Goal: Task Accomplishment & Management: Manage account settings

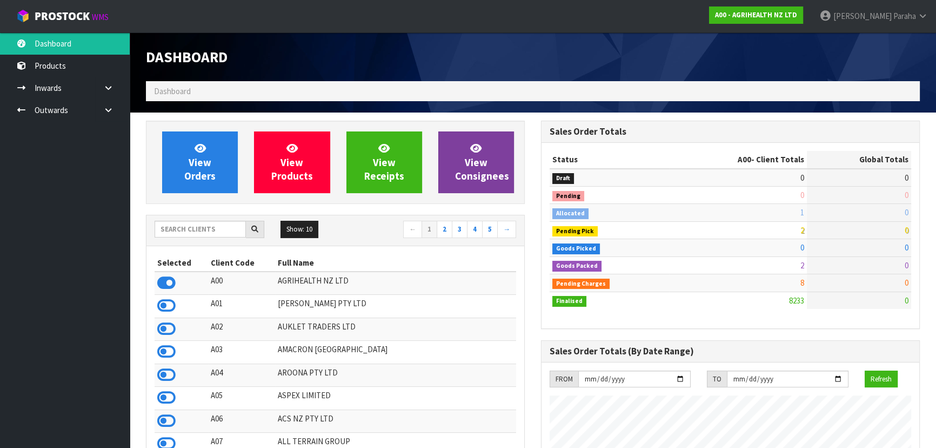
scroll to position [817, 395]
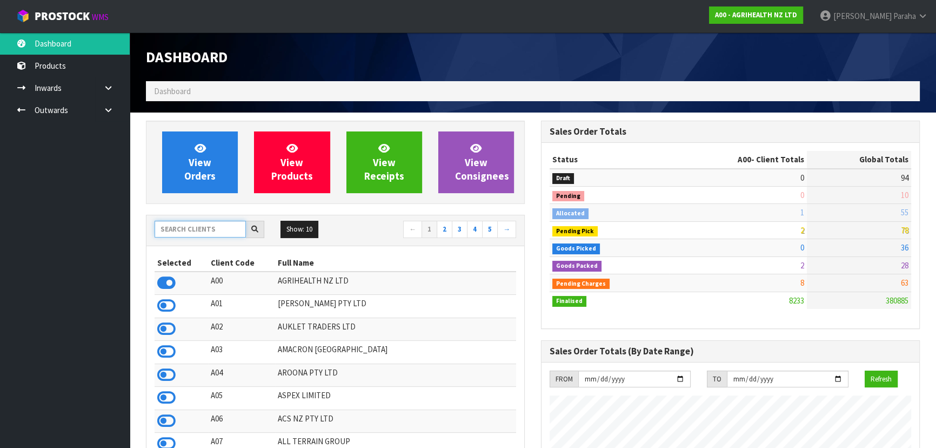
click at [166, 228] on input "text" at bounding box center [200, 229] width 91 height 17
click at [204, 230] on input "text" at bounding box center [200, 229] width 91 height 17
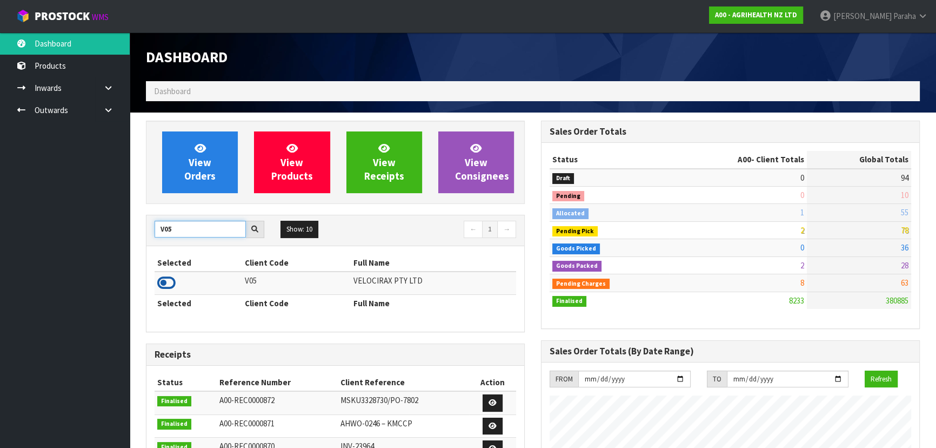
type input "V05"
click at [168, 282] on icon at bounding box center [166, 283] width 18 height 16
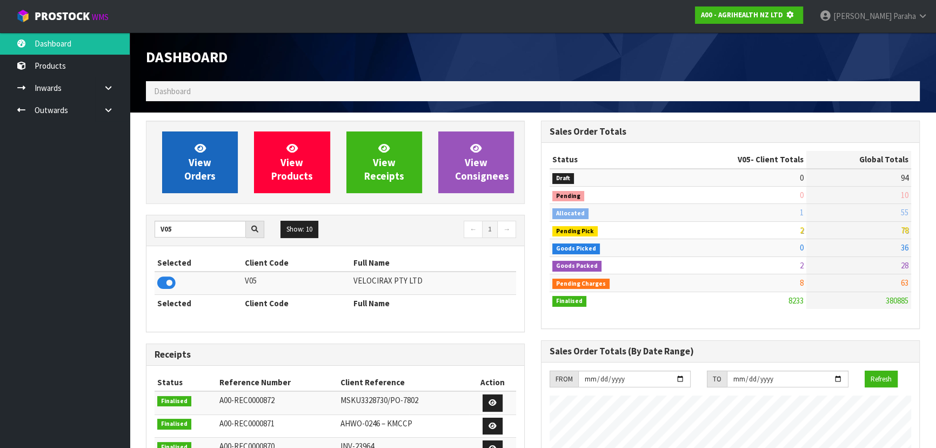
scroll to position [673, 395]
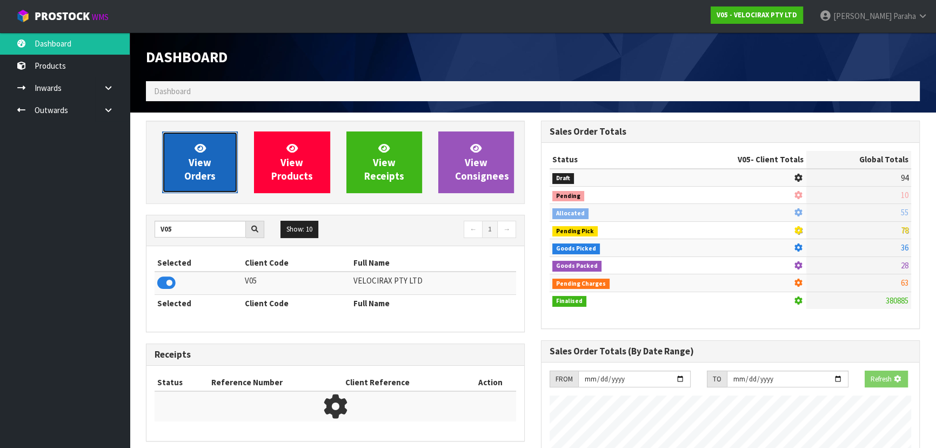
click at [189, 174] on span "View Orders" at bounding box center [199, 162] width 31 height 41
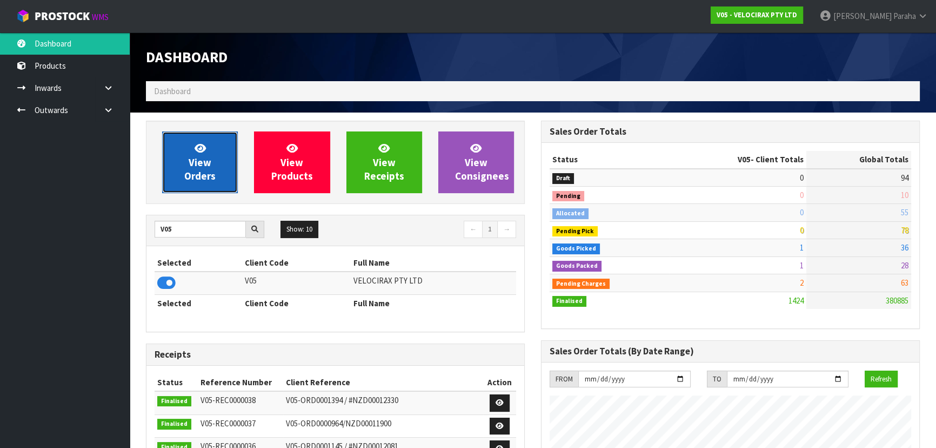
scroll to position [841, 395]
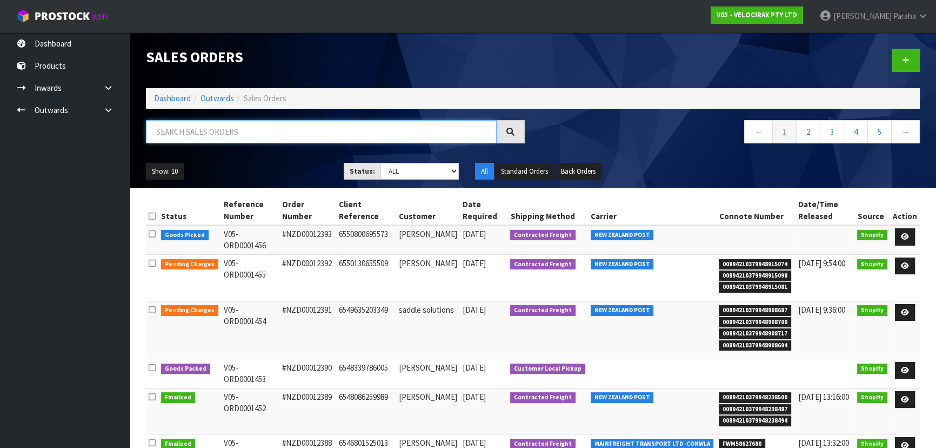
click at [210, 132] on input "text" at bounding box center [321, 131] width 351 height 23
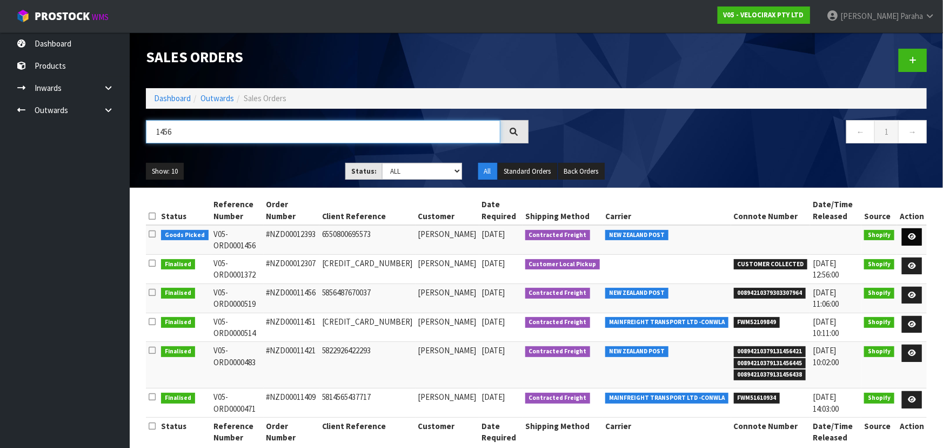
type input "1456"
click at [917, 228] on link at bounding box center [912, 236] width 20 height 17
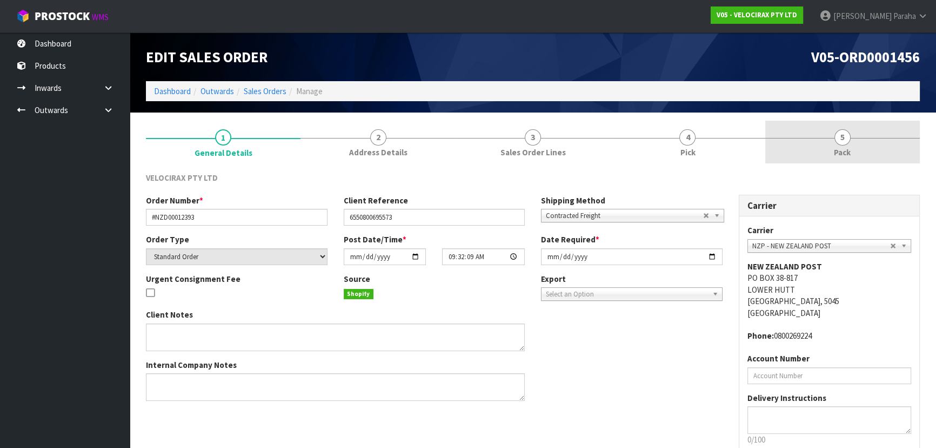
click at [838, 138] on span "5" at bounding box center [843, 137] width 16 height 16
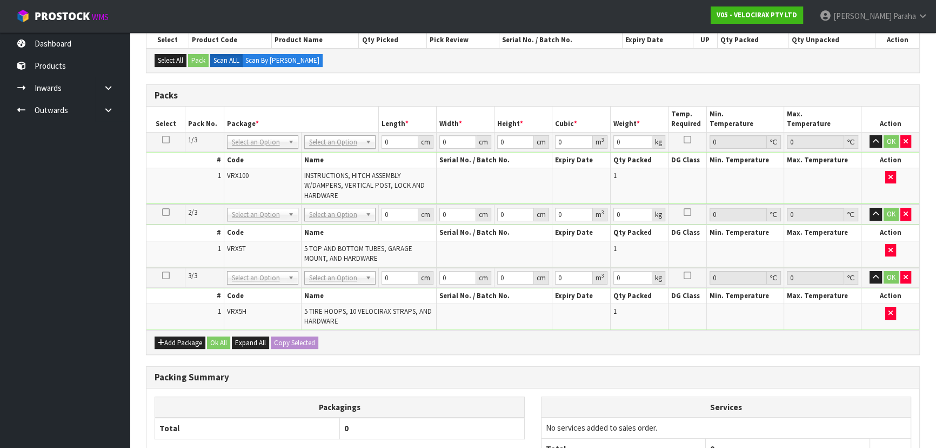
scroll to position [147, 0]
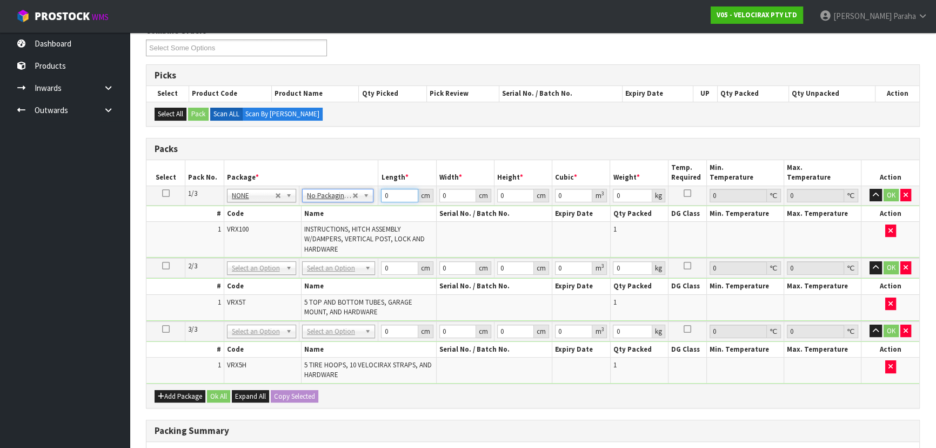
click at [391, 195] on input "0" at bounding box center [399, 196] width 37 height 14
type input "149"
type input "31"
type input "1"
type input "0.004619"
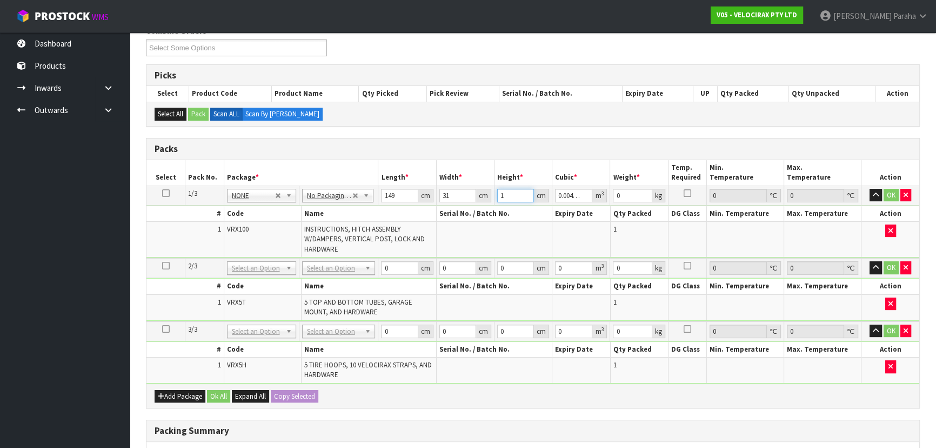
type input "17"
type input "0.078523"
type input "17"
type input "24"
click at [870, 189] on button "button" at bounding box center [876, 195] width 12 height 13
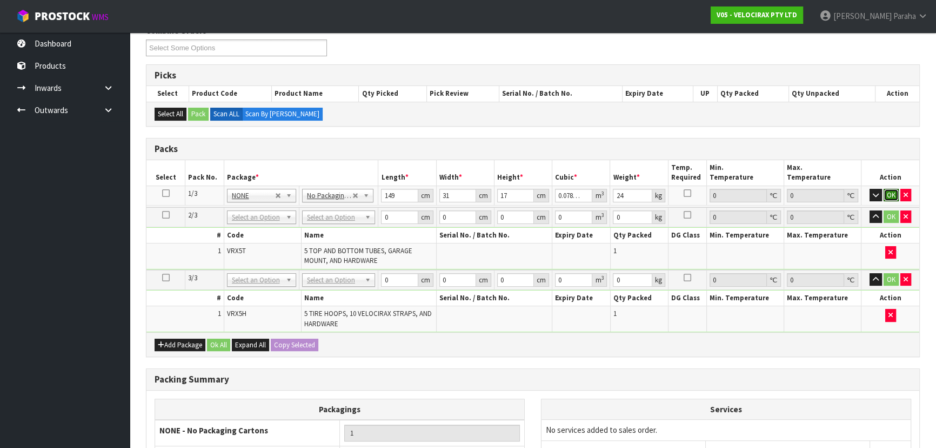
click button "OK" at bounding box center [891, 195] width 15 height 13
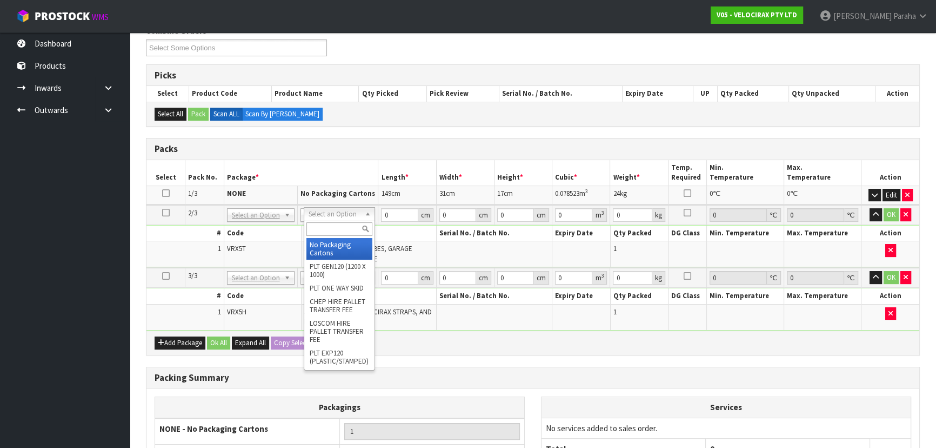
drag, startPoint x: 333, startPoint y: 243, endPoint x: 342, endPoint y: 239, distance: 9.7
type input "2"
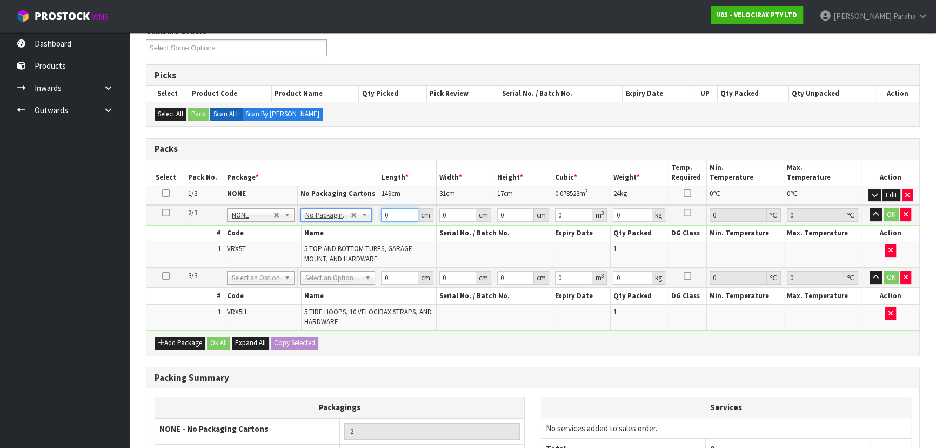
click at [389, 215] on input "0" at bounding box center [399, 215] width 37 height 14
type input "130"
type input "16"
type input "1"
type input "0.00208"
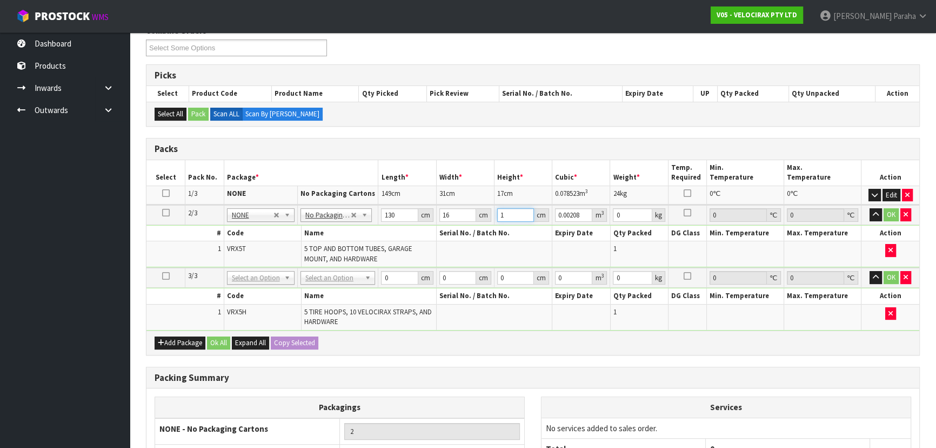
type input "14"
type input "0.02912"
type input "14"
type input "15"
click at [875, 211] on icon "button" at bounding box center [876, 214] width 6 height 7
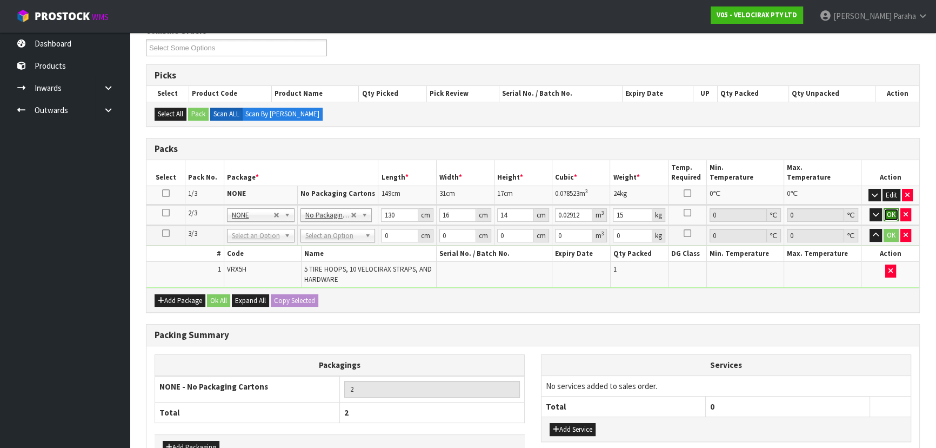
click at [890, 211] on button "OK" at bounding box center [891, 214] width 15 height 13
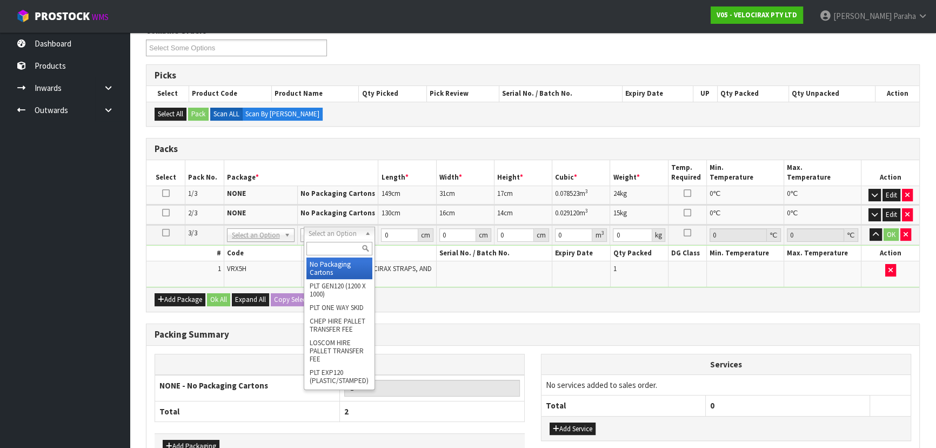
drag, startPoint x: 343, startPoint y: 264, endPoint x: 364, endPoint y: 249, distance: 26.4
type input "3"
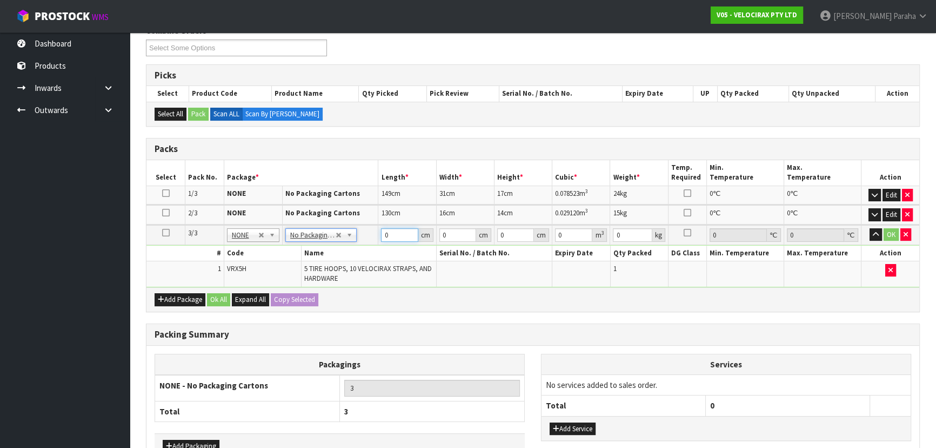
click at [395, 231] on input "0" at bounding box center [399, 235] width 37 height 14
type input "69"
type input "33"
type input "2"
type input "0.004554"
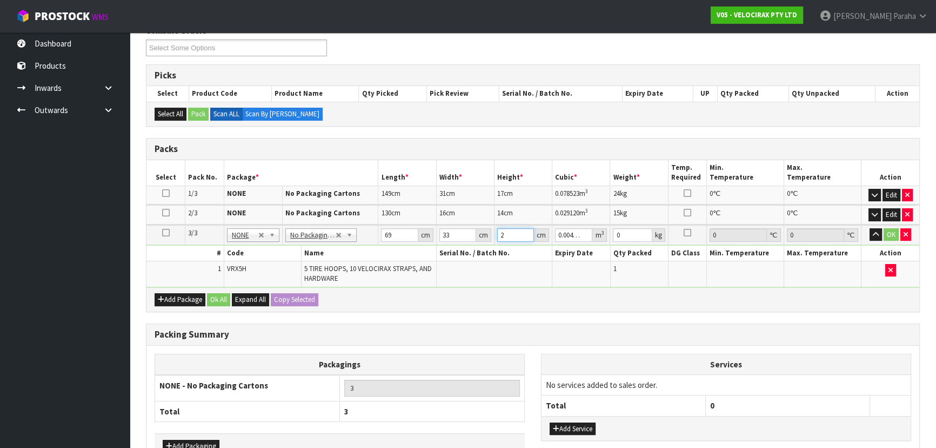
type input "23"
type input "0.052371"
type input "23"
type input "16"
click at [870, 228] on button "button" at bounding box center [876, 234] width 12 height 13
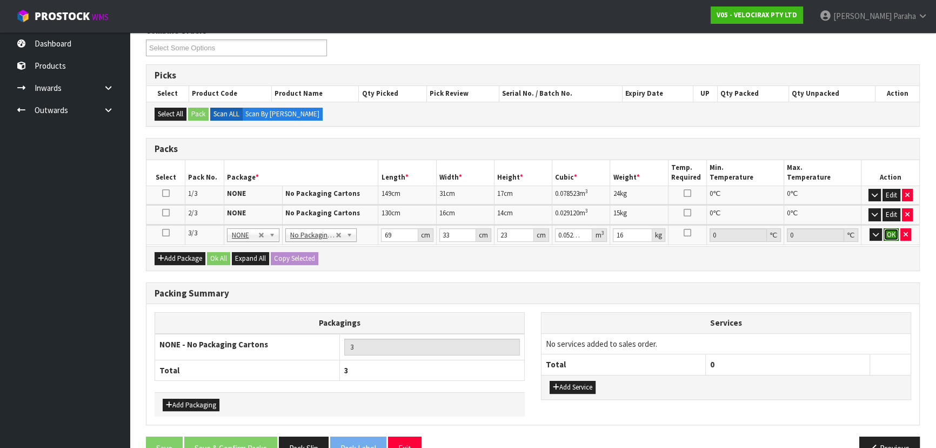
click button "OK" at bounding box center [891, 234] width 15 height 13
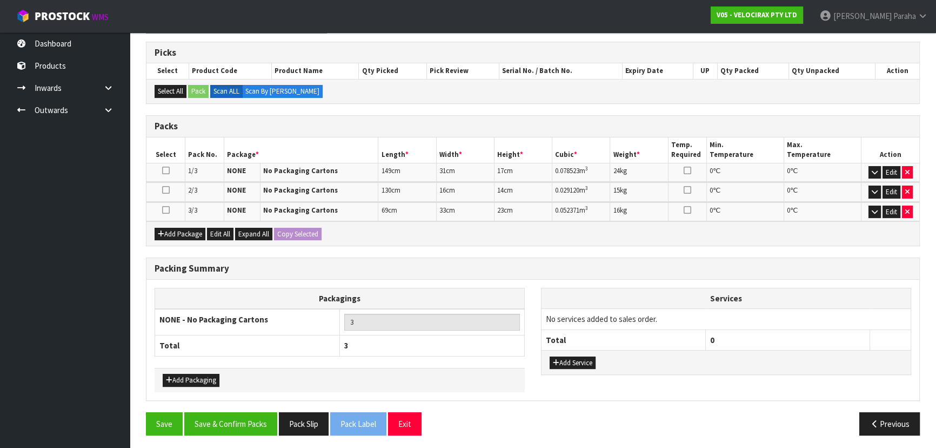
scroll to position [170, 0]
click at [233, 420] on button "Save & Confirm Packs" at bounding box center [230, 422] width 93 height 23
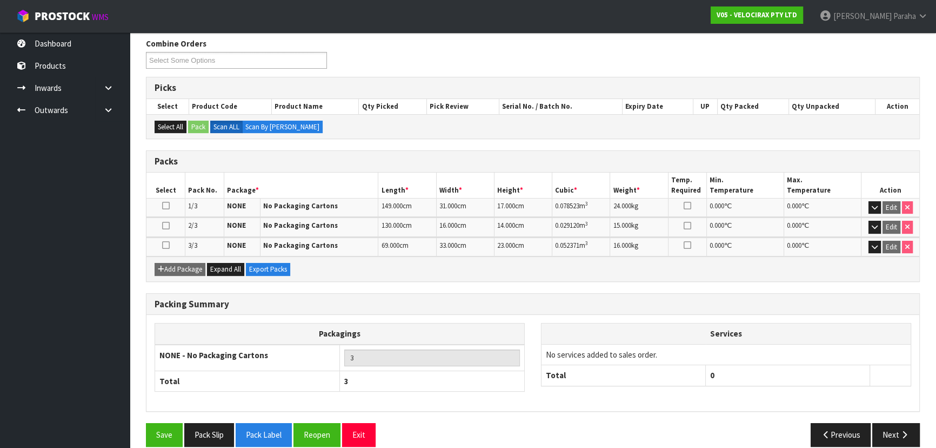
scroll to position [185, 0]
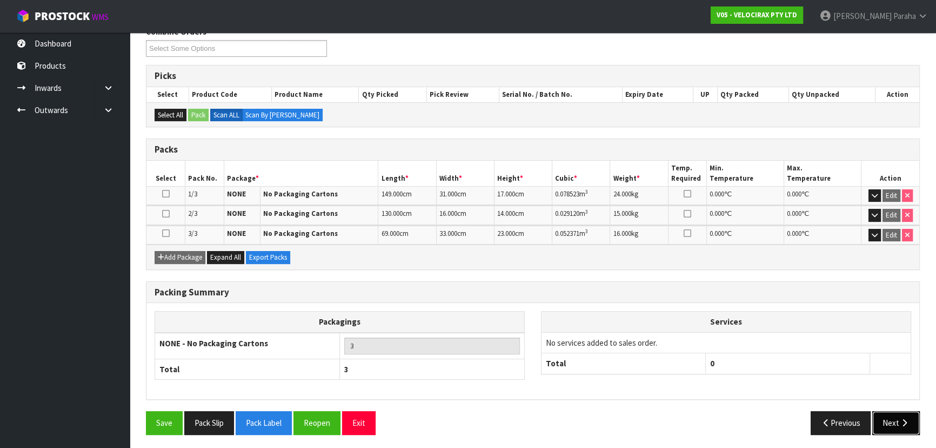
click at [897, 422] on button "Next" at bounding box center [896, 422] width 48 height 23
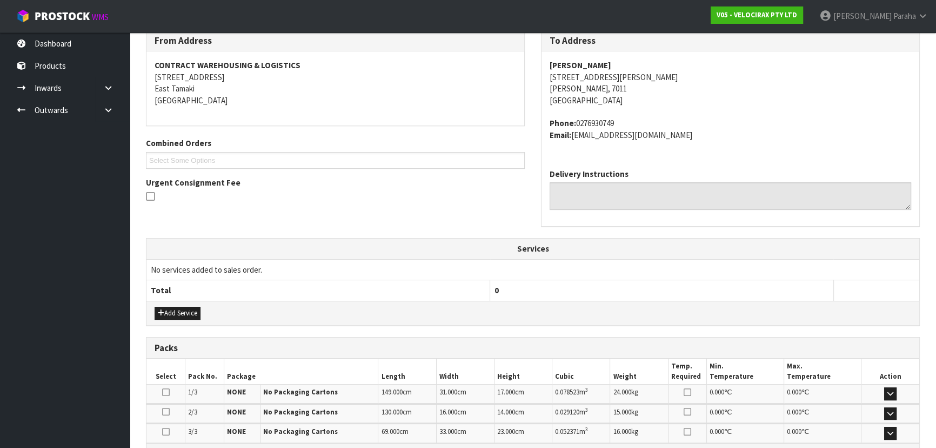
scroll to position [295, 0]
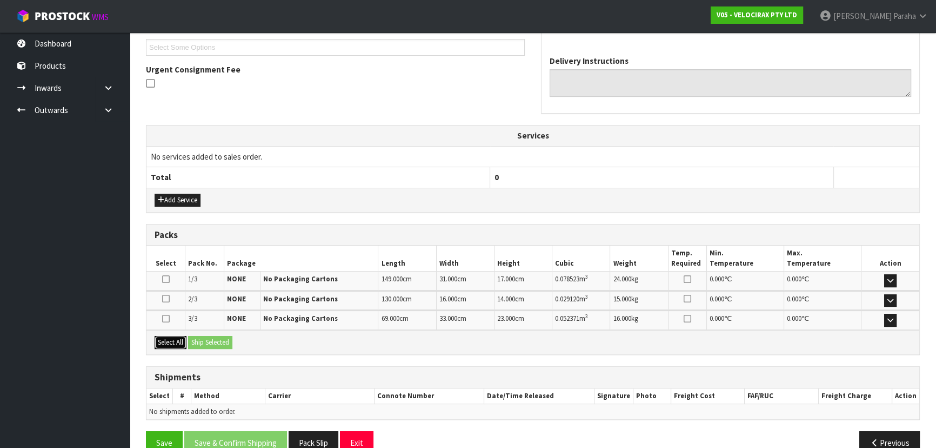
drag, startPoint x: 168, startPoint y: 339, endPoint x: 204, endPoint y: 343, distance: 36.9
click at [168, 339] on button "Select All" at bounding box center [171, 342] width 32 height 13
click at [211, 346] on button "Ship Selected" at bounding box center [210, 342] width 44 height 13
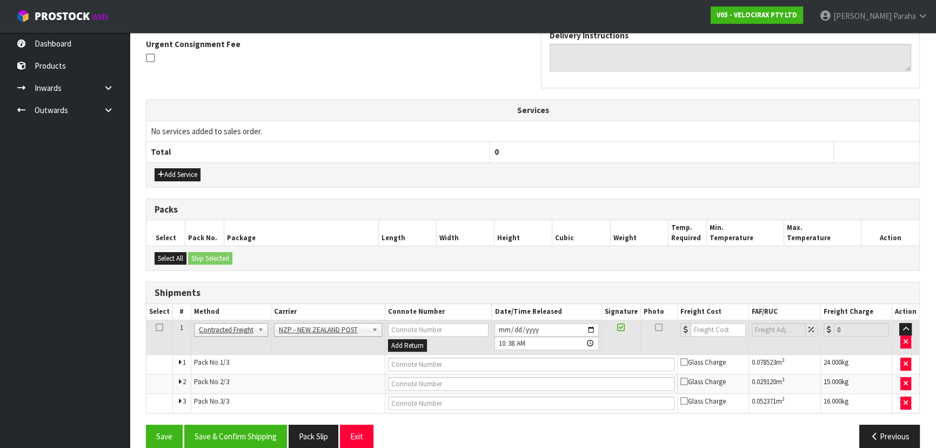
scroll to position [334, 0]
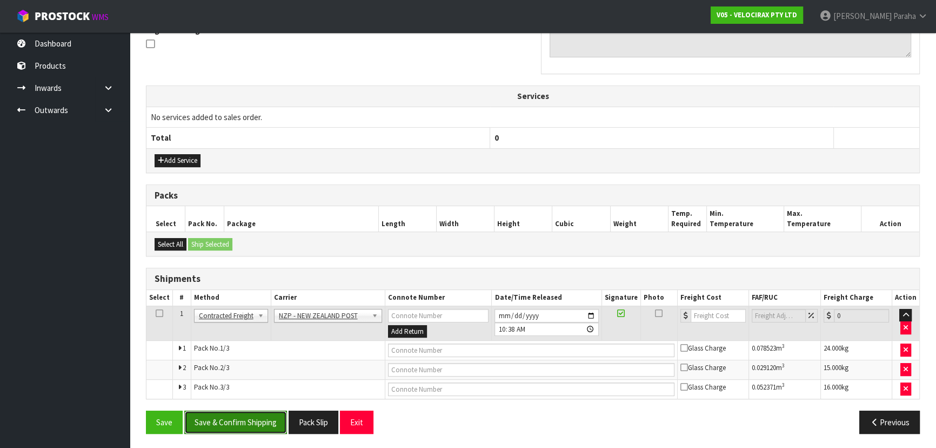
click at [260, 417] on button "Save & Confirm Shipping" at bounding box center [235, 421] width 103 height 23
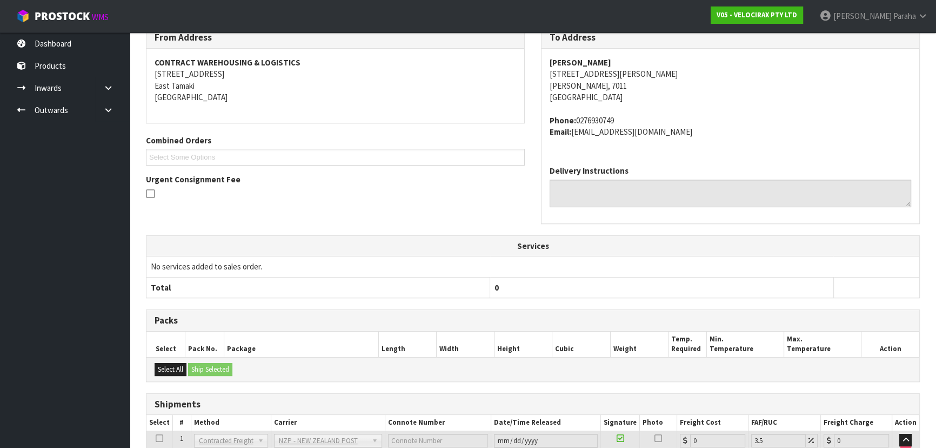
scroll to position [317, 0]
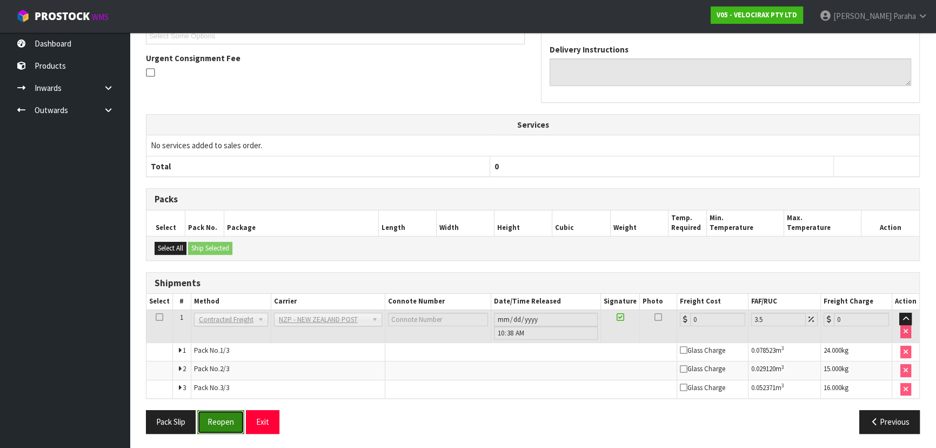
click at [232, 421] on button "Reopen" at bounding box center [220, 421] width 47 height 23
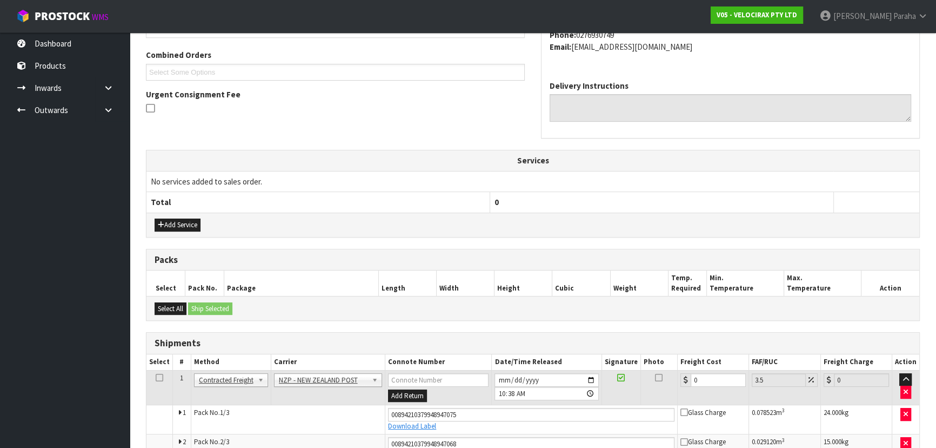
scroll to position [344, 0]
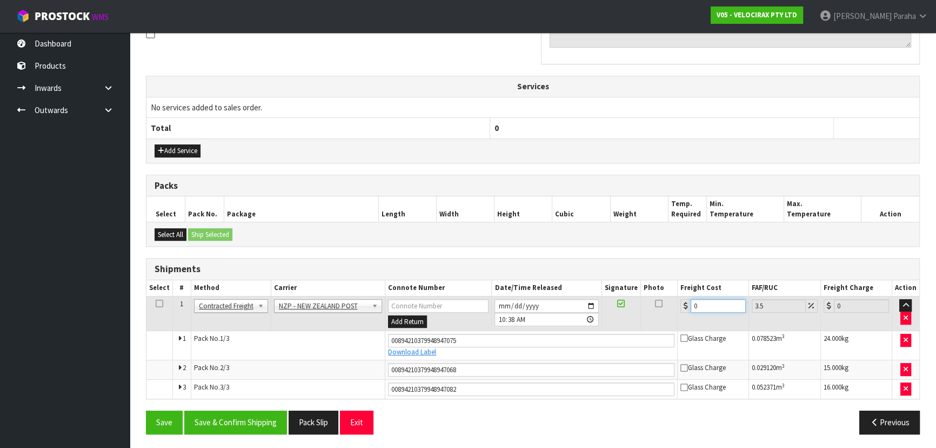
click at [719, 308] on input "0" at bounding box center [718, 306] width 55 height 14
type input "7"
type input "7.24"
type input "76"
type input "78.66"
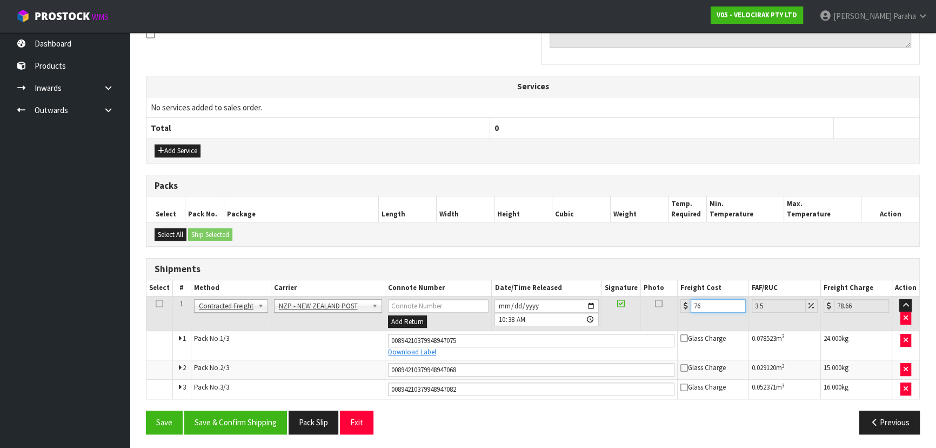
type input "76.5"
type input "79.18"
type input "76.50"
click at [264, 419] on button "Save & Confirm Shipping" at bounding box center [235, 421] width 103 height 23
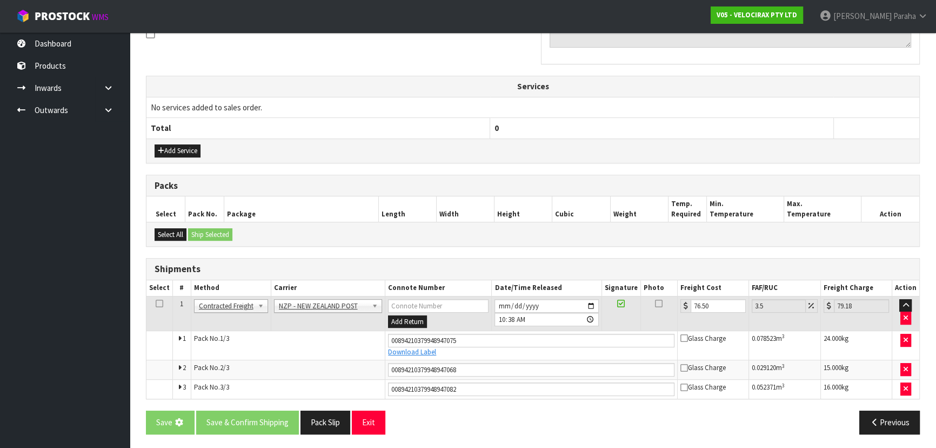
scroll to position [0, 0]
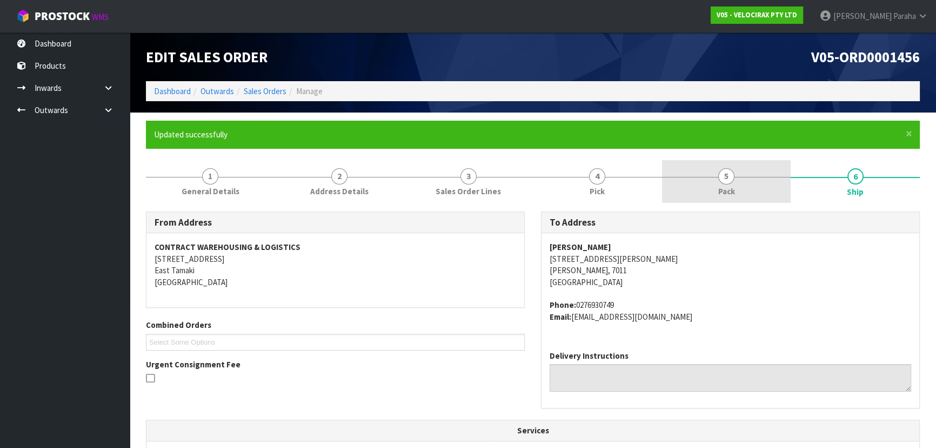
click at [726, 168] on span "5" at bounding box center [726, 176] width 16 height 16
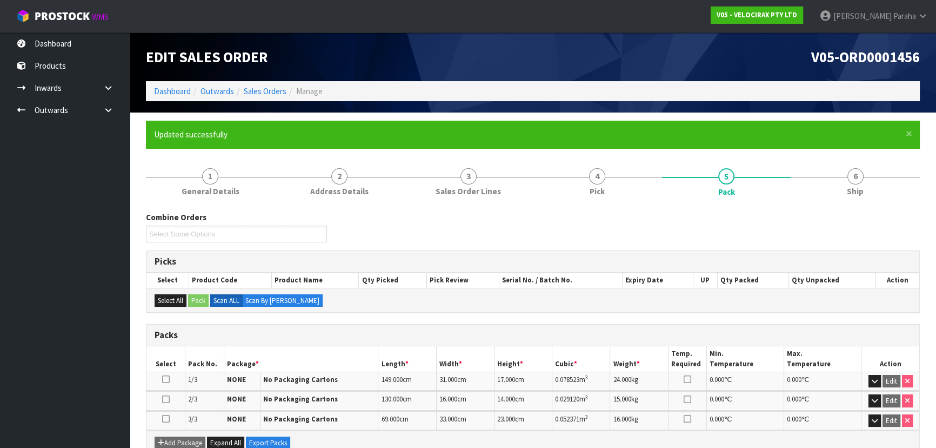
scroll to position [147, 0]
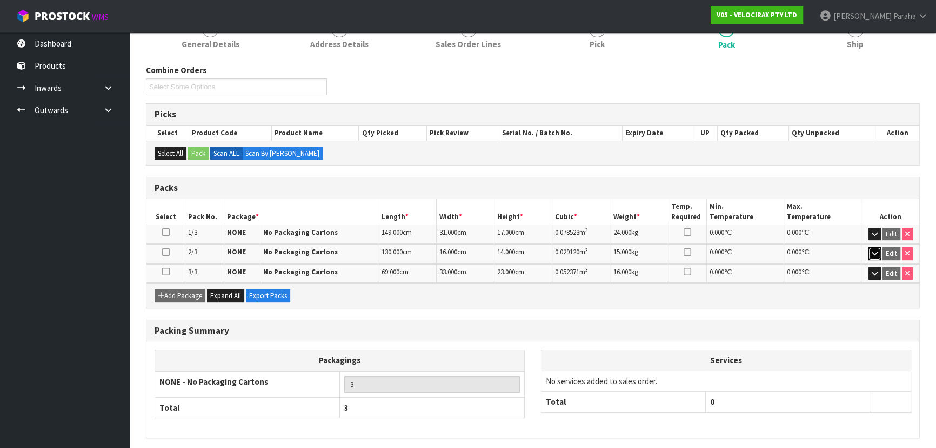
click at [876, 255] on button "button" at bounding box center [875, 253] width 12 height 13
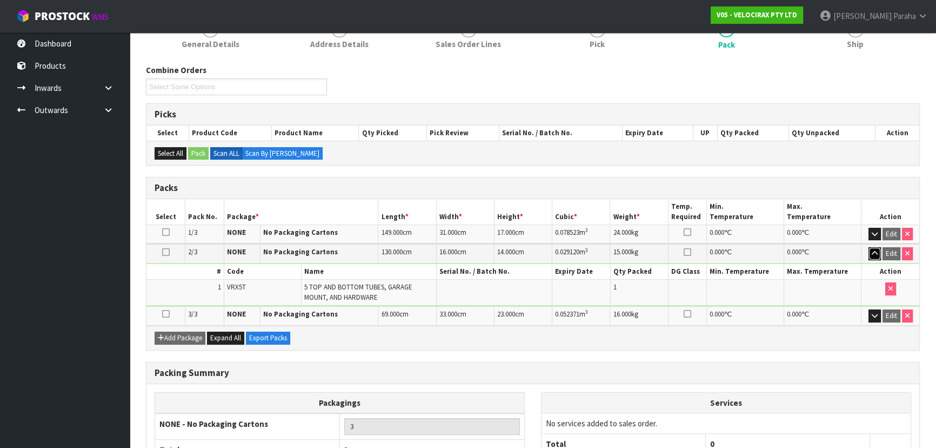
click at [875, 256] on button "button" at bounding box center [875, 253] width 12 height 13
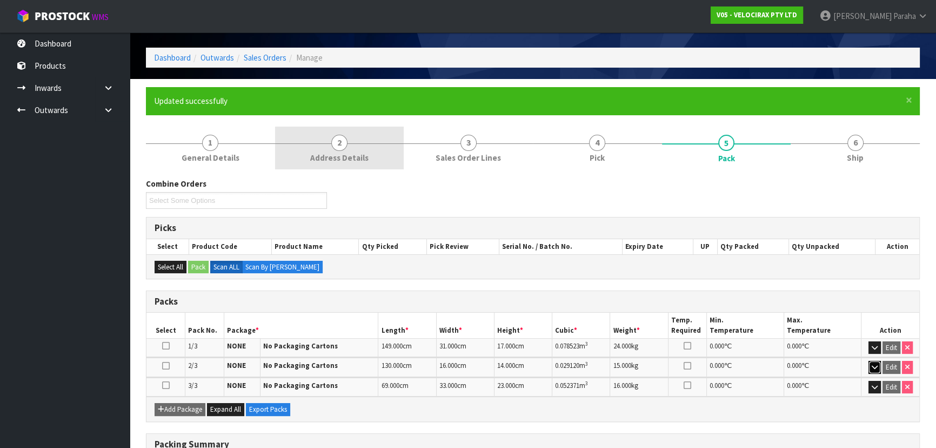
scroll to position [0, 0]
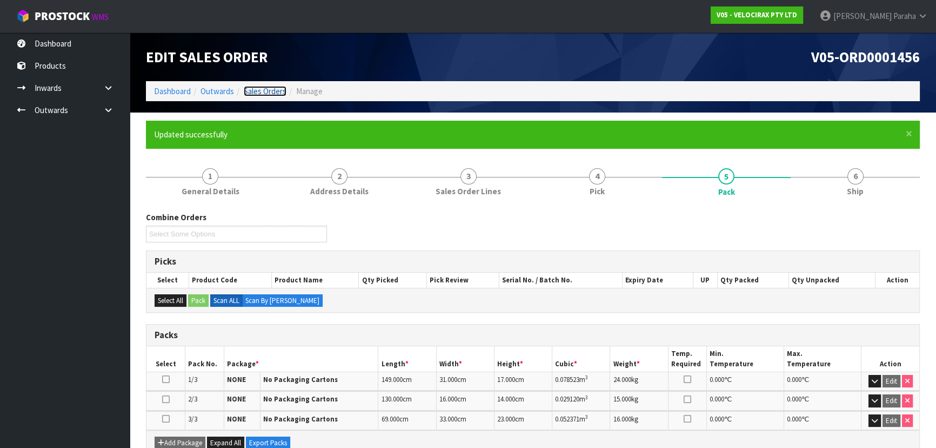
click at [257, 86] on link "Sales Orders" at bounding box center [265, 91] width 43 height 10
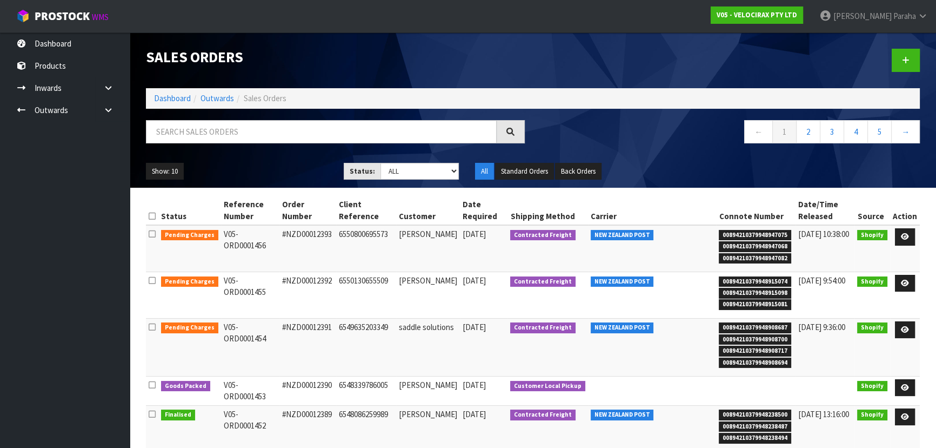
click at [166, 92] on li "Dashboard" at bounding box center [172, 97] width 37 height 11
click at [168, 99] on link "Dashboard" at bounding box center [172, 98] width 37 height 10
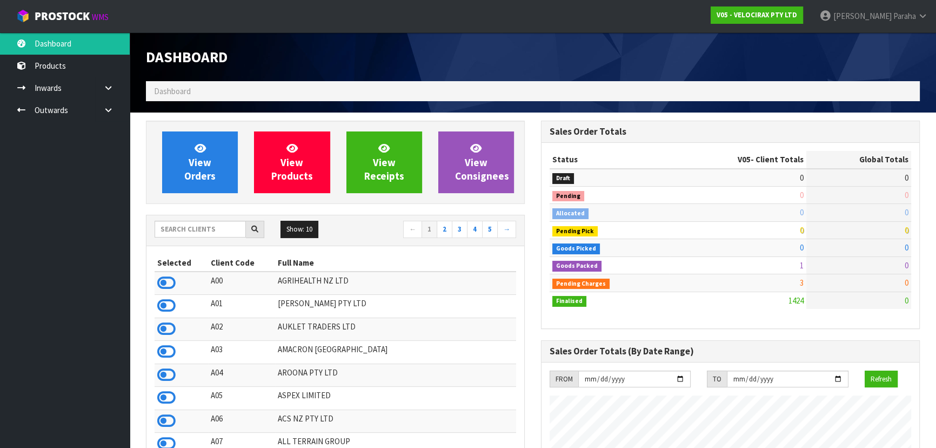
scroll to position [841, 395]
click at [215, 236] on input "text" at bounding box center [200, 229] width 91 height 17
type input "C06"
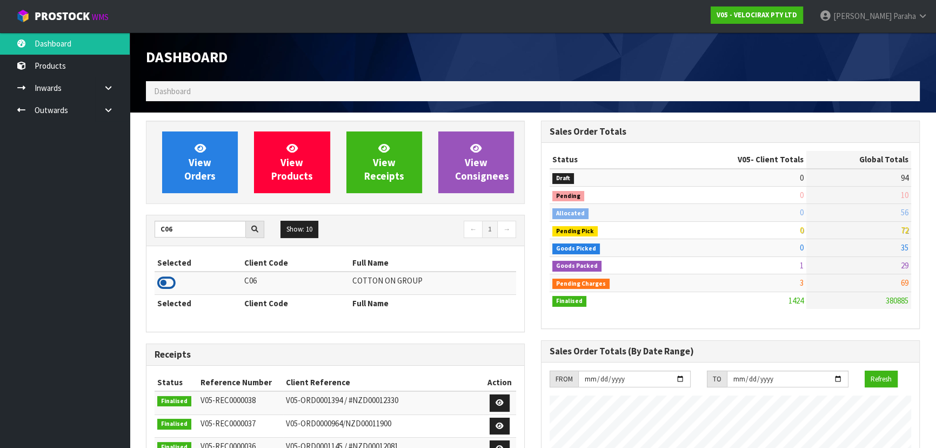
click at [175, 281] on icon at bounding box center [166, 283] width 18 height 16
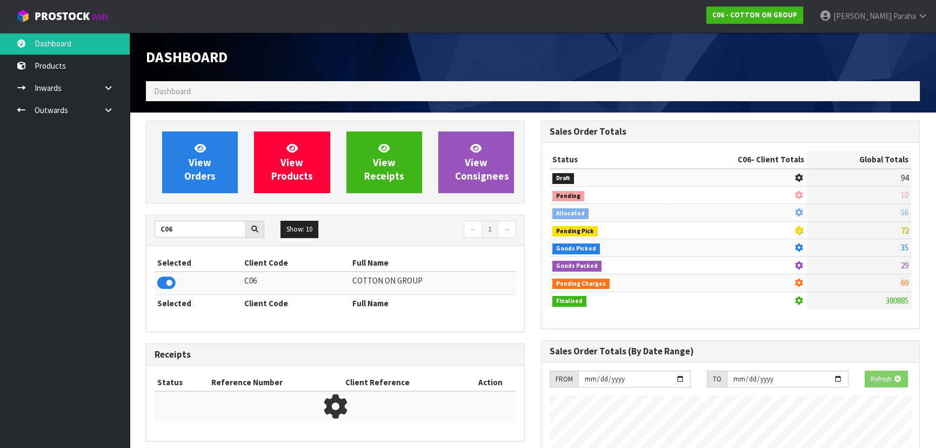
scroll to position [539861, 540126]
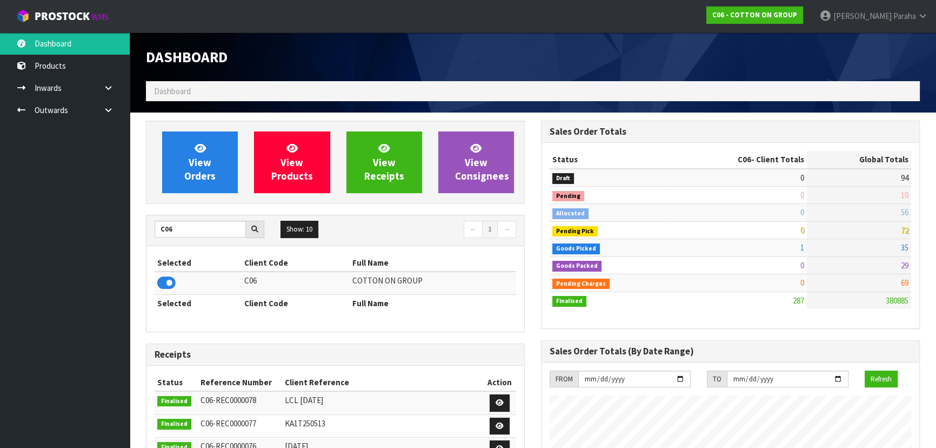
click at [202, 210] on div "View Orders View Products View Receipts View Consignees C06 Show: 10 5 10 25 50…" at bounding box center [335, 435] width 395 height 628
click at [208, 192] on link "View Orders" at bounding box center [200, 162] width 76 height 62
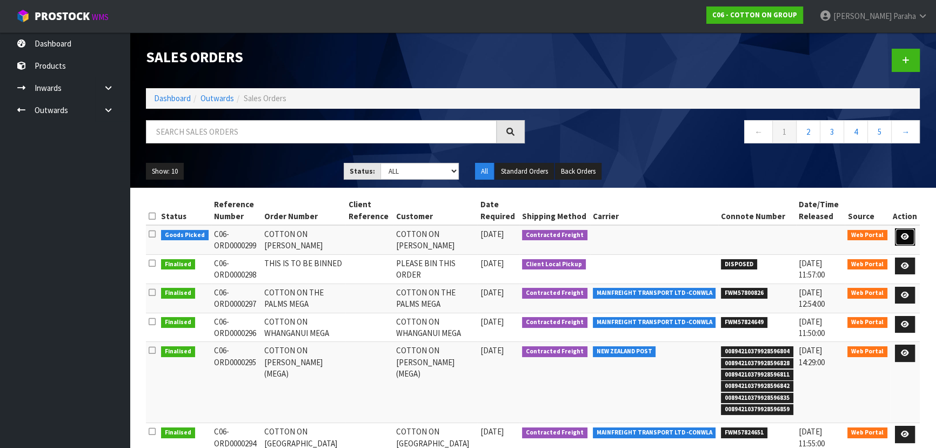
click at [902, 233] on link at bounding box center [905, 236] width 20 height 17
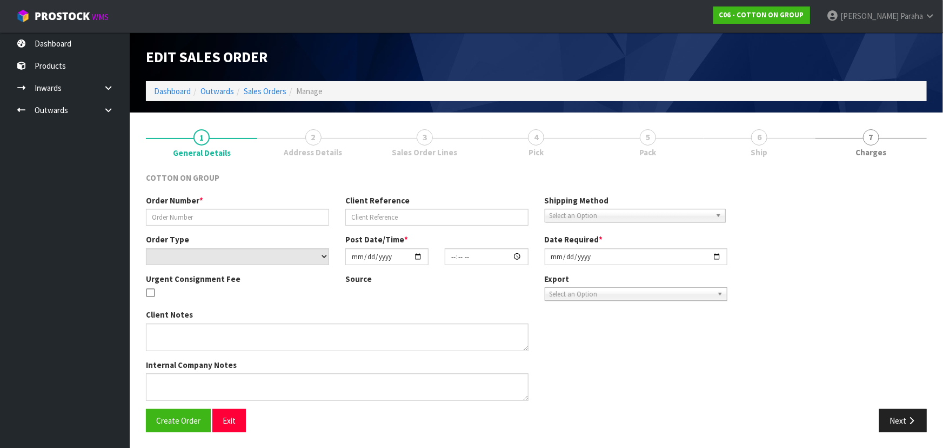
type input "COTTON ON [PERSON_NAME]"
select select "number:0"
type input "[DATE]"
type input "17:58:00.000"
type input "[DATE]"
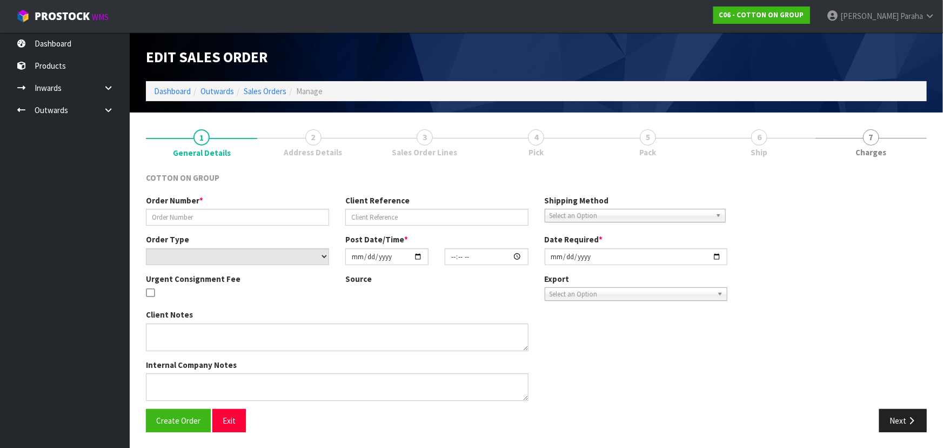
type textarea "I HAVE ADDED THE BELOW ORDER, AN CHANCE WE CAN HAVE THIS DELIVERED [DATE]? C06-…"
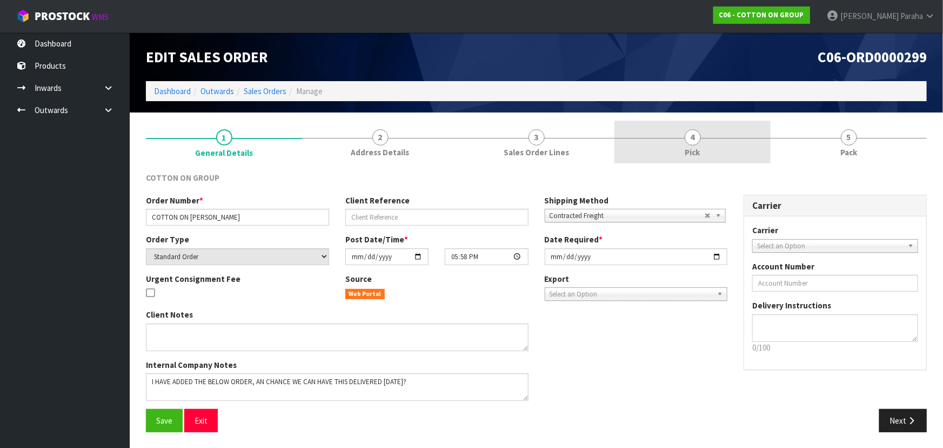
click at [764, 145] on link "4 Pick" at bounding box center [693, 142] width 156 height 43
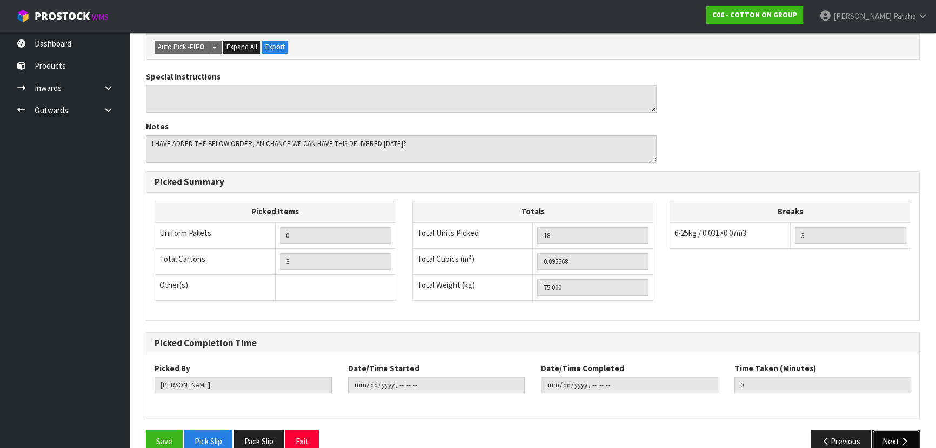
click at [905, 432] on button "Next" at bounding box center [896, 440] width 48 height 23
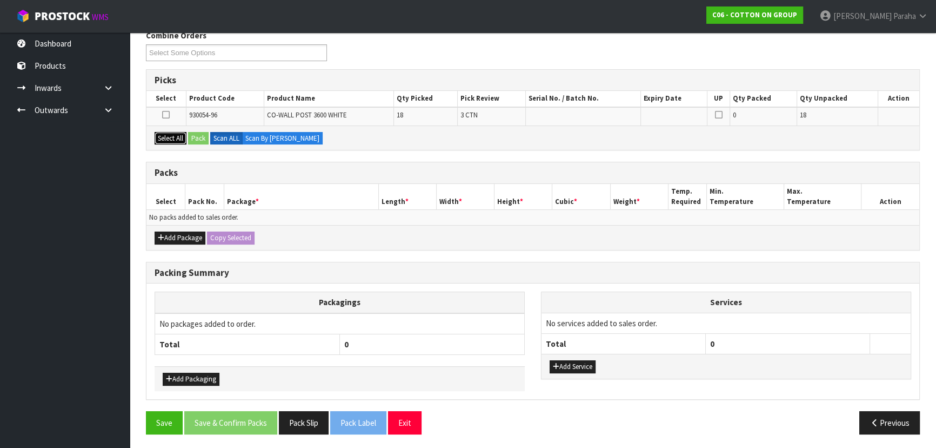
click at [169, 136] on button "Select All" at bounding box center [171, 138] width 32 height 13
click at [202, 134] on button "Pack" at bounding box center [198, 138] width 21 height 13
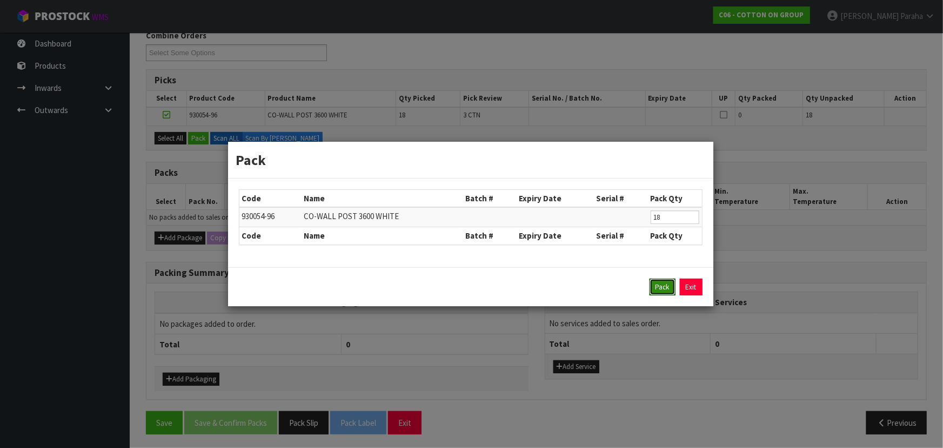
drag, startPoint x: 669, startPoint y: 282, endPoint x: 506, endPoint y: 269, distance: 163.8
click at [665, 282] on button "Pack" at bounding box center [663, 286] width 26 height 17
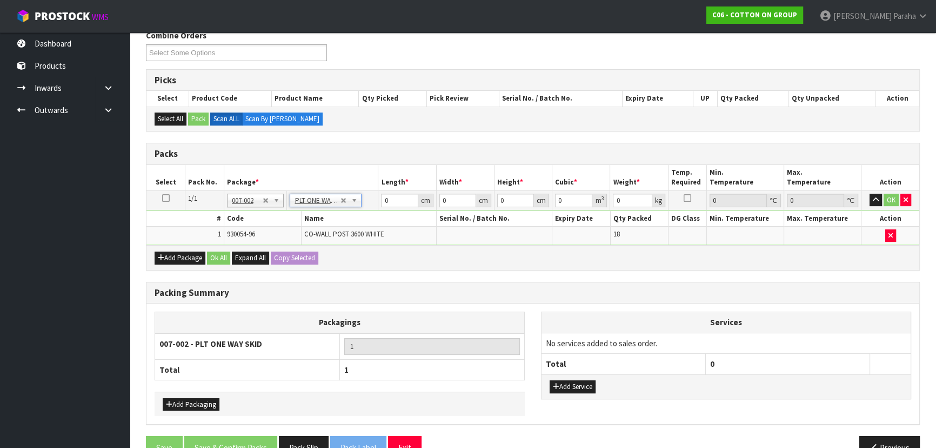
type input "75"
drag, startPoint x: 391, startPoint y: 197, endPoint x: 353, endPoint y: 200, distance: 37.9
click at [353, 200] on tr "1/1 NONE 007-001 007-002 007-004 007-009 007-013 007-014 007-015 007-017 007-01…" at bounding box center [532, 199] width 773 height 19
type input "366"
type input "47"
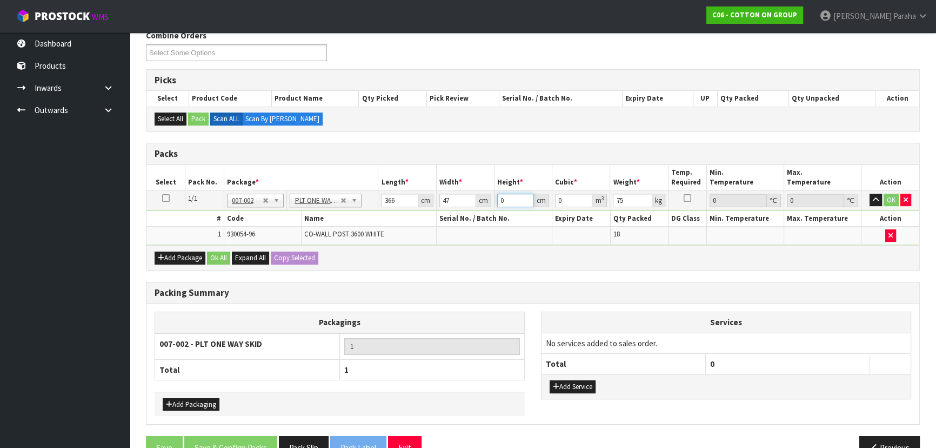
type input "2"
type input "0.034404"
type input "23"
type input "0.395646"
type input "23"
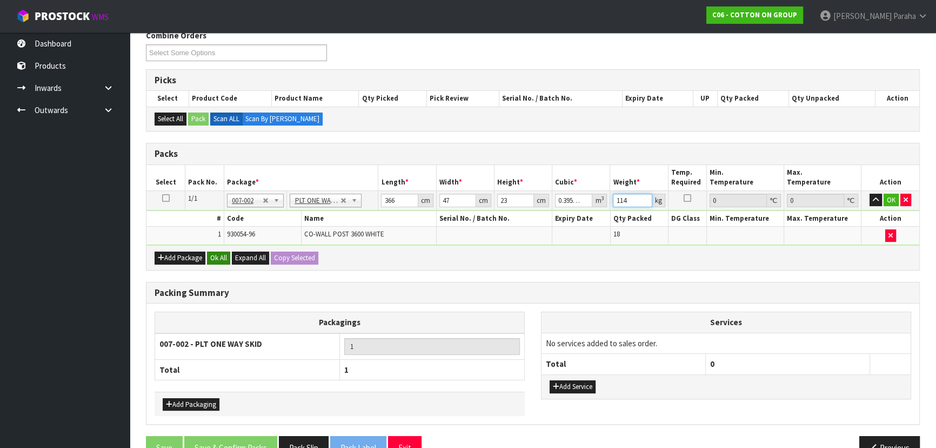
type input "114"
click at [220, 260] on button "Ok All" at bounding box center [218, 257] width 23 height 13
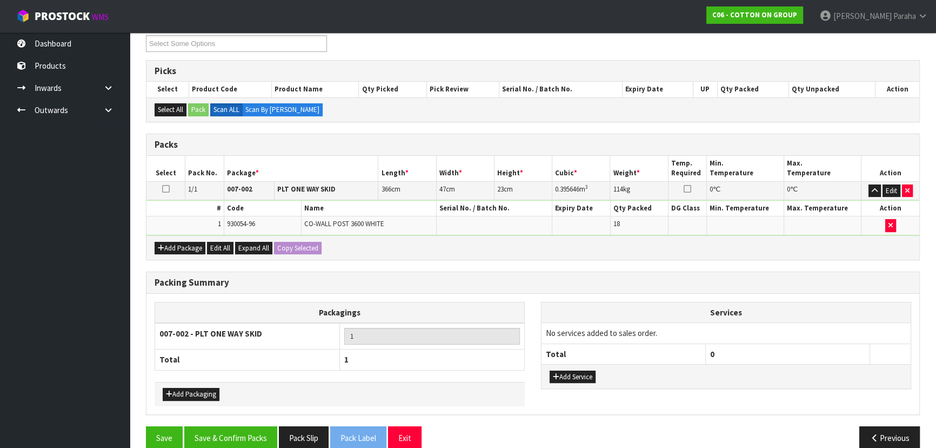
scroll to position [166, 0]
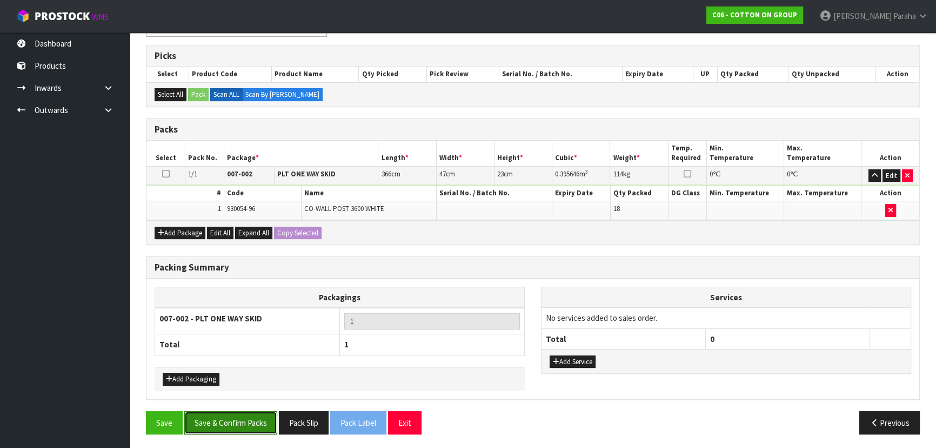
click at [219, 429] on button "Save & Confirm Packs" at bounding box center [230, 422] width 93 height 23
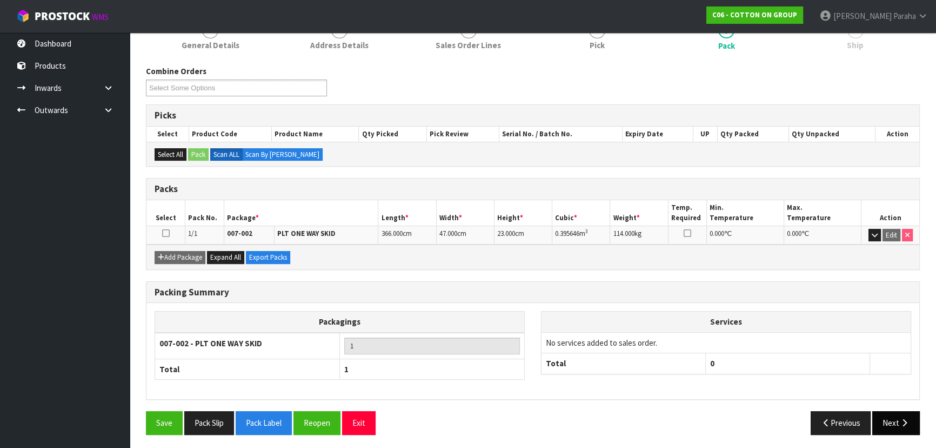
scroll to position [146, 0]
click at [897, 415] on button "Next" at bounding box center [896, 421] width 48 height 23
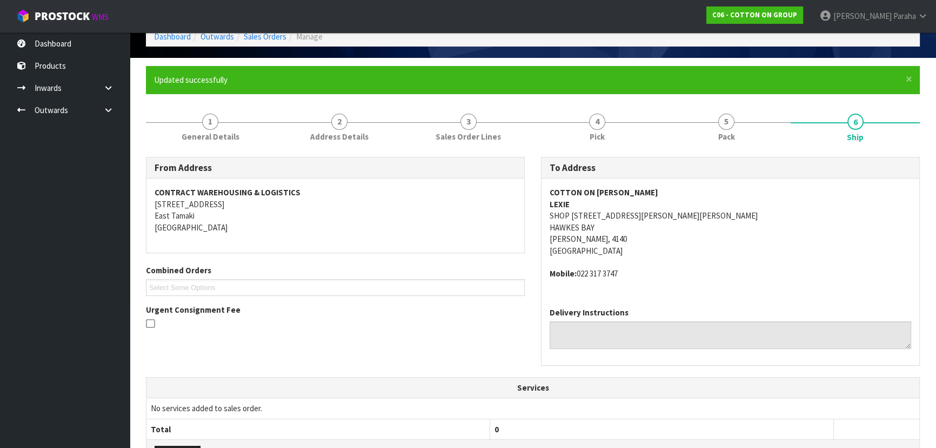
scroll to position [42, 0]
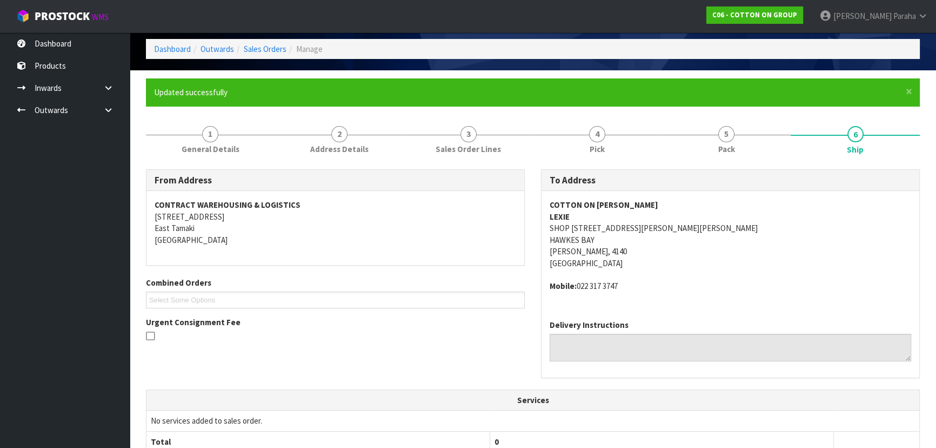
click at [590, 200] on strong "COTTON ON [PERSON_NAME]" at bounding box center [604, 204] width 109 height 10
copy strong "COTTON ON [PERSON_NAME]"
drag, startPoint x: 575, startPoint y: 275, endPoint x: 577, endPoint y: 281, distance: 6.2
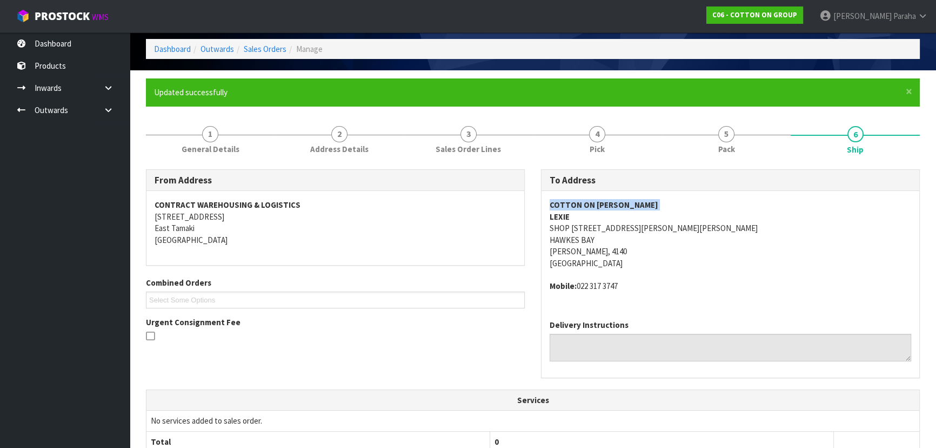
click at [577, 281] on address "Mobile: [PHONE_NUMBER]" at bounding box center [731, 285] width 362 height 11
copy address "022 317 3747"
click at [557, 215] on strong "LEXIE" at bounding box center [560, 216] width 20 height 10
copy strong "LEXIE"
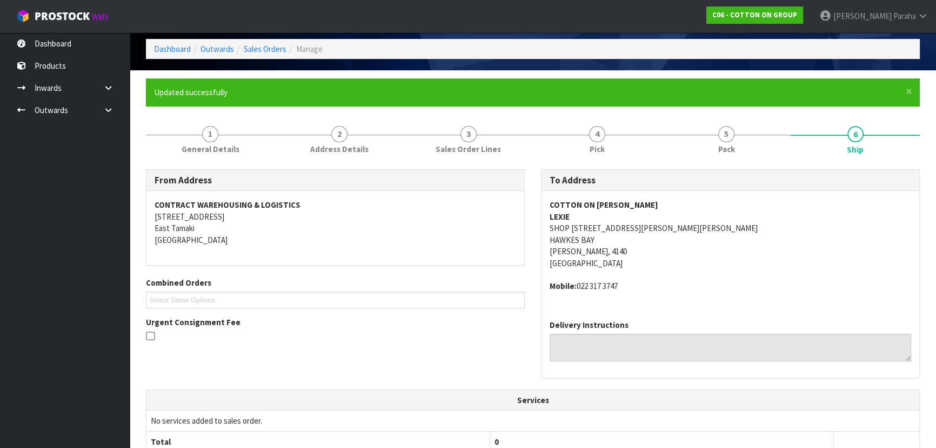
click at [579, 204] on strong "COTTON ON [PERSON_NAME]" at bounding box center [604, 204] width 109 height 10
copy strong "COTTON ON [PERSON_NAME]"
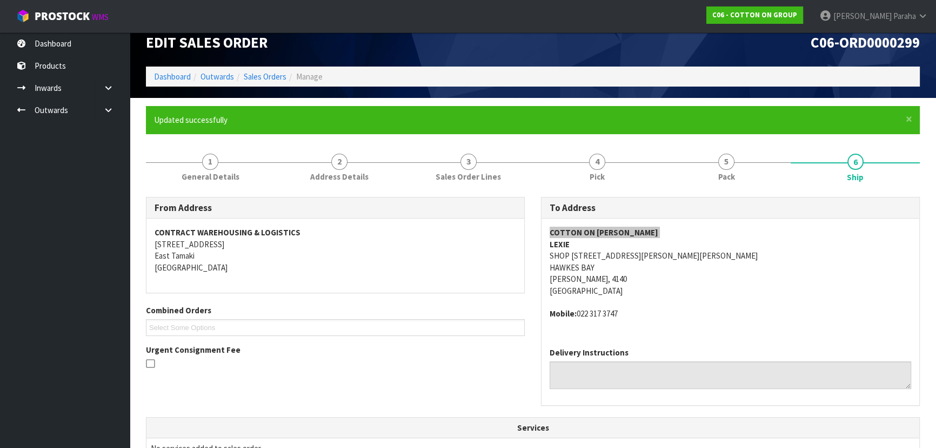
scroll to position [0, 0]
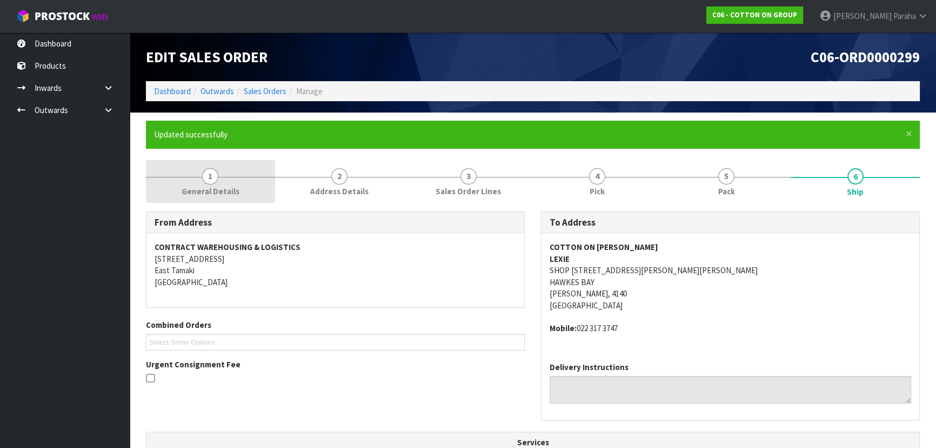
click at [210, 169] on span "1" at bounding box center [210, 176] width 16 height 16
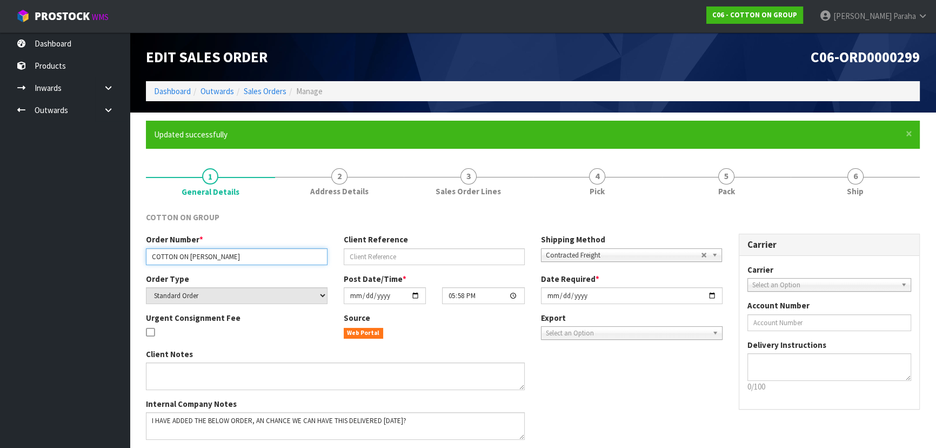
drag, startPoint x: 227, startPoint y: 255, endPoint x: 82, endPoint y: 252, distance: 145.4
click at [82, 252] on body "Toggle navigation ProStock WMS C06 - COTTON ON GROUP [PERSON_NAME] Logout Dashb…" at bounding box center [468, 224] width 936 height 448
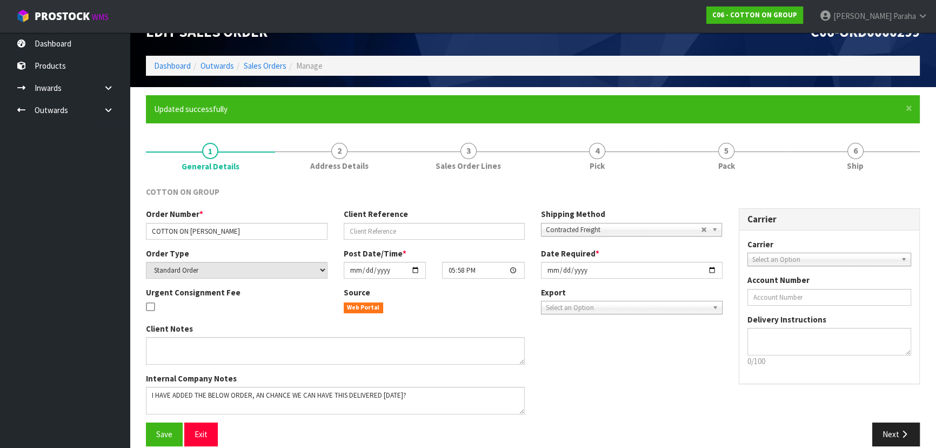
scroll to position [39, 0]
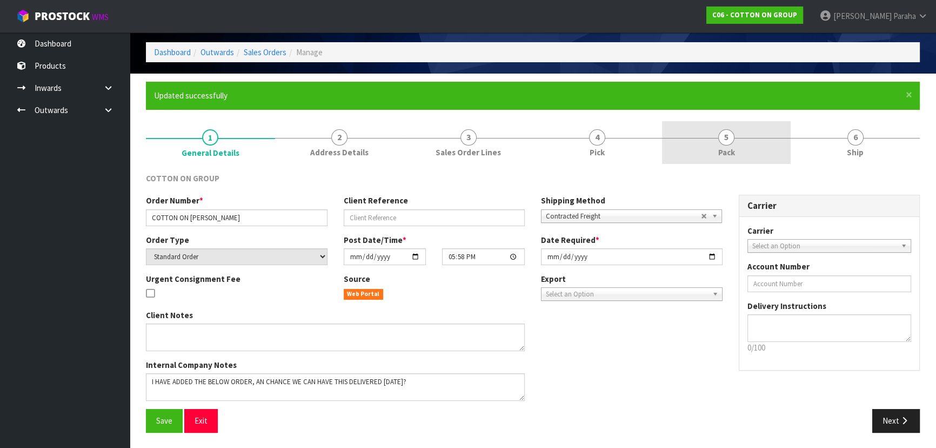
click at [736, 152] on link "5 Pack" at bounding box center [726, 142] width 129 height 43
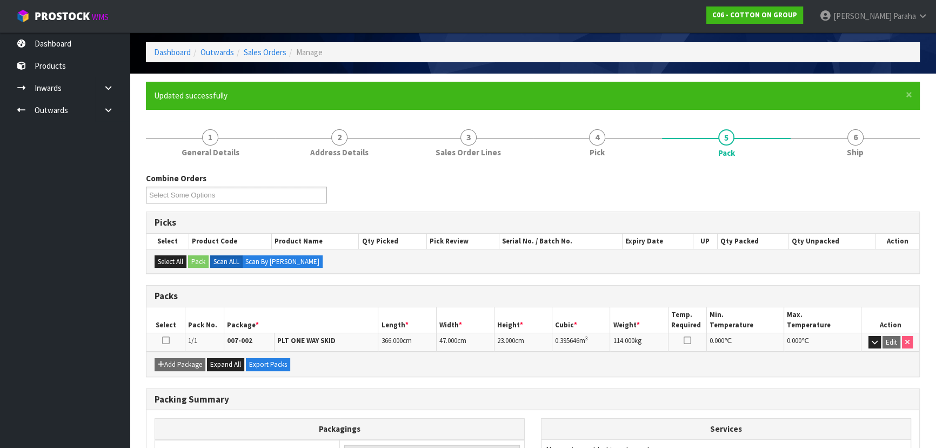
drag, startPoint x: 582, startPoint y: 337, endPoint x: 545, endPoint y: 338, distance: 36.2
click at [545, 338] on tr "1/1 007-002 PLT ONE WAY SKID 366.000 cm 47.000 cm 23.000 cm 0.395646 m 3 114.00…" at bounding box center [532, 341] width 773 height 19
copy tr "0.395646"
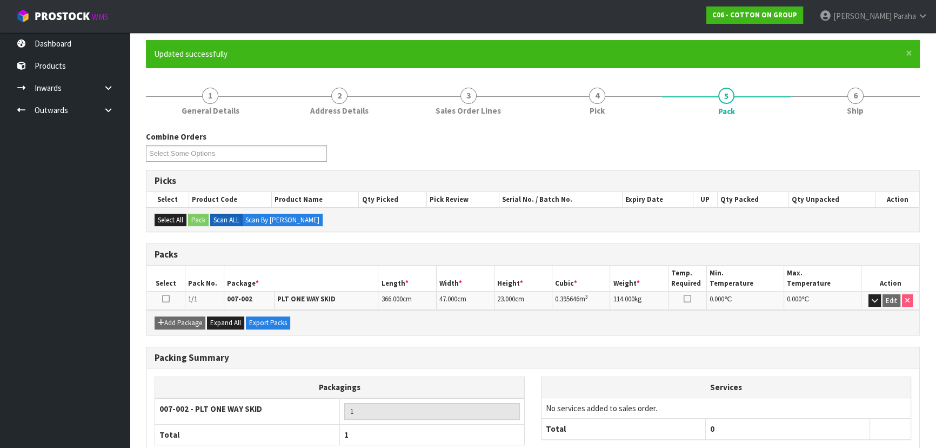
scroll to position [146, 0]
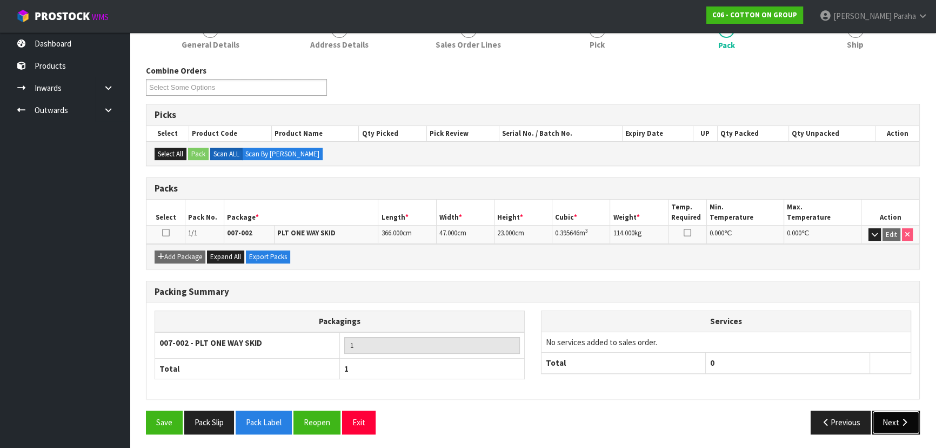
click at [899, 420] on icon "button" at bounding box center [904, 422] width 10 height 8
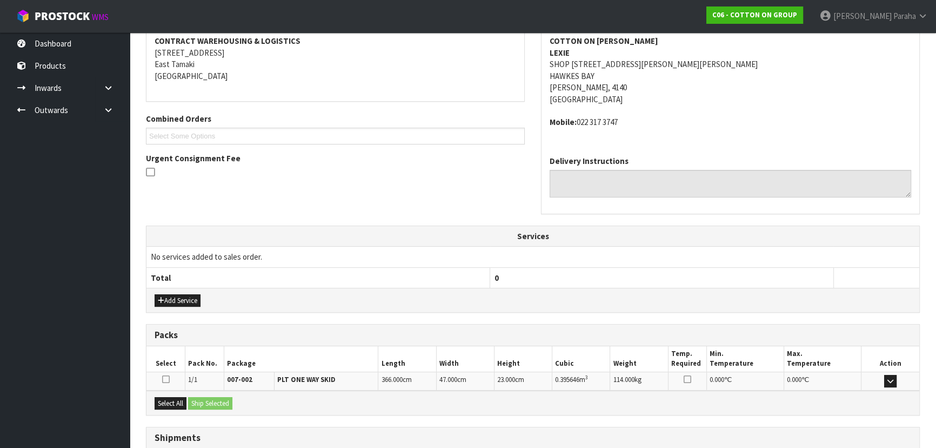
scroll to position [288, 0]
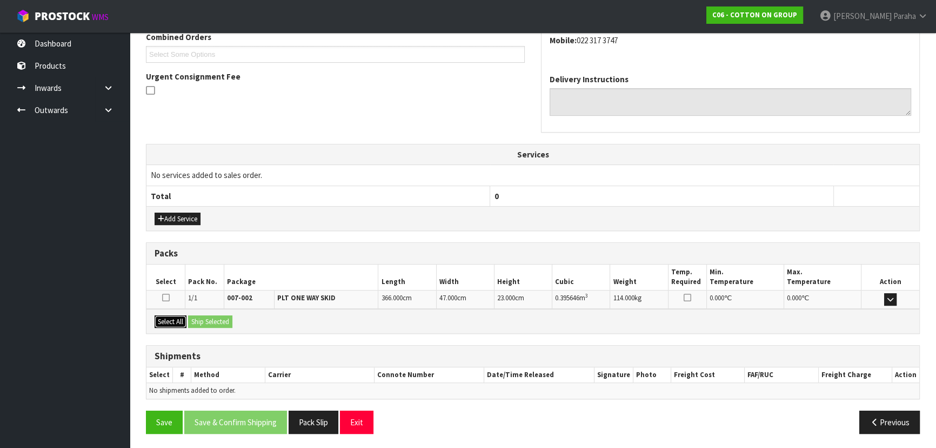
drag, startPoint x: 162, startPoint y: 320, endPoint x: 189, endPoint y: 319, distance: 26.5
click at [162, 320] on button "Select All" at bounding box center [171, 321] width 32 height 13
click at [197, 319] on button "Ship Selected" at bounding box center [210, 321] width 44 height 13
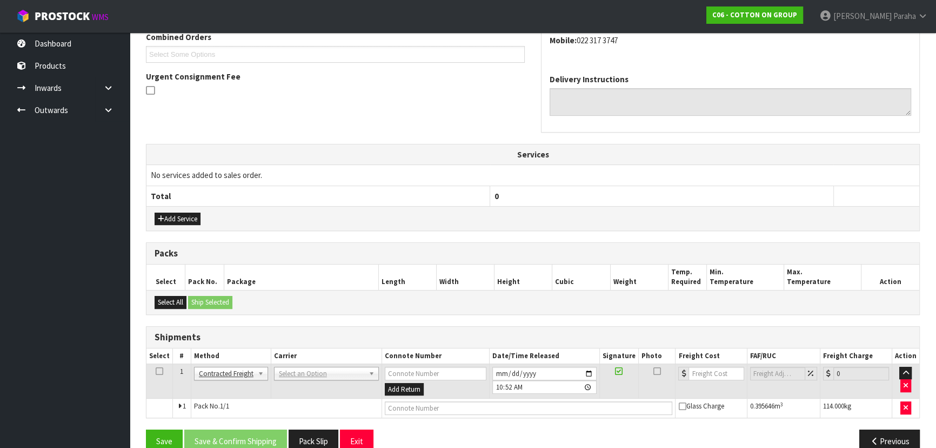
click at [161, 210] on div "Add Service" at bounding box center [532, 218] width 773 height 24
click at [172, 212] on button "Add Service" at bounding box center [178, 218] width 46 height 13
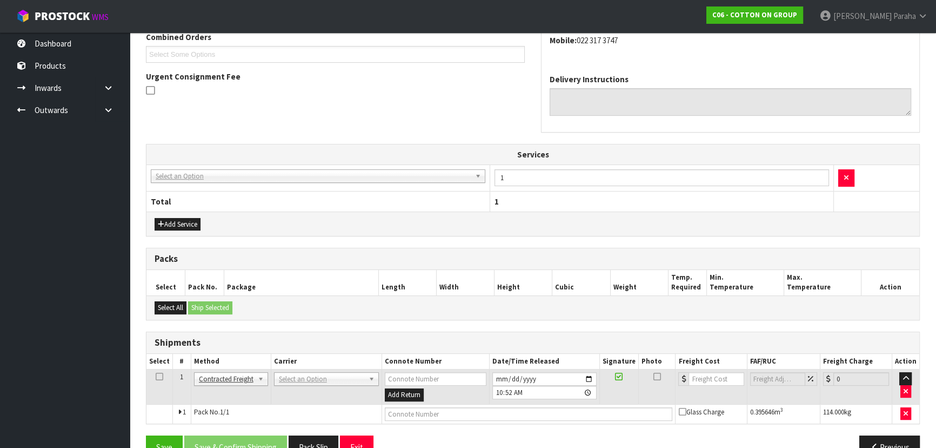
click at [255, 184] on td "003-036 - EXTERNAL PLANT HIRE 008-035 - OUTWARD HDLG+/HOIST LIFT ON/OFF 008-036…" at bounding box center [318, 178] width 344 height 26
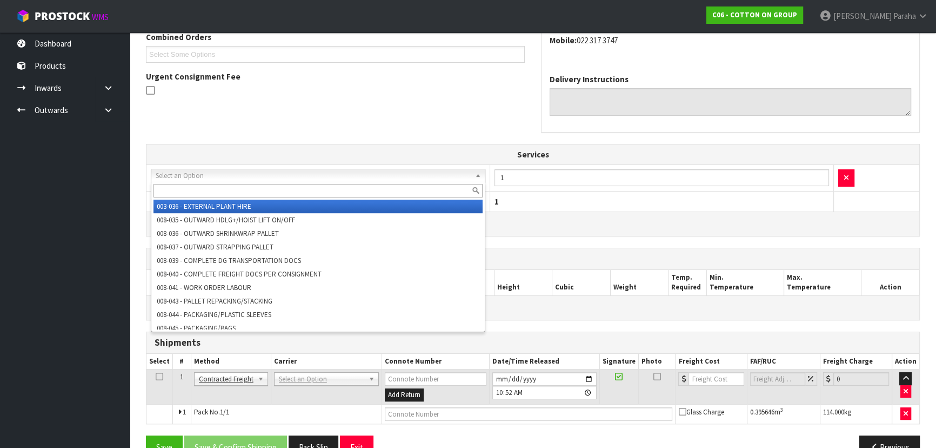
click at [254, 192] on input "text" at bounding box center [318, 191] width 329 height 14
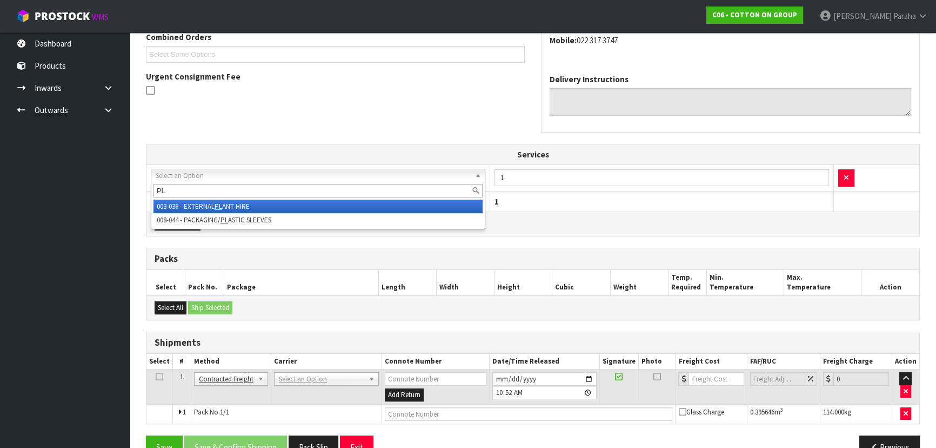
type input "P"
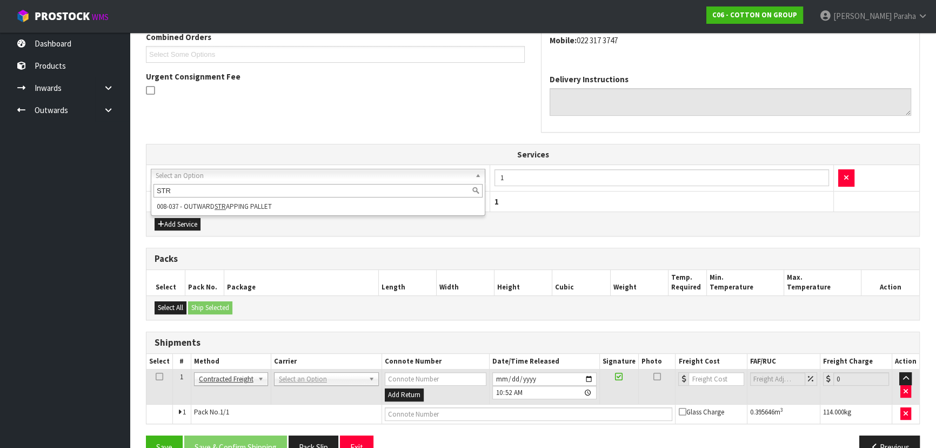
type input "STR"
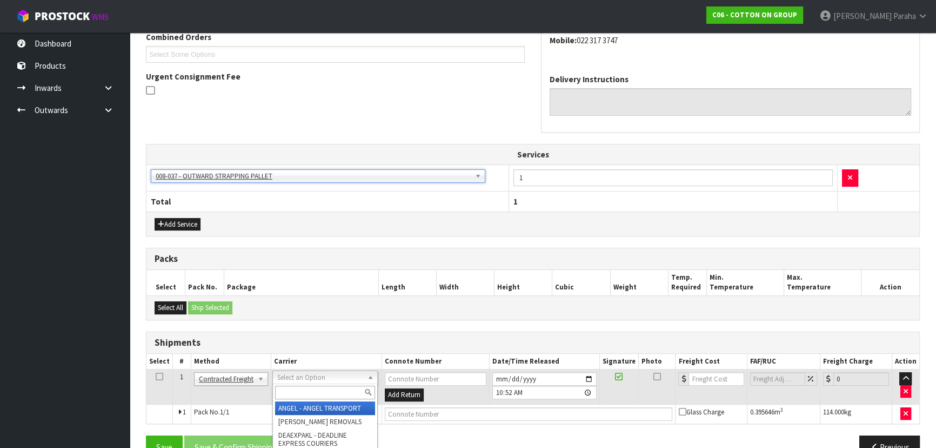
click at [289, 395] on input "text" at bounding box center [325, 392] width 100 height 14
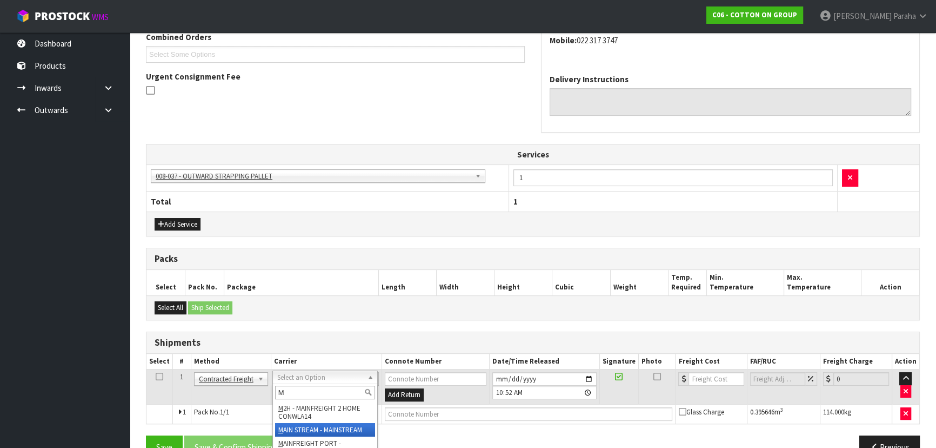
type input "M"
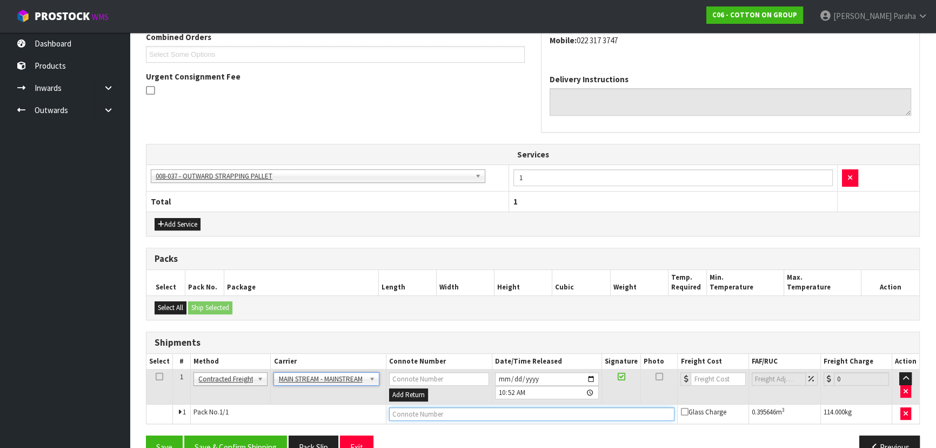
click at [471, 411] on input "text" at bounding box center [532, 414] width 286 height 14
paste input "CWL7723523"
type input "CWL7723523"
click at [694, 375] on input "number" at bounding box center [718, 379] width 55 height 14
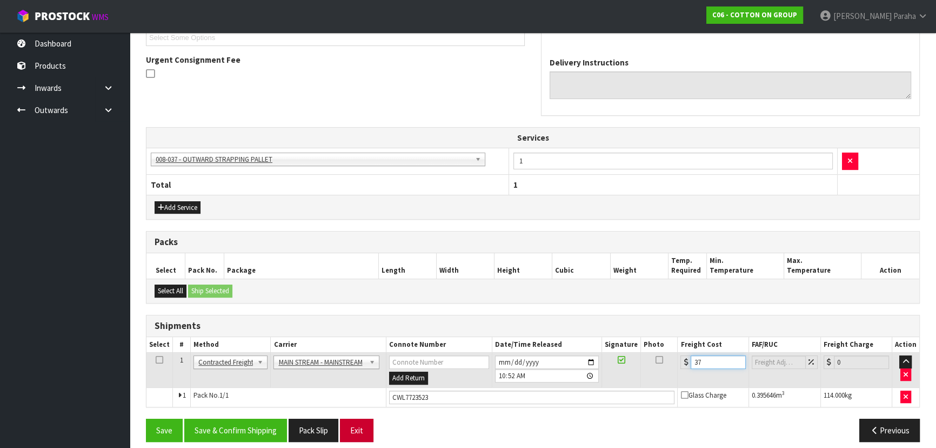
scroll to position [312, 0]
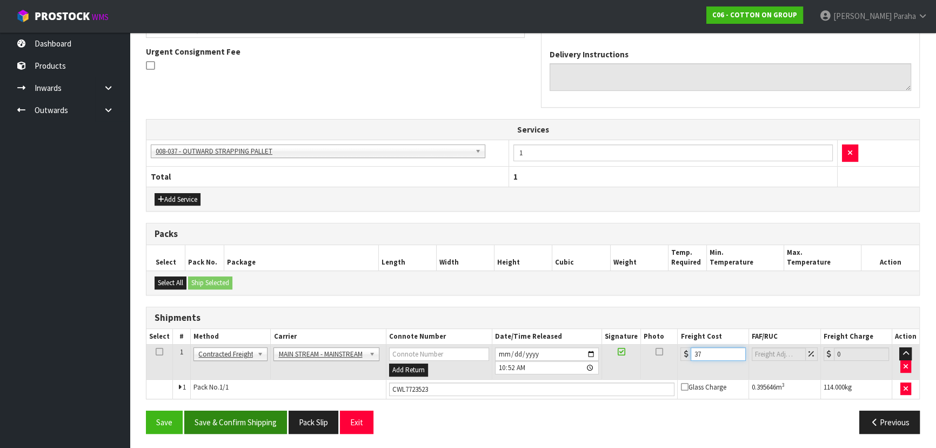
type input "37"
click at [249, 417] on button "Save & Confirm Shipping" at bounding box center [235, 421] width 103 height 23
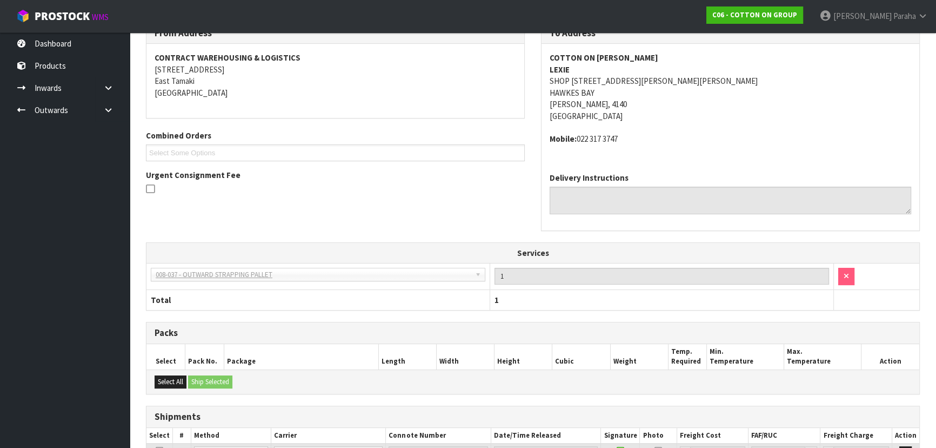
scroll to position [39, 0]
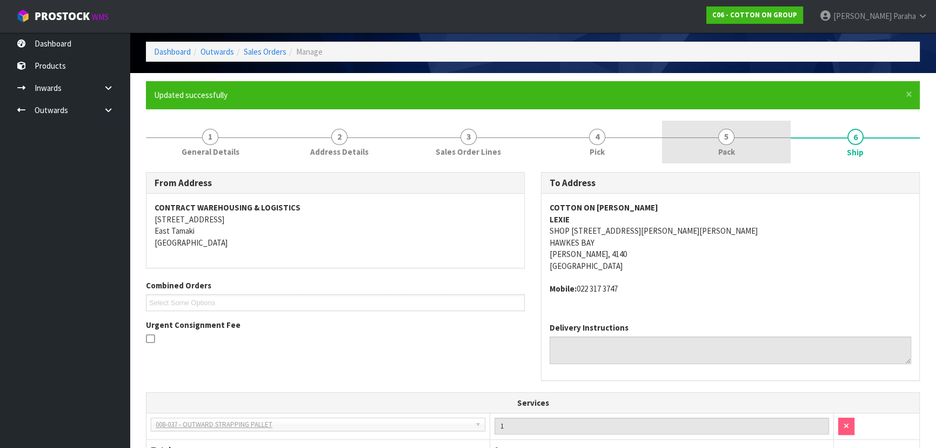
click at [729, 154] on span "Pack" at bounding box center [726, 151] width 17 height 11
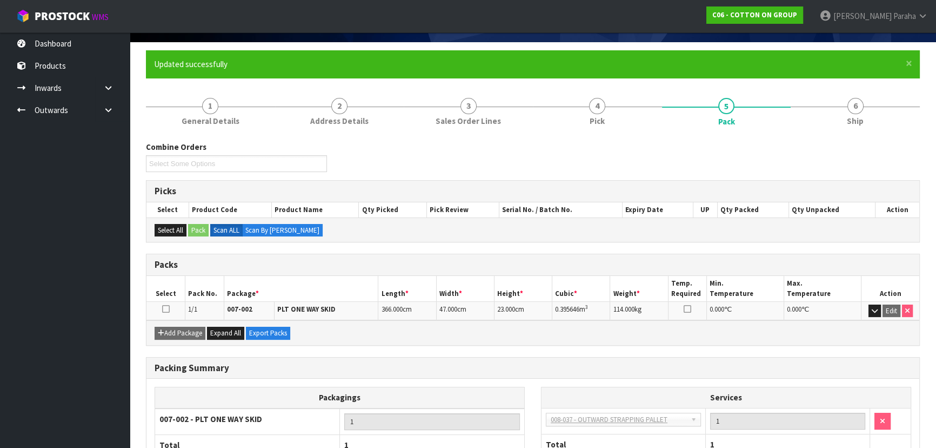
scroll to position [146, 0]
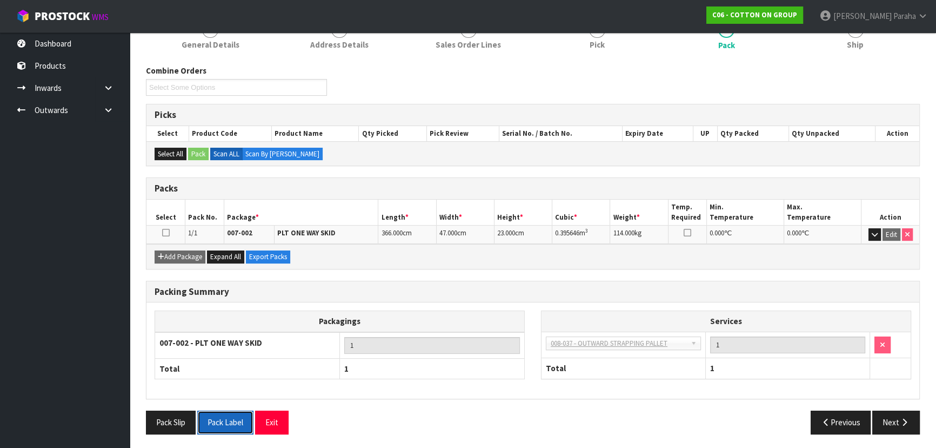
click at [210, 421] on button "Pack Label" at bounding box center [225, 421] width 56 height 23
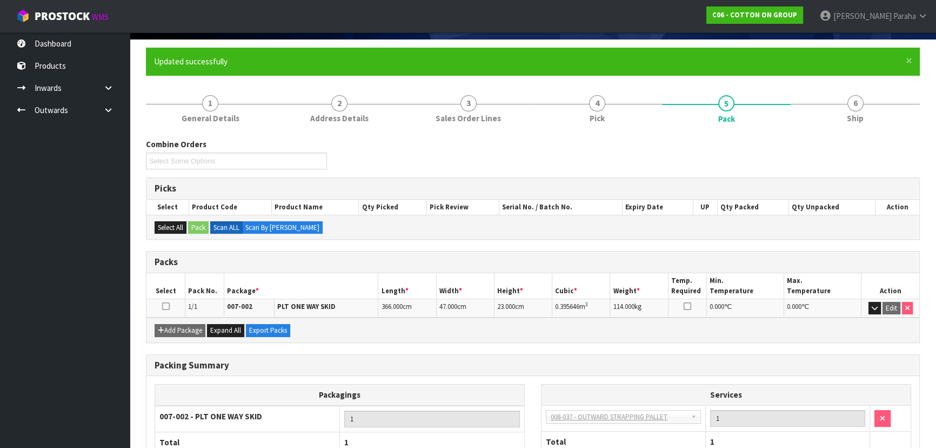
scroll to position [0, 0]
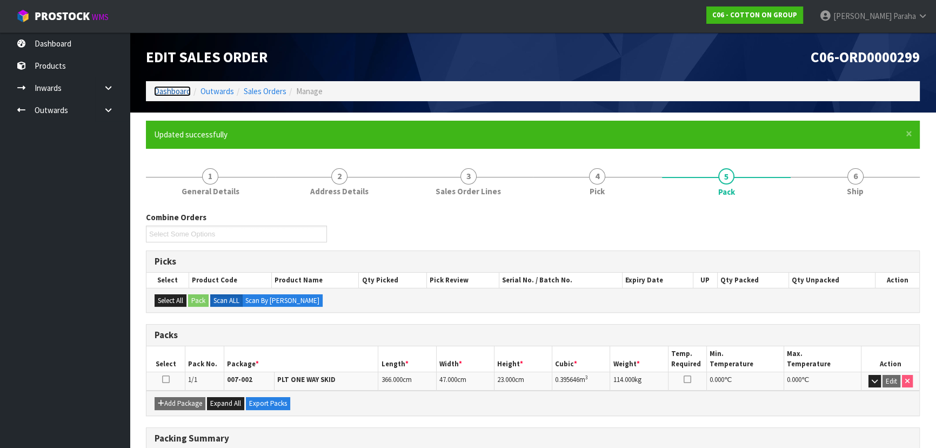
click at [166, 90] on link "Dashboard" at bounding box center [172, 91] width 37 height 10
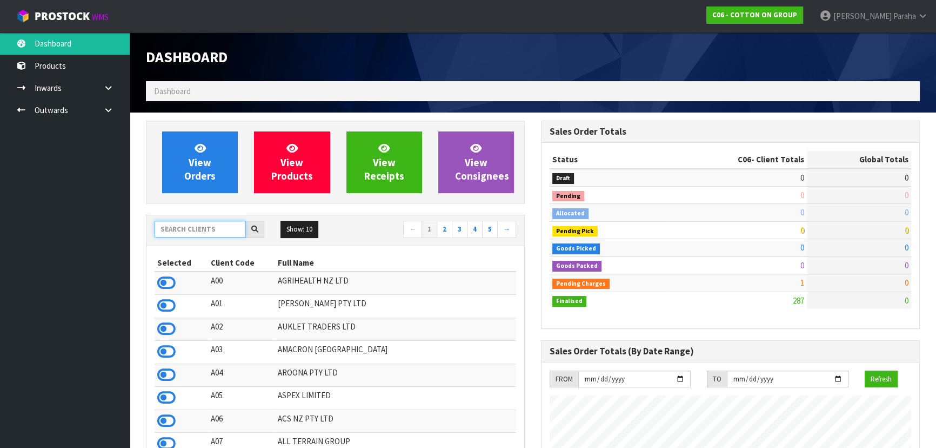
scroll to position [660, 395]
click at [194, 230] on input "text" at bounding box center [200, 229] width 91 height 17
type input "D05"
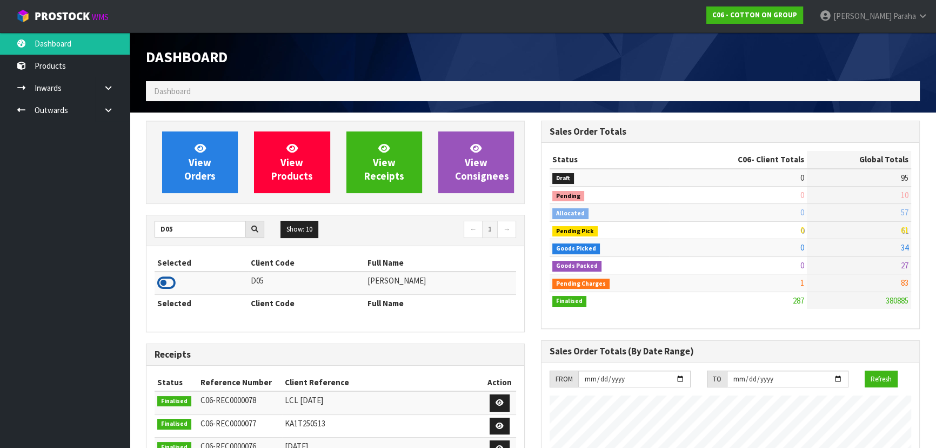
click at [164, 285] on icon at bounding box center [166, 283] width 18 height 16
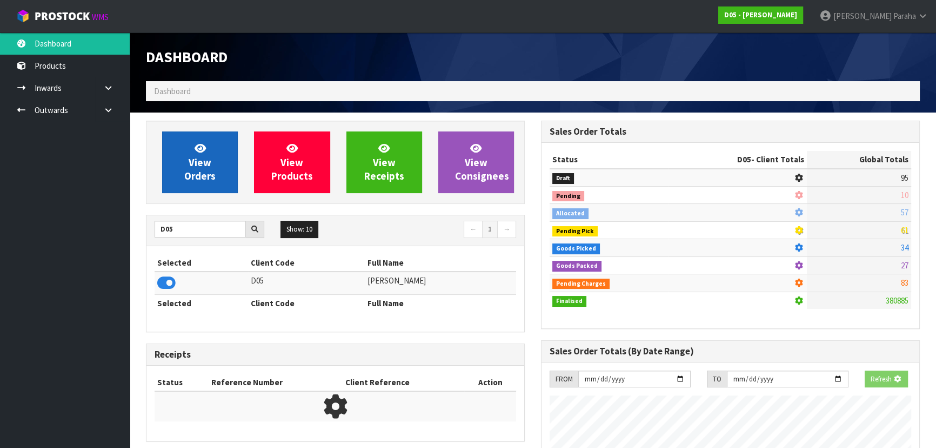
scroll to position [673, 395]
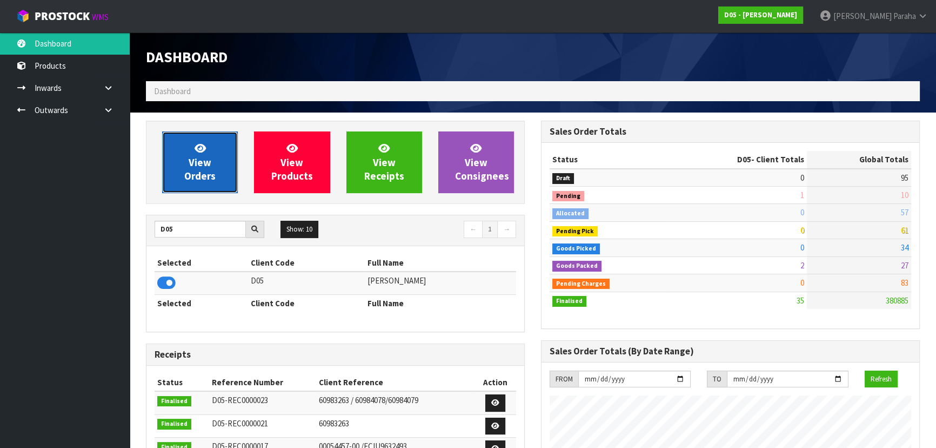
click at [187, 173] on span "View Orders" at bounding box center [199, 162] width 31 height 41
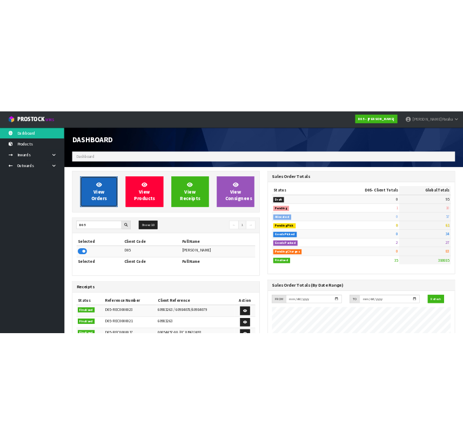
scroll to position [944, 395]
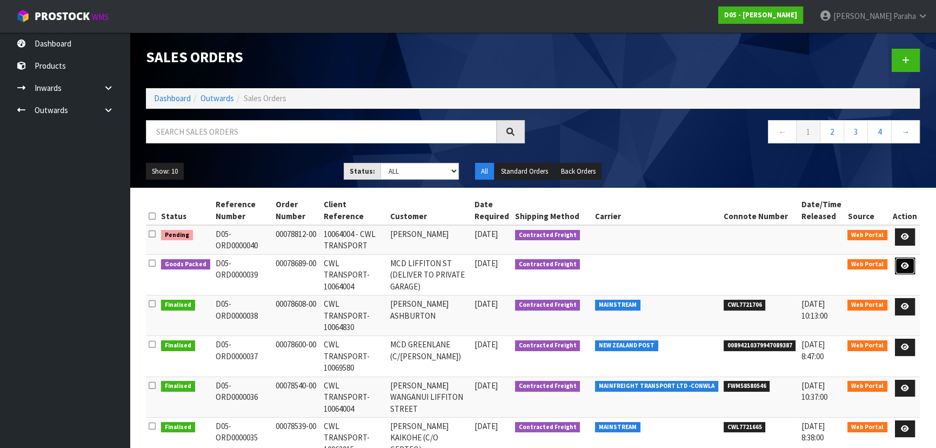
click at [901, 270] on link at bounding box center [905, 265] width 20 height 17
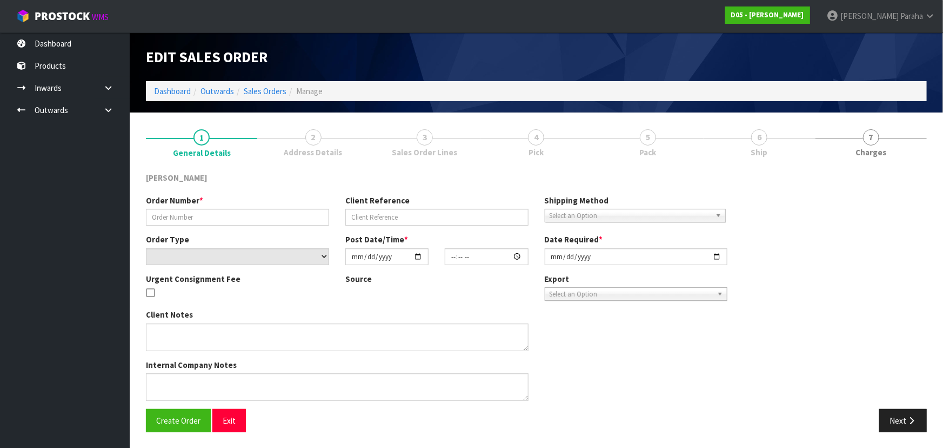
type input "00078689-00"
type input "CWL TRANSPORT-10064004"
select select "number:0"
type input "[DATE]"
type input "10:02:00.000"
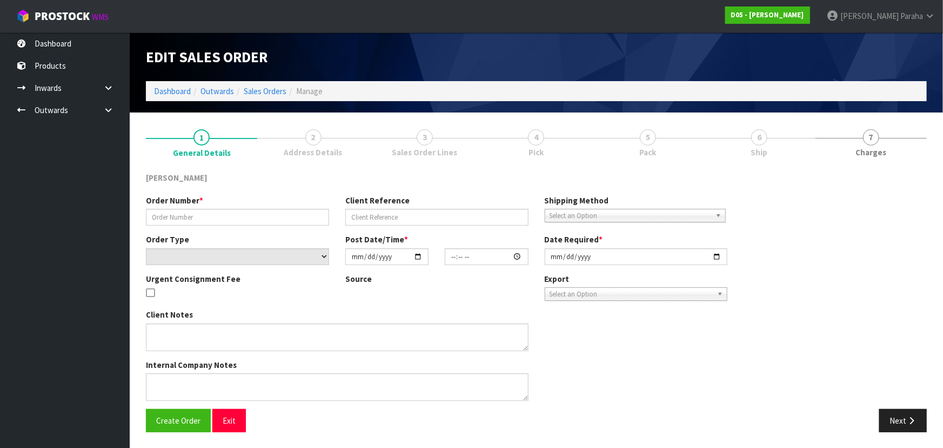
type input "[DATE]"
type textarea "DELIVERY TO PRIVATE GARAGE - CALL [PERSON_NAME] [PHONE_NUMBER] PRIOR SO HE CAN …"
type textarea "I AM TRYING TO FIND OUT WHERE THESE SCREENS ARE. I HAVE SENT EMAILS THERE IS 1 …"
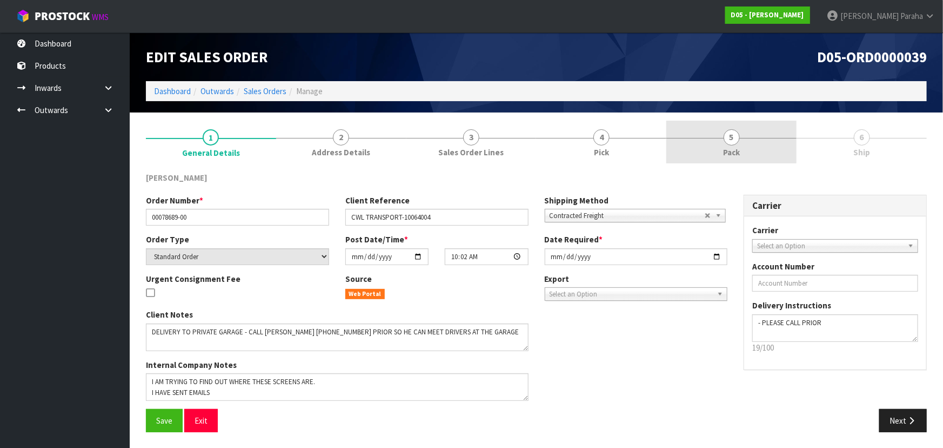
click at [731, 148] on span "Pack" at bounding box center [731, 151] width 17 height 11
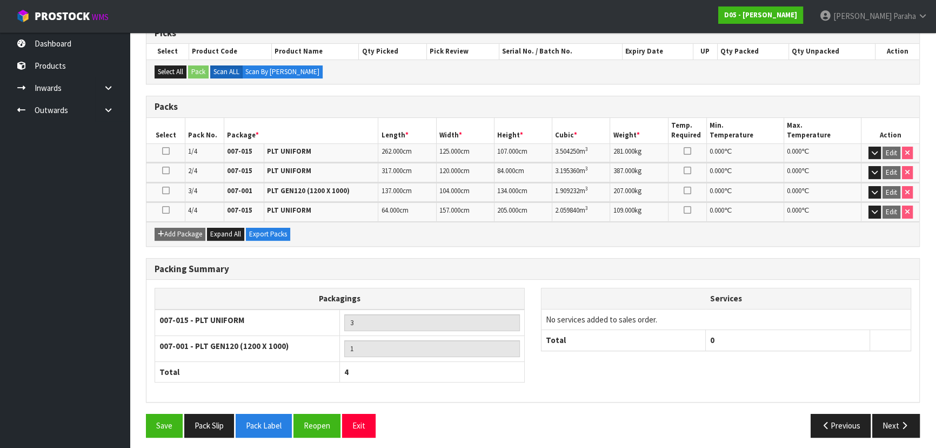
scroll to position [192, 0]
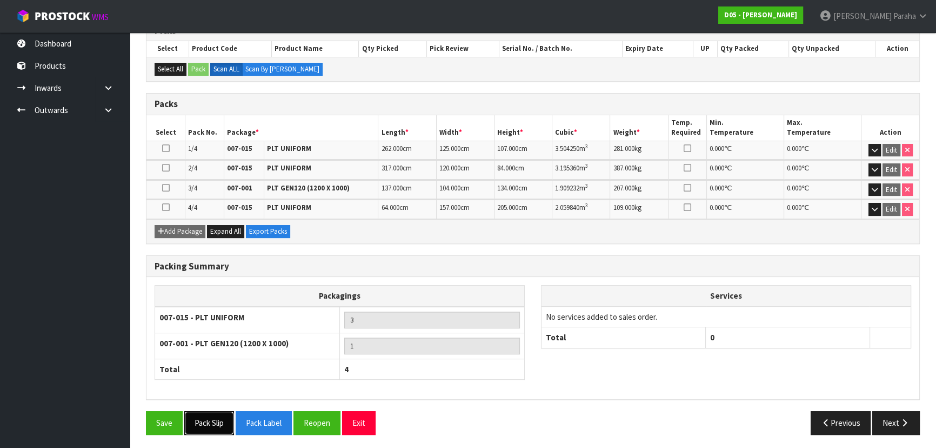
click at [216, 419] on button "Pack Slip" at bounding box center [209, 422] width 50 height 23
click at [891, 432] on div "Save Pack Slip Pack Label Reopen Exit Previous Next" at bounding box center [533, 426] width 790 height 31
click at [891, 424] on button "Next" at bounding box center [896, 422] width 48 height 23
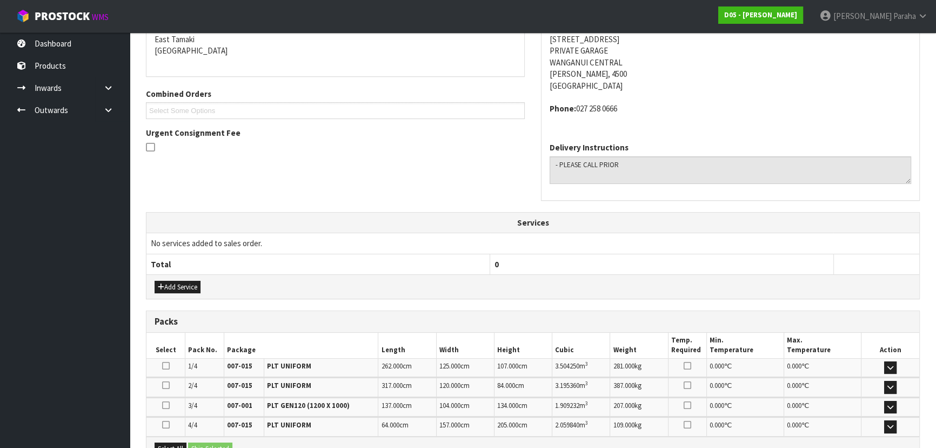
scroll to position [0, 0]
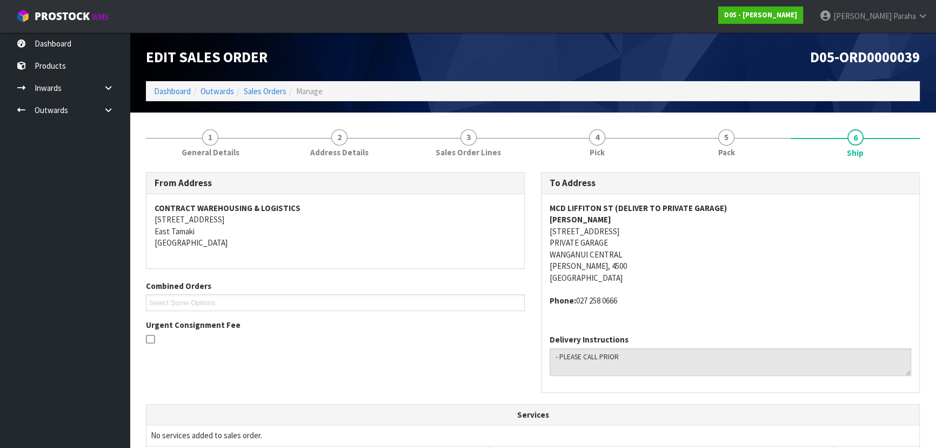
click at [579, 228] on address "MCD LIFFITON ST (DELIVER TO PRIVATE GARAGE) [PERSON_NAME] [STREET_ADDRESS]" at bounding box center [731, 242] width 362 height 81
copy address "[STREET_ADDRESS]"
click at [164, 94] on link "Dashboard" at bounding box center [172, 91] width 37 height 10
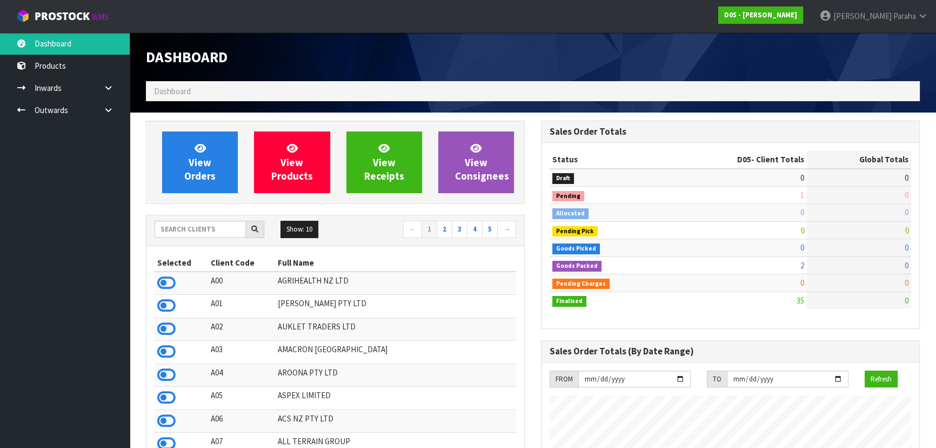
scroll to position [944, 395]
click at [210, 228] on input "text" at bounding box center [200, 229] width 91 height 17
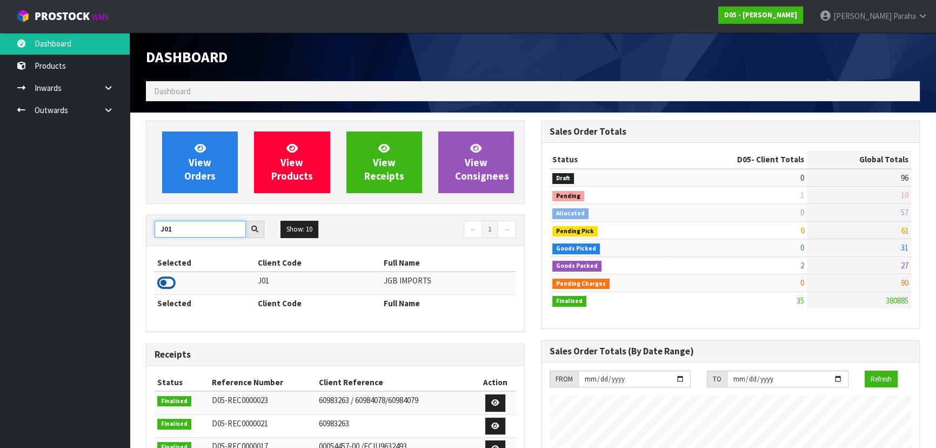
type input "J01"
click at [172, 276] on icon at bounding box center [166, 283] width 18 height 16
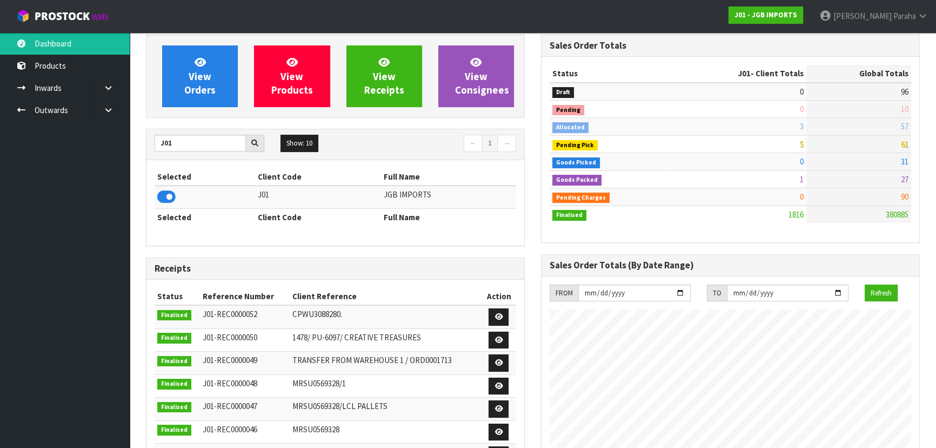
scroll to position [49, 0]
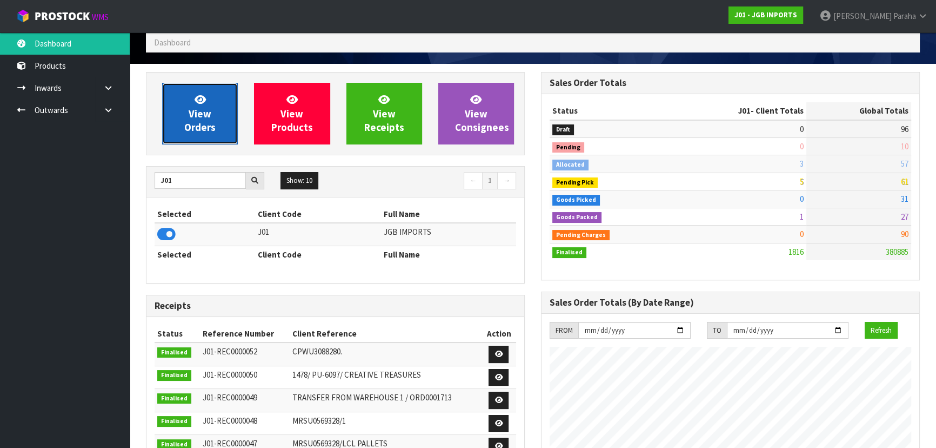
click at [225, 109] on link "View Orders" at bounding box center [200, 114] width 76 height 62
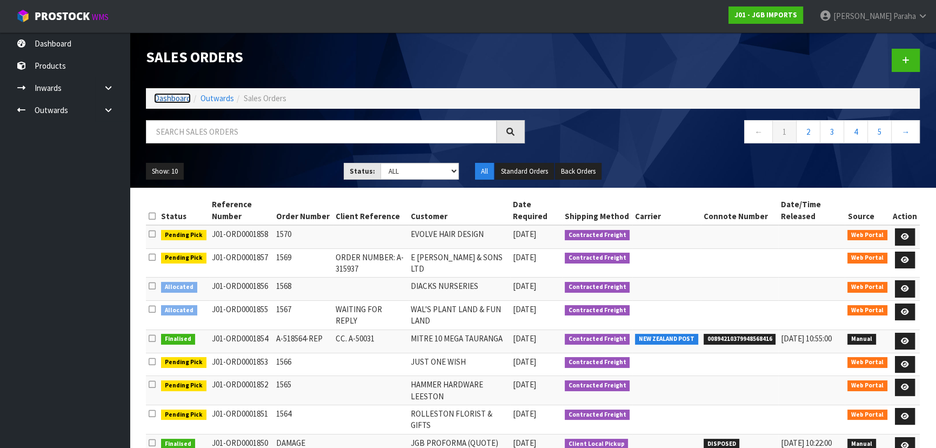
click at [168, 99] on link "Dashboard" at bounding box center [172, 98] width 37 height 10
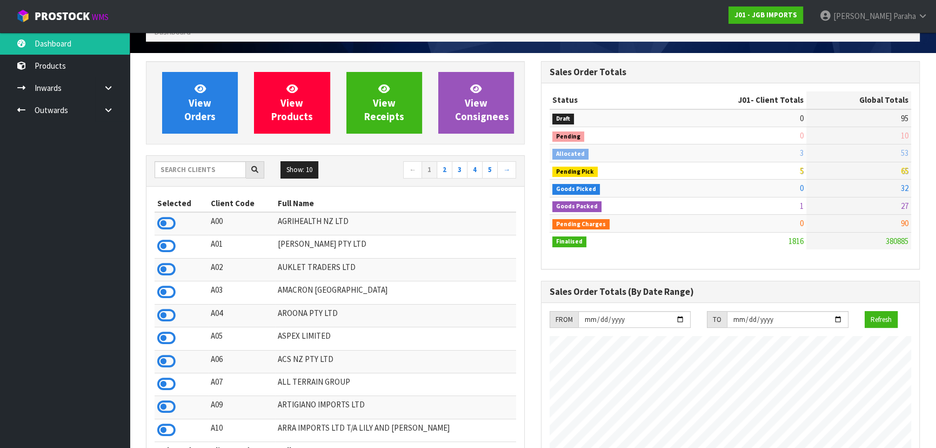
scroll to position [49, 0]
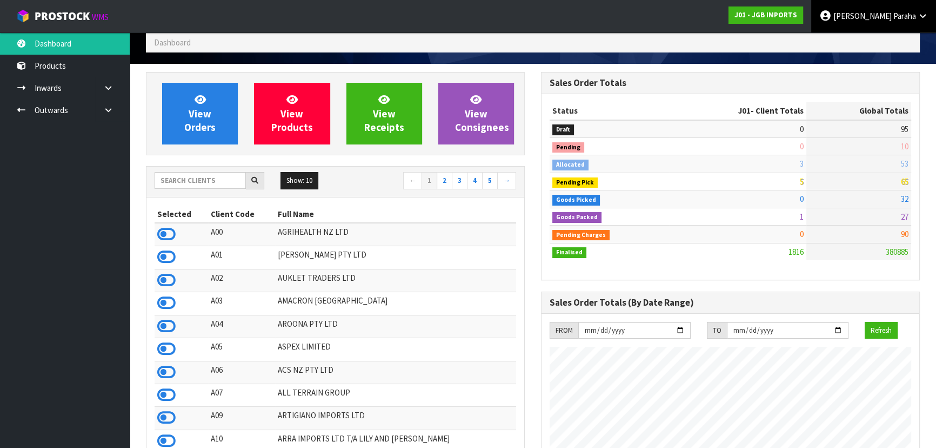
click at [892, 17] on span at bounding box center [893, 16] width 2 height 10
click at [890, 40] on link "Logout" at bounding box center [892, 43] width 85 height 15
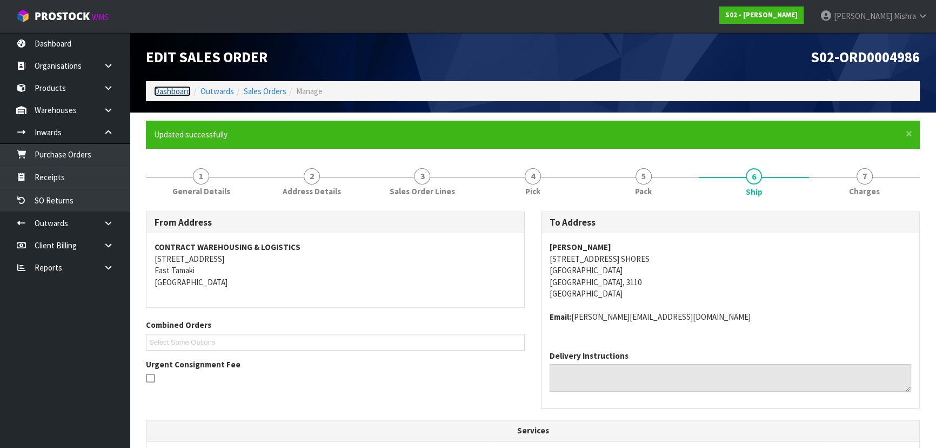
click at [164, 86] on link "Dashboard" at bounding box center [172, 91] width 37 height 10
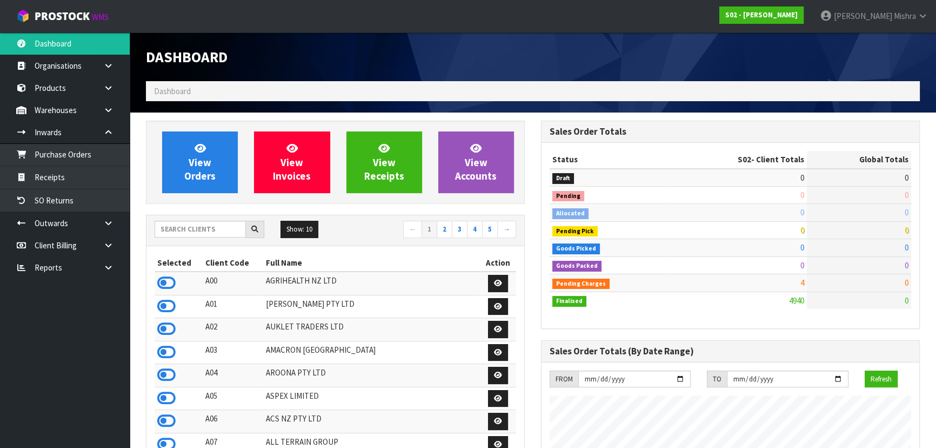
scroll to position [817, 395]
click at [168, 227] on input "text" at bounding box center [200, 229] width 91 height 17
type input "J01"
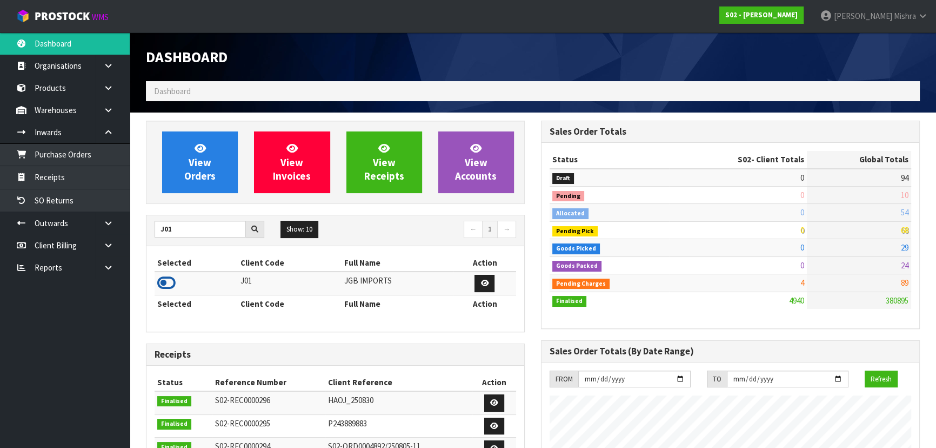
click at [164, 286] on icon at bounding box center [166, 283] width 18 height 16
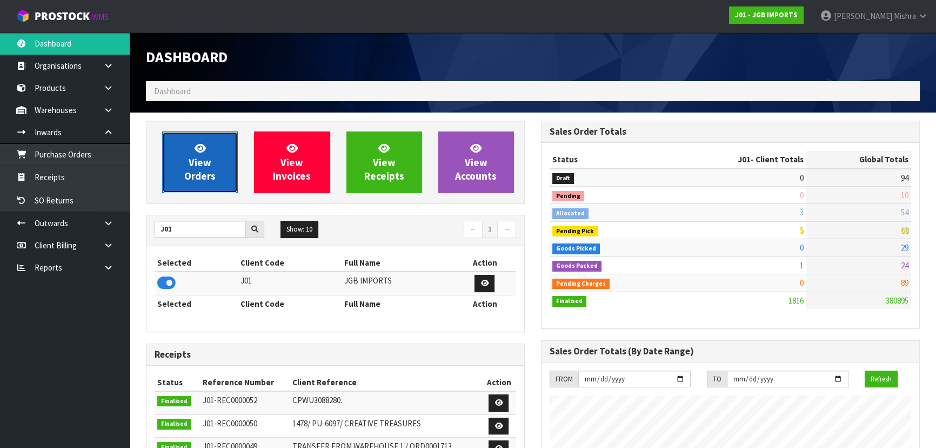
click at [206, 172] on span "View Orders" at bounding box center [199, 162] width 31 height 41
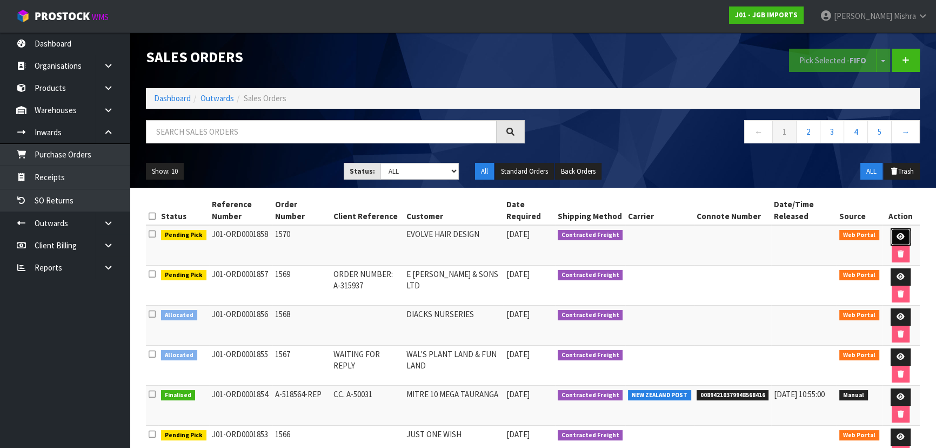
click at [897, 233] on icon at bounding box center [901, 236] width 8 height 7
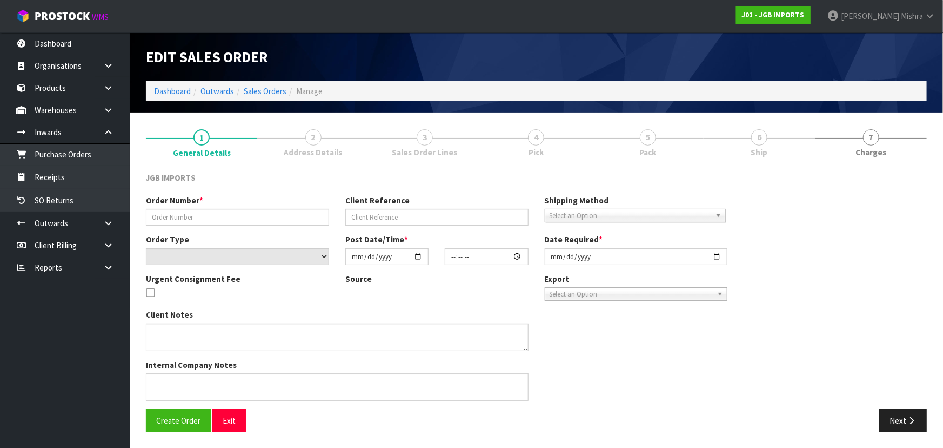
type input "1570"
select select "number:0"
type input "[DATE]"
type input "15:58:00.000"
type input "[DATE]"
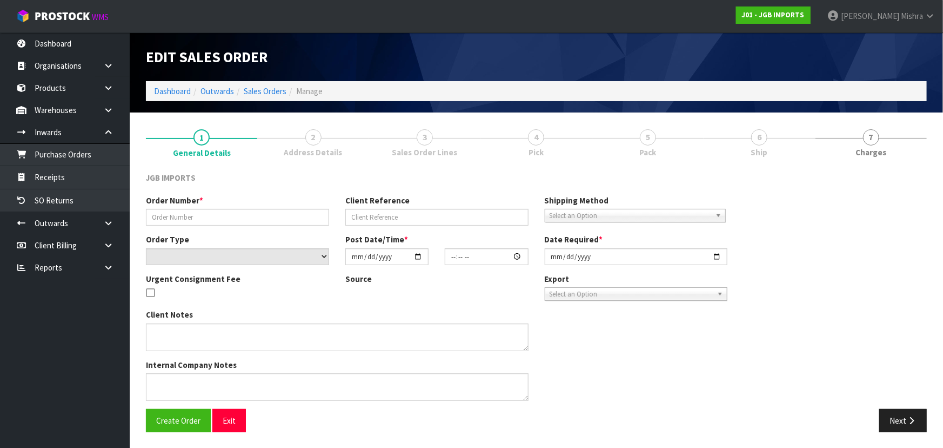
type textarea "NEW CUSTOMER FREIGHT FREE - 100% DISCOUNT"
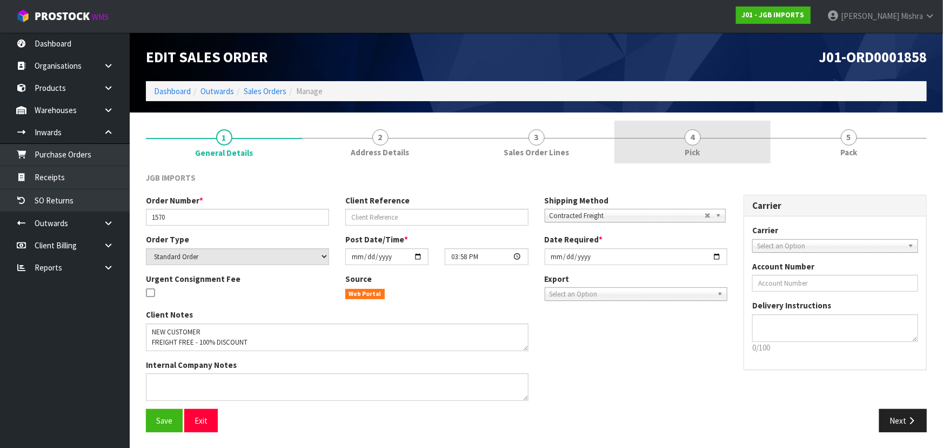
click at [741, 141] on link "4 Pick" at bounding box center [693, 142] width 156 height 43
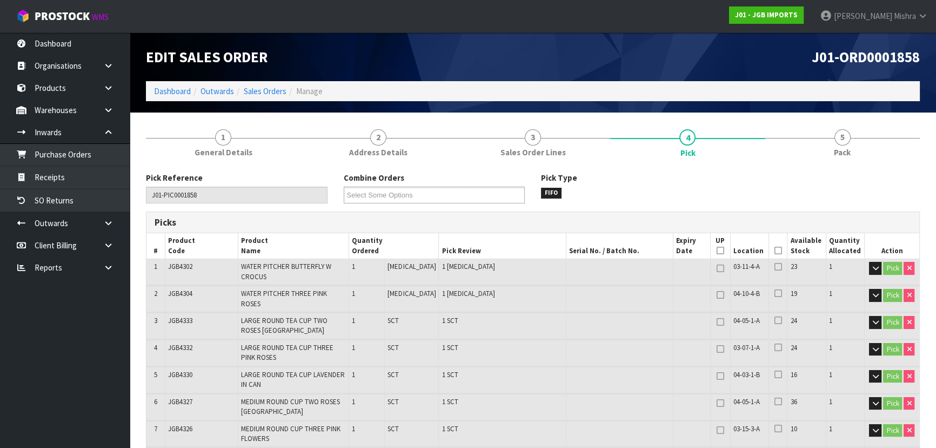
click at [775, 251] on icon at bounding box center [779, 250] width 8 height 1
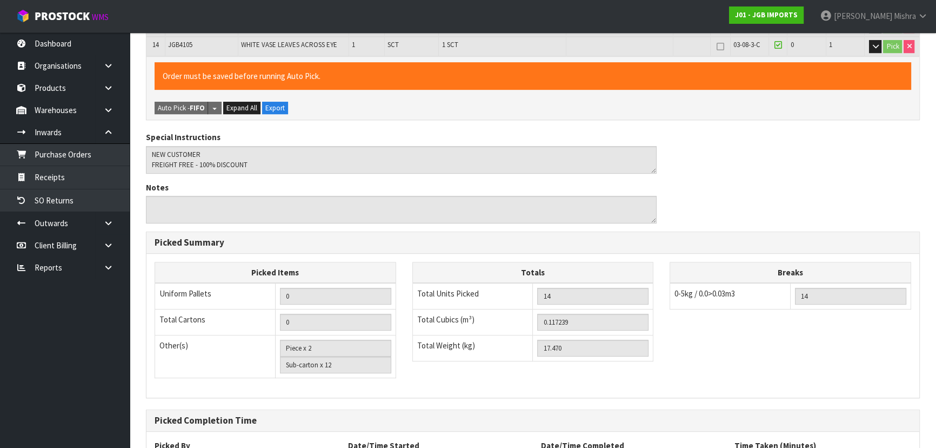
scroll to position [652, 0]
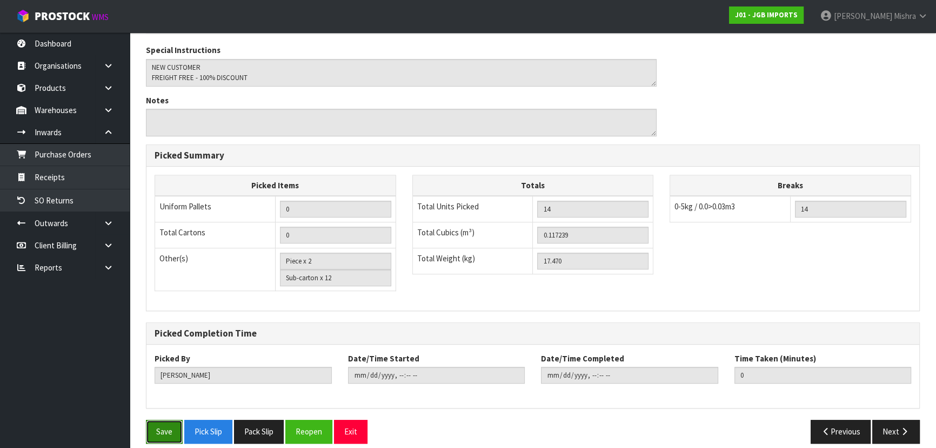
click at [170, 419] on button "Save" at bounding box center [164, 430] width 37 height 23
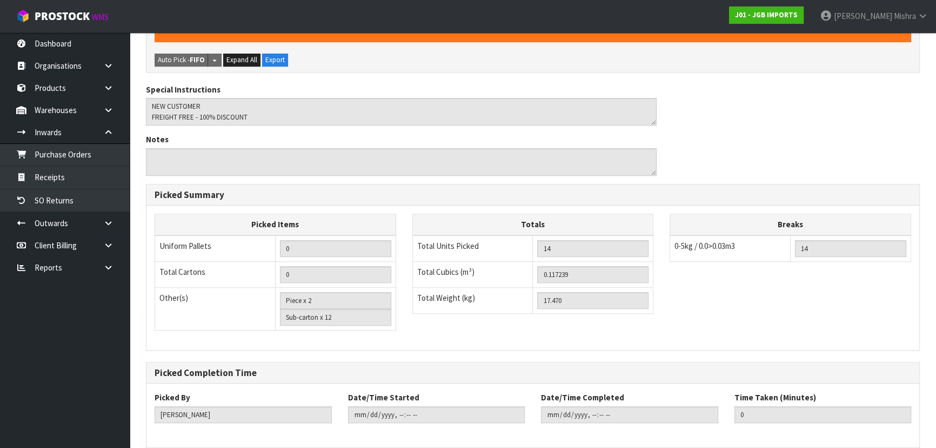
scroll to position [0, 0]
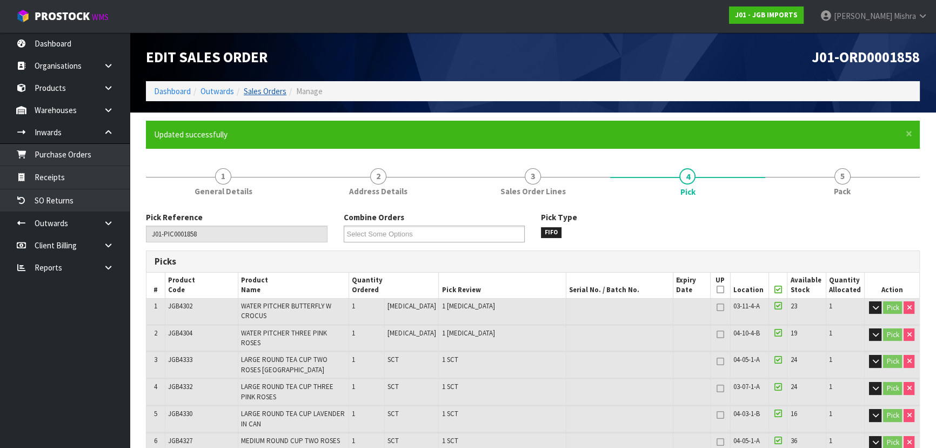
type input "Lalisha Mishra"
type input "2025-09-12T11:45:59"
click at [274, 91] on link "Sales Orders" at bounding box center [265, 91] width 43 height 10
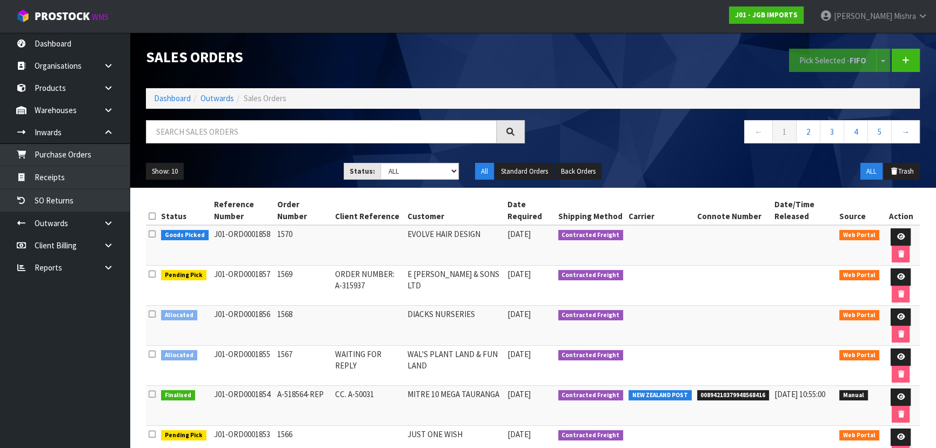
click at [426, 151] on div "← 1 2 3 4 5 →" at bounding box center [533, 137] width 790 height 35
drag, startPoint x: 423, startPoint y: 163, endPoint x: 422, endPoint y: 178, distance: 14.6
click at [423, 164] on select "Draft Pending Allocated Pending Pick Goods Picked Goods Packed Pending Charges …" at bounding box center [420, 171] width 79 height 17
select select "string:3"
click at [381, 163] on select "Draft Pending Allocated Pending Pick Goods Picked Goods Packed Pending Charges …" at bounding box center [420, 171] width 79 height 17
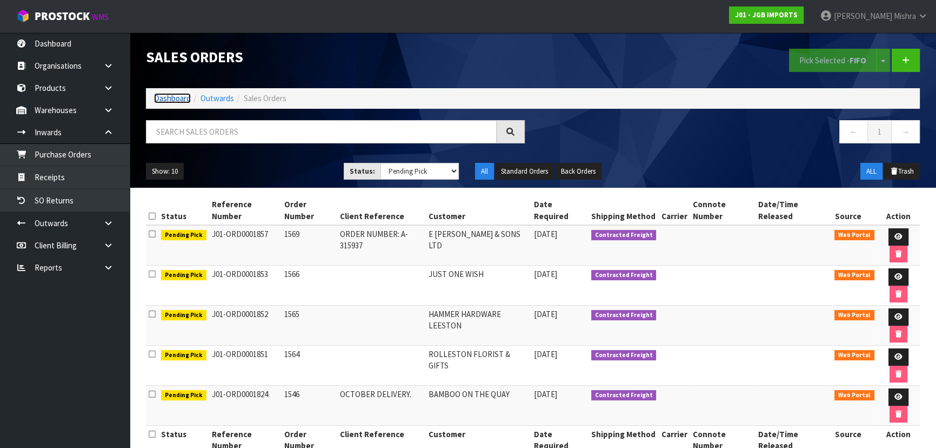
click at [173, 98] on link "Dashboard" at bounding box center [172, 98] width 37 height 10
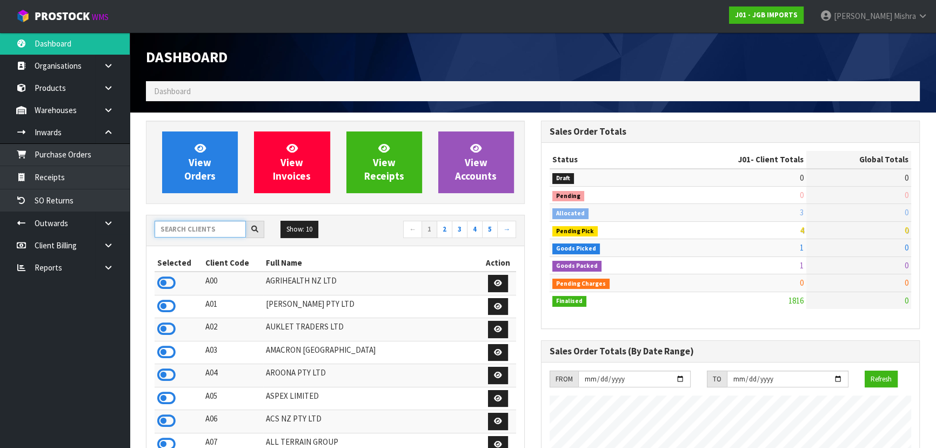
click at [184, 223] on input "text" at bounding box center [200, 229] width 91 height 17
type input "D05"
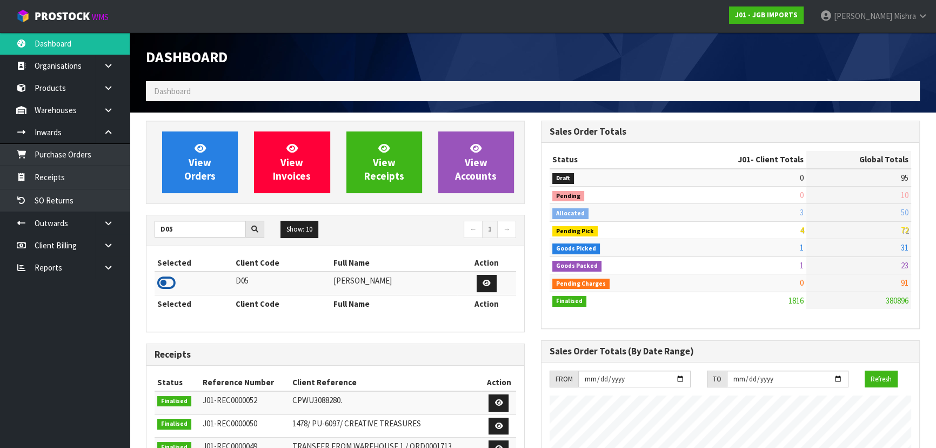
click at [173, 281] on icon at bounding box center [166, 283] width 18 height 16
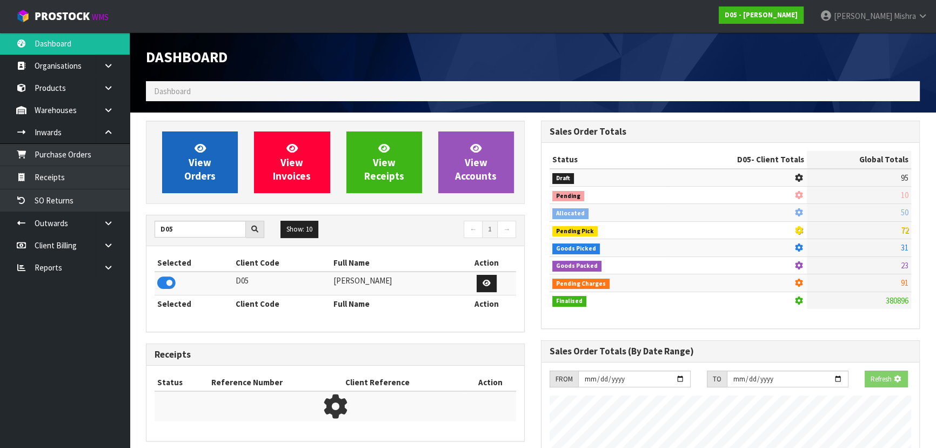
scroll to position [673, 395]
click at [195, 170] on span "View Orders" at bounding box center [199, 162] width 31 height 41
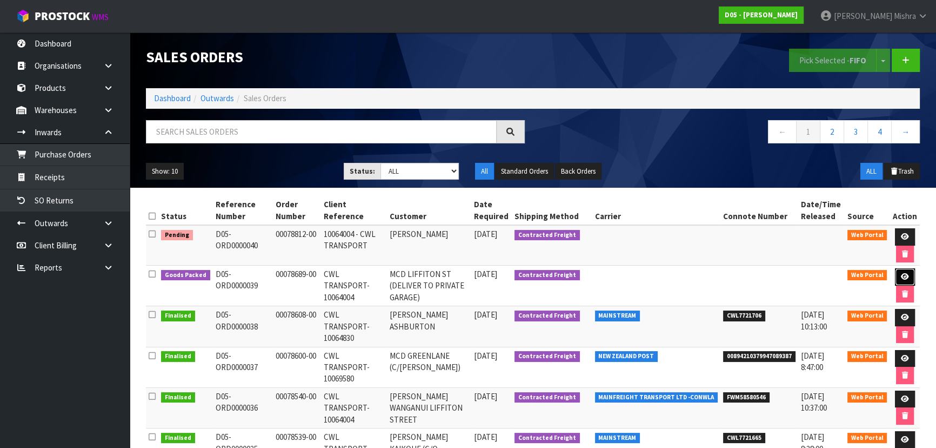
click at [907, 280] on link at bounding box center [905, 276] width 20 height 17
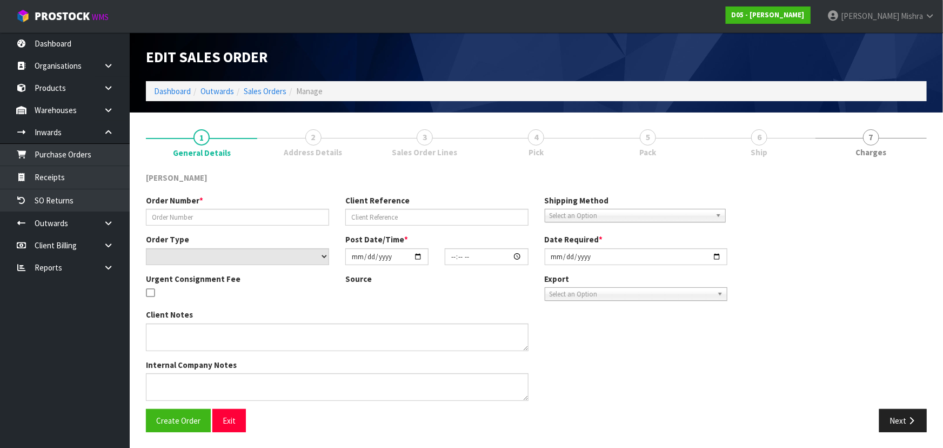
type input "00078689-00"
type input "CWL TRANSPORT-10064004"
select select "number:0"
type input "[DATE]"
type input "10:02:00.000"
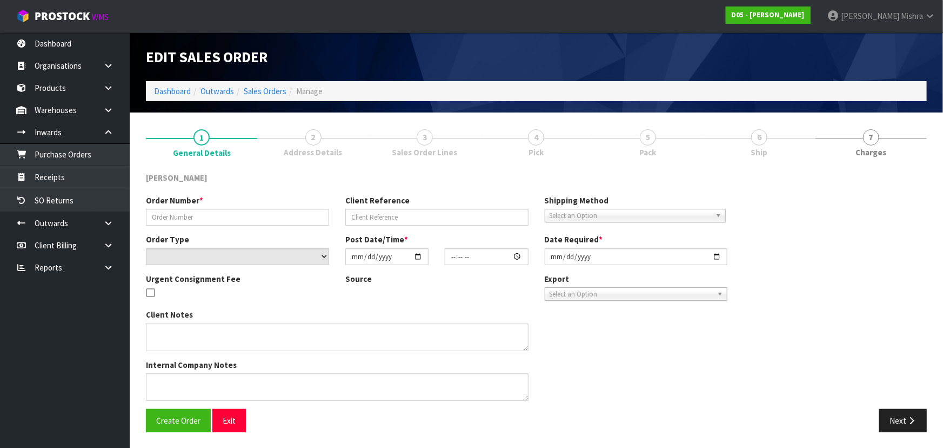
type input "[DATE]"
type textarea "DELIVERY TO PRIVATE GARAGE - CALL [PERSON_NAME] [PHONE_NUMBER] PRIOR SO HE CAN …"
type textarea "I AM TRYING TO FIND OUT WHERE THESE SCREENS ARE. I HAVE SENT EMAILS THERE IS 1 …"
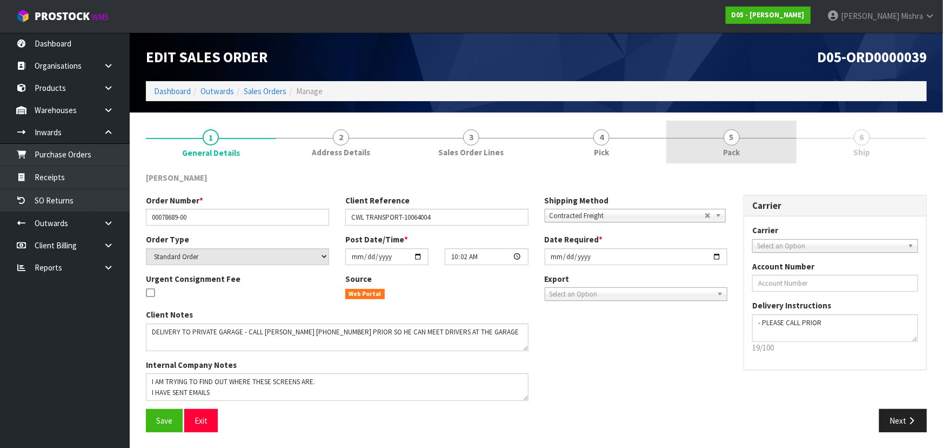
click at [768, 136] on link "5 Pack" at bounding box center [731, 142] width 130 height 43
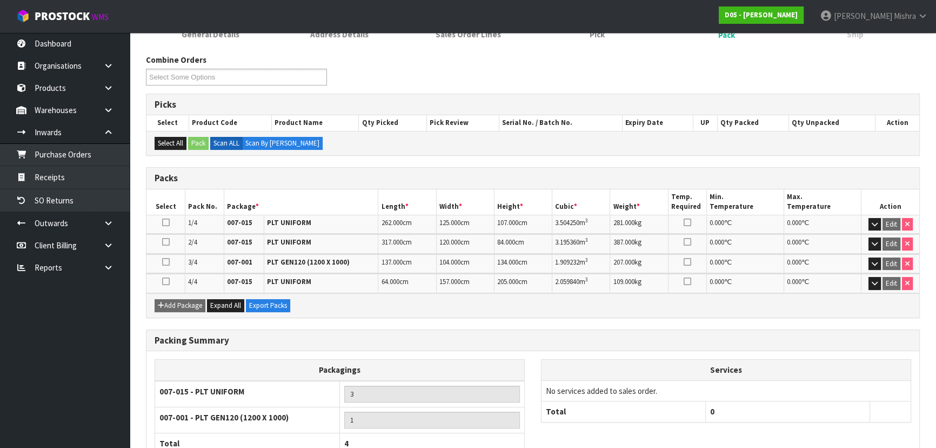
scroll to position [192, 0]
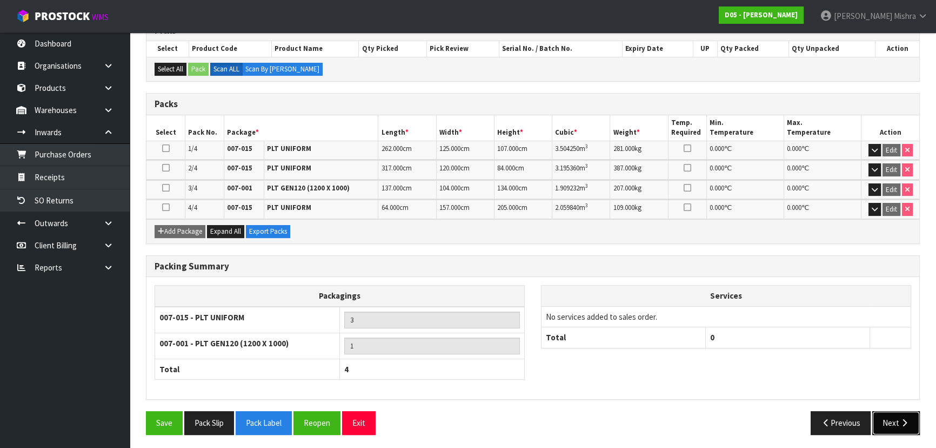
click at [890, 425] on button "Next" at bounding box center [896, 422] width 48 height 23
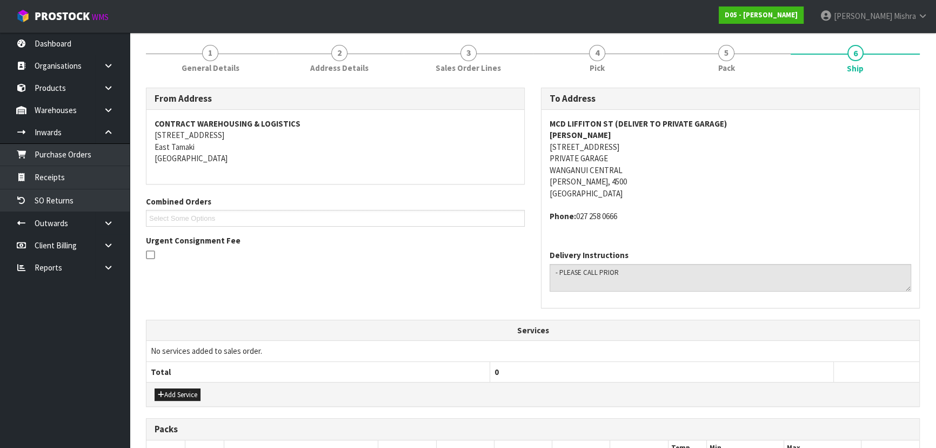
scroll to position [98, 0]
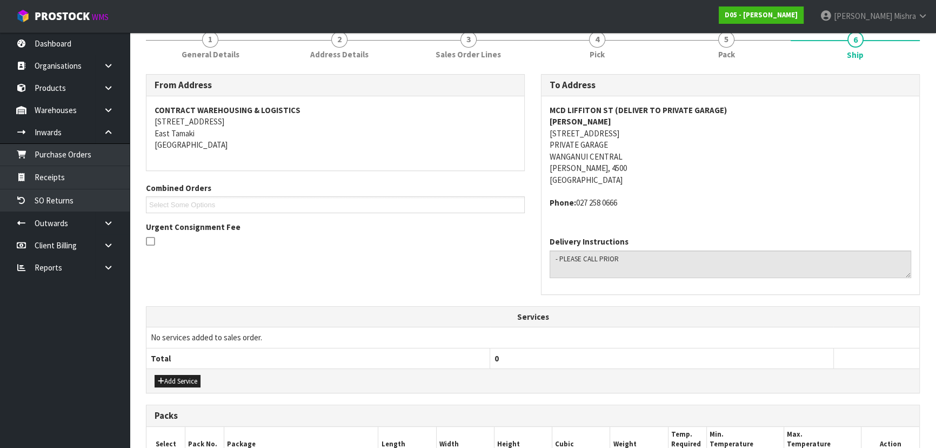
click at [605, 130] on address "MCD LIFFITON ST (DELIVER TO PRIVATE GARAGE) [PERSON_NAME] [STREET_ADDRESS]" at bounding box center [731, 144] width 362 height 81
copy address "[STREET_ADDRESS]"
click at [637, 109] on strong "MCD LIFFITON ST (DELIVER TO PRIVATE GARAGE)" at bounding box center [638, 110] width 177 height 10
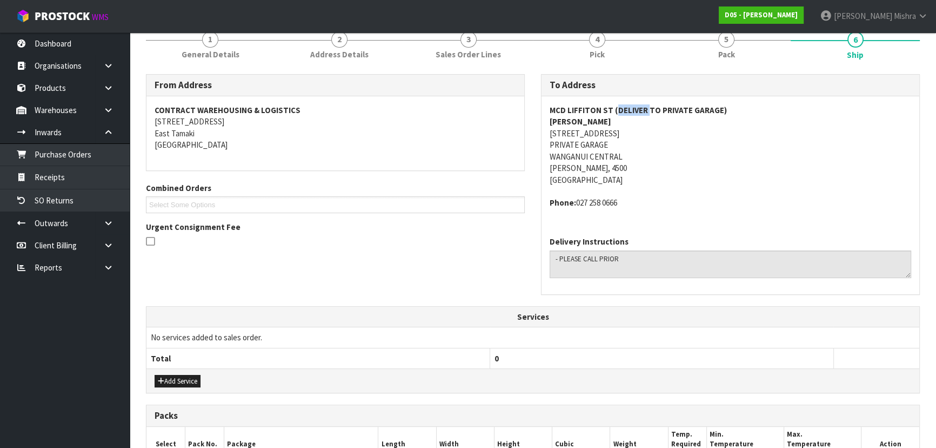
click at [637, 109] on strong "MCD LIFFITON ST (DELIVER TO PRIVATE GARAGE)" at bounding box center [638, 110] width 177 height 10
copy strong "MCD LIFFITON ST (DELIVER TO PRIVATE GARAGE)"
click at [559, 122] on strong "[PERSON_NAME]" at bounding box center [581, 121] width 62 height 10
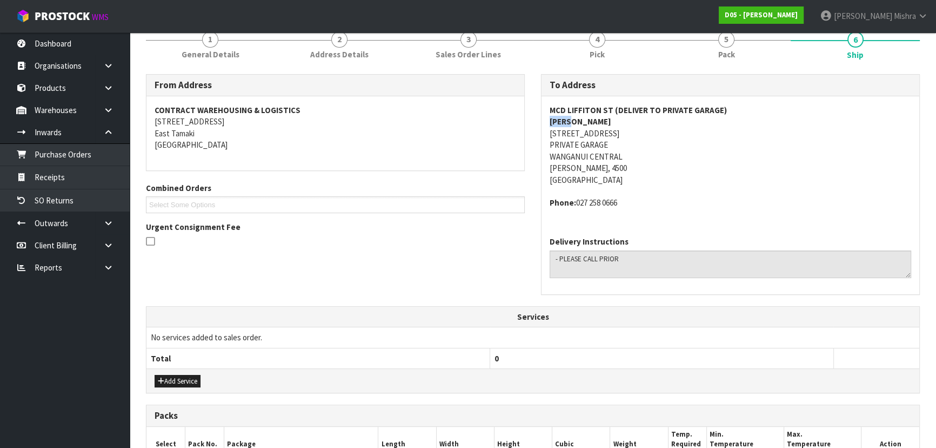
copy strong "[PERSON_NAME]"
drag, startPoint x: 620, startPoint y: 200, endPoint x: 578, endPoint y: 204, distance: 41.8
click at [578, 204] on address "Phone: 027 258 0666" at bounding box center [731, 202] width 362 height 11
copy address "027 258 0666"
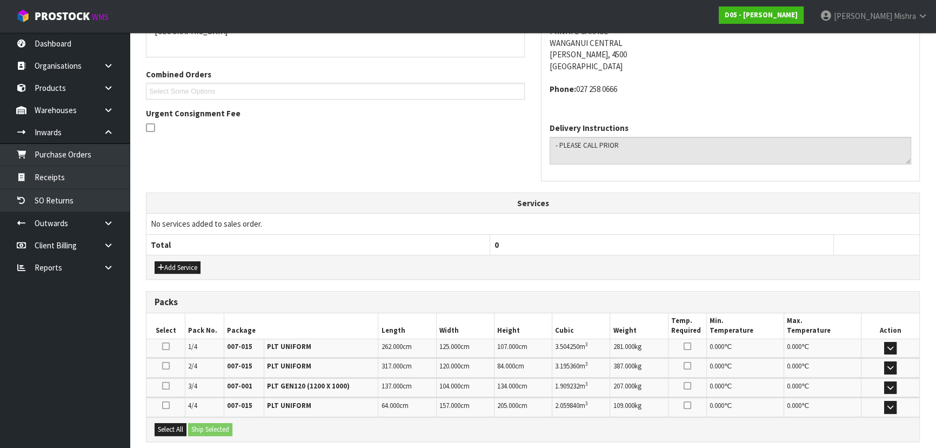
scroll to position [49, 0]
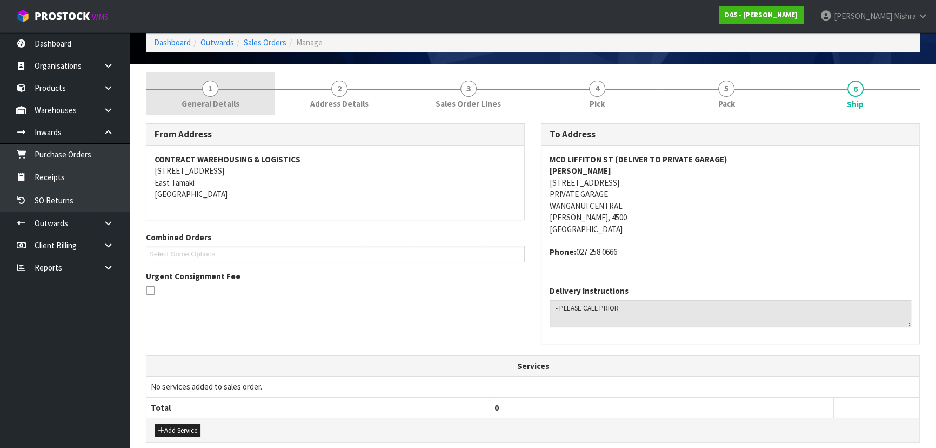
click at [215, 83] on span "1" at bounding box center [210, 89] width 16 height 16
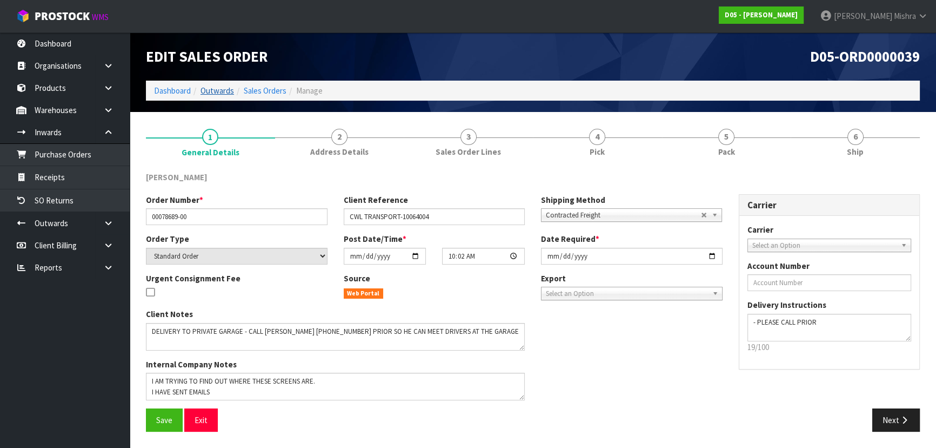
scroll to position [0, 0]
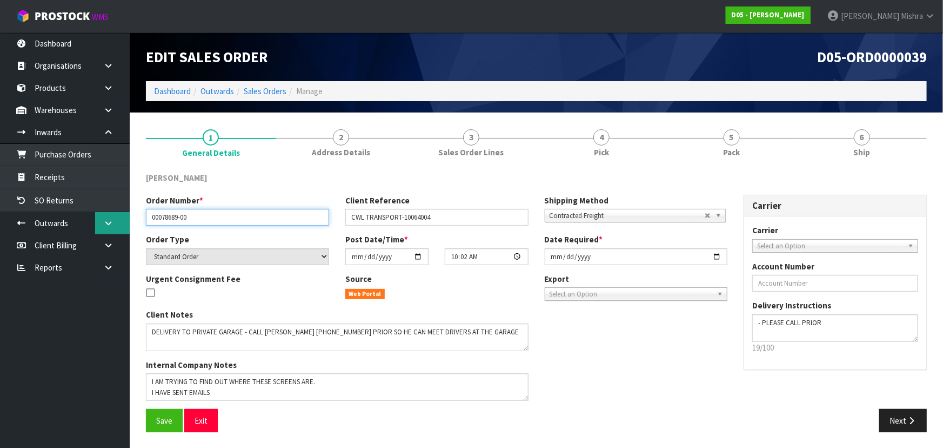
drag, startPoint x: 212, startPoint y: 212, endPoint x: 103, endPoint y: 216, distance: 108.7
click at [103, 216] on body "Toggle navigation ProStock WMS D05 - DUTT - COATES Lalisha Mishra Logout Dashbo…" at bounding box center [471, 224] width 943 height 448
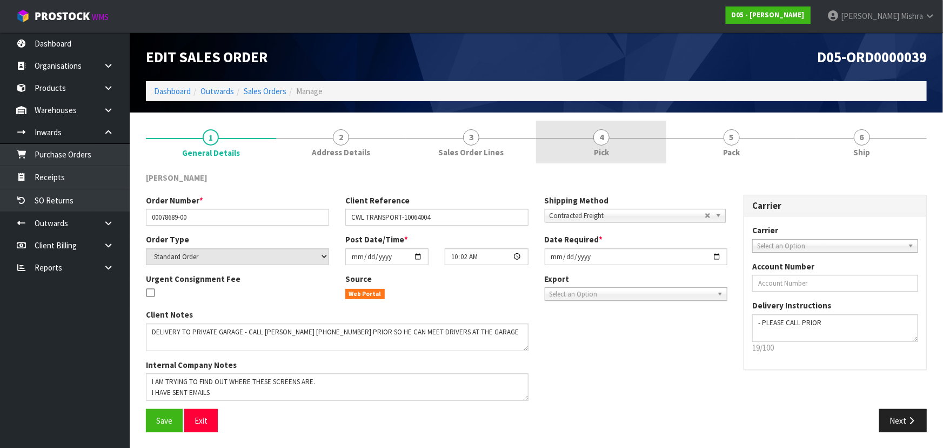
click at [627, 146] on link "4 Pick" at bounding box center [601, 142] width 130 height 43
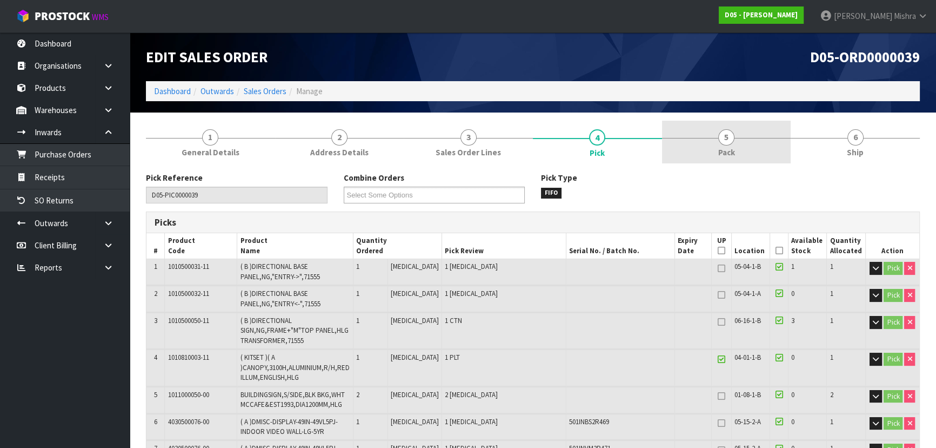
click at [748, 149] on link "5 Pack" at bounding box center [726, 142] width 129 height 43
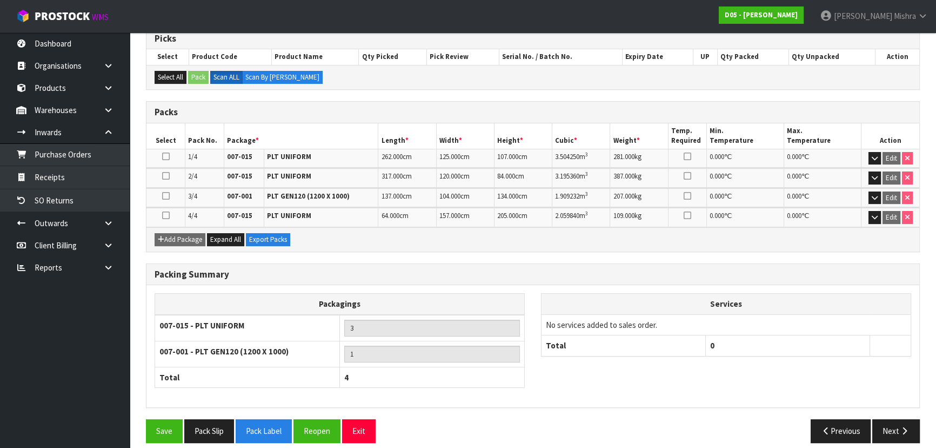
scroll to position [192, 0]
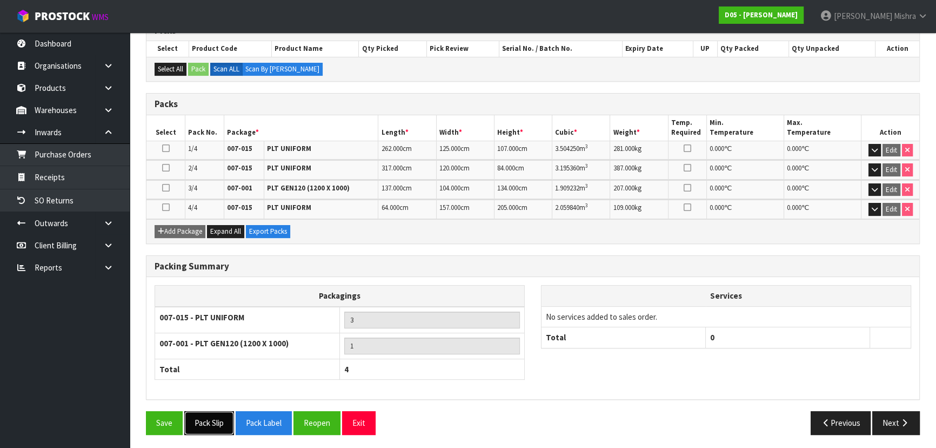
click at [209, 414] on button "Pack Slip" at bounding box center [209, 422] width 50 height 23
click at [876, 417] on button "Next" at bounding box center [896, 422] width 48 height 23
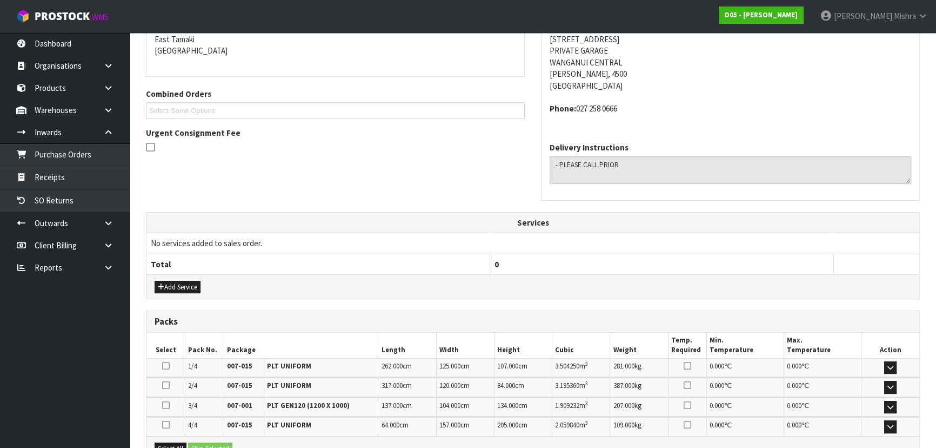
scroll to position [0, 0]
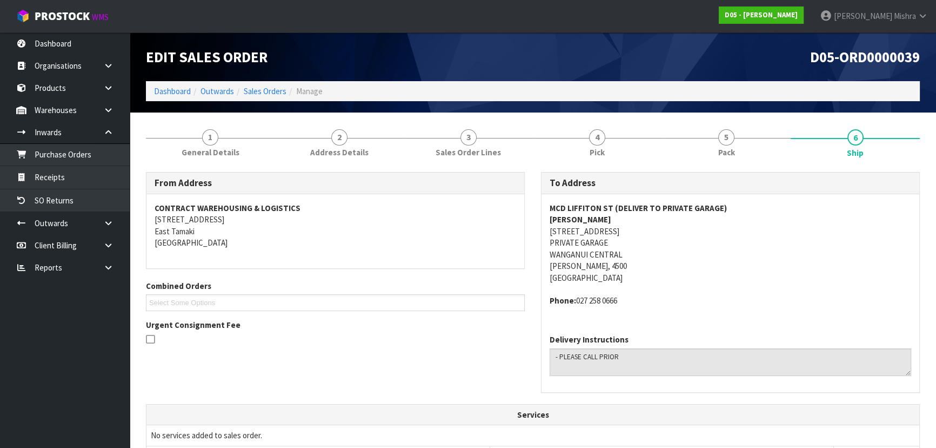
drag, startPoint x: 618, startPoint y: 307, endPoint x: 627, endPoint y: 302, distance: 9.9
click at [619, 306] on div "MCD LIFFITON ST (DELIVER TO PRIVATE GARAGE) WAYNE 36 LEICESTER PLACE PRIVATE GA…" at bounding box center [731, 259] width 378 height 131
drag, startPoint x: 627, startPoint y: 302, endPoint x: 573, endPoint y: 303, distance: 53.5
click at [573, 303] on address "Phone: 027 258 0666" at bounding box center [731, 300] width 362 height 11
copy address "027 258 0666"
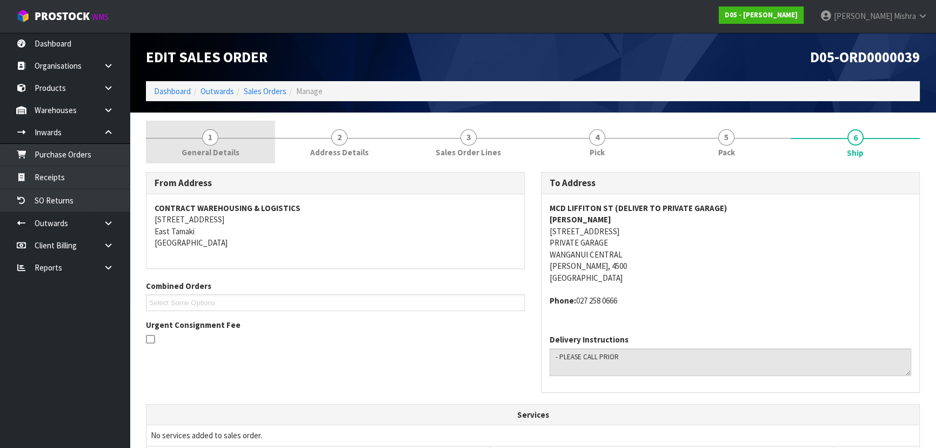
click at [211, 145] on link "1 General Details" at bounding box center [210, 142] width 129 height 43
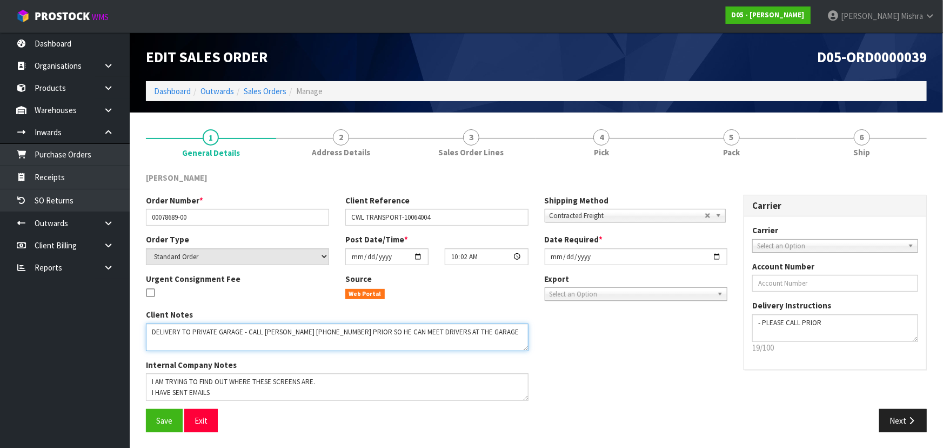
drag, startPoint x: 248, startPoint y: 332, endPoint x: 469, endPoint y: 341, distance: 221.2
click at [469, 341] on textarea at bounding box center [337, 337] width 383 height 28
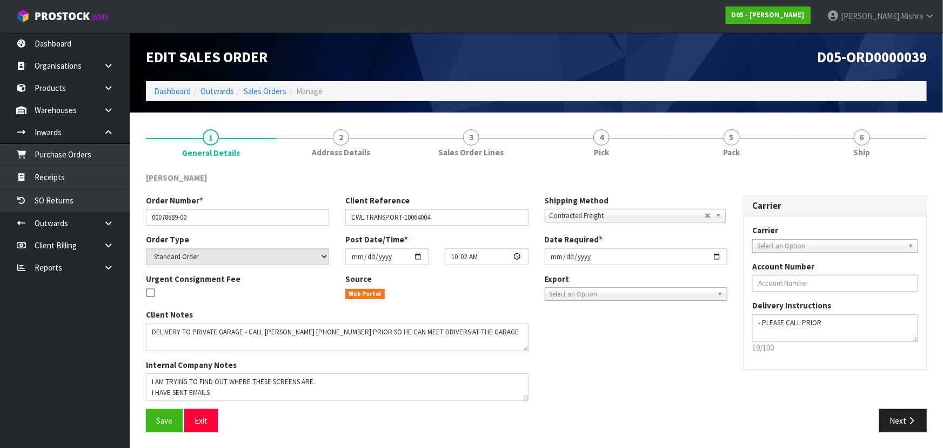
drag, startPoint x: 736, startPoint y: 155, endPoint x: 809, endPoint y: 265, distance: 132.2
click at [736, 155] on span "Pack" at bounding box center [731, 151] width 17 height 11
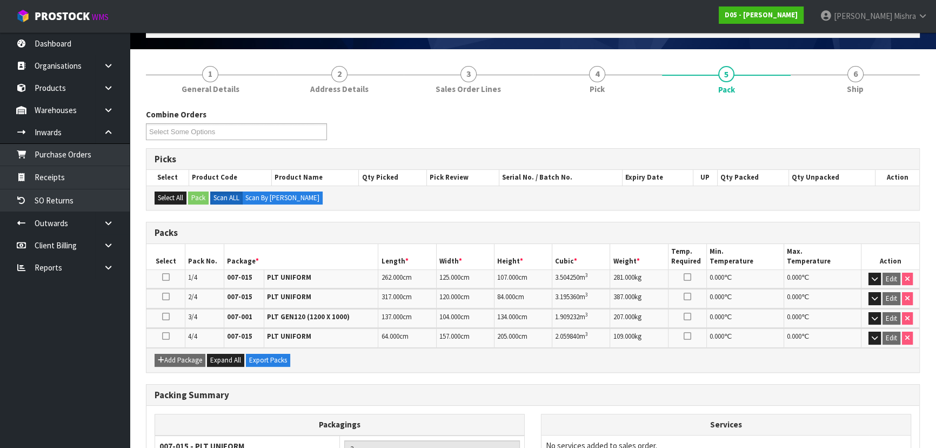
scroll to position [192, 0]
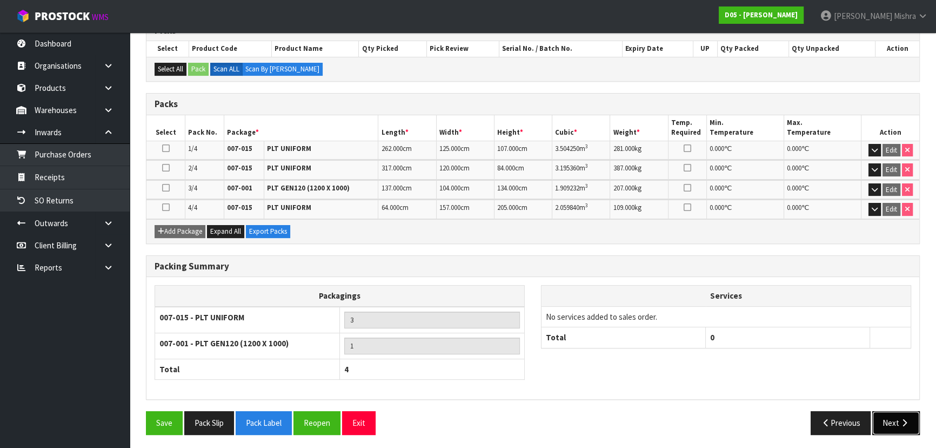
click at [896, 421] on button "Next" at bounding box center [896, 422] width 48 height 23
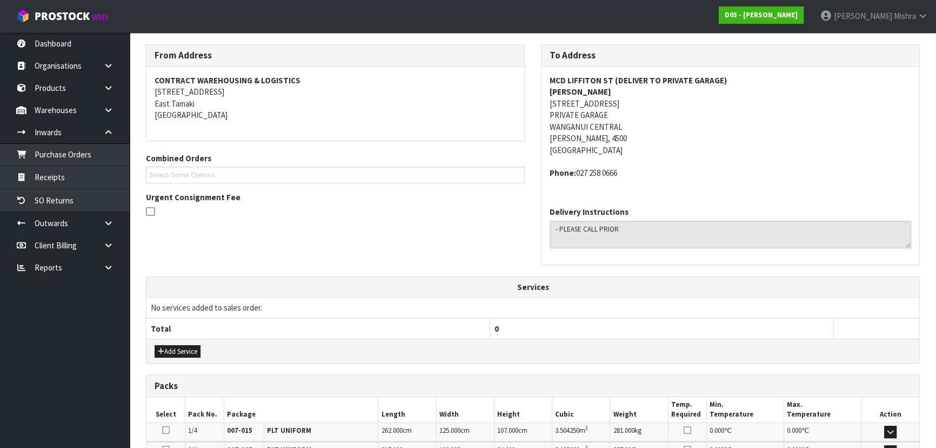
scroll to position [295, 0]
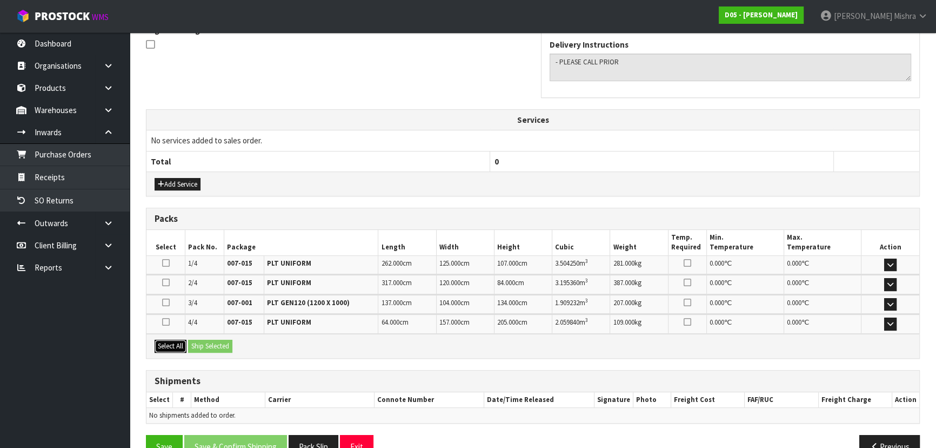
click at [184, 346] on button "Select All" at bounding box center [171, 345] width 32 height 13
click at [205, 343] on button "Ship Selected" at bounding box center [210, 345] width 44 height 13
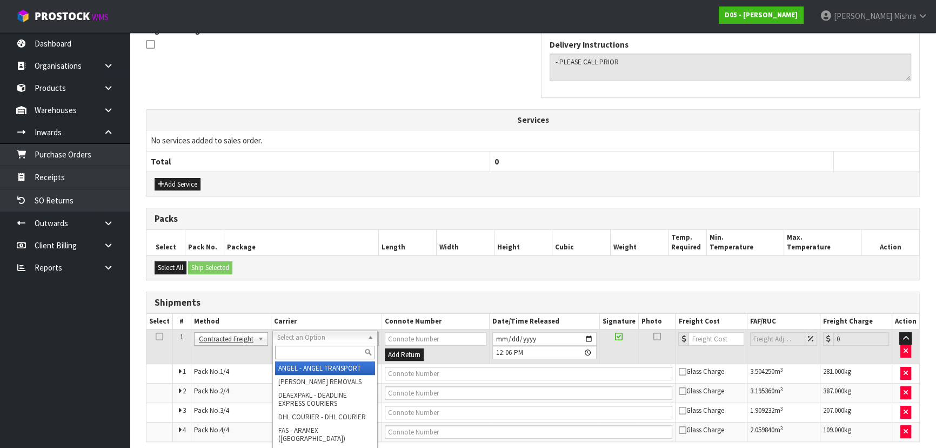
click at [326, 351] on input "text" at bounding box center [325, 352] width 100 height 14
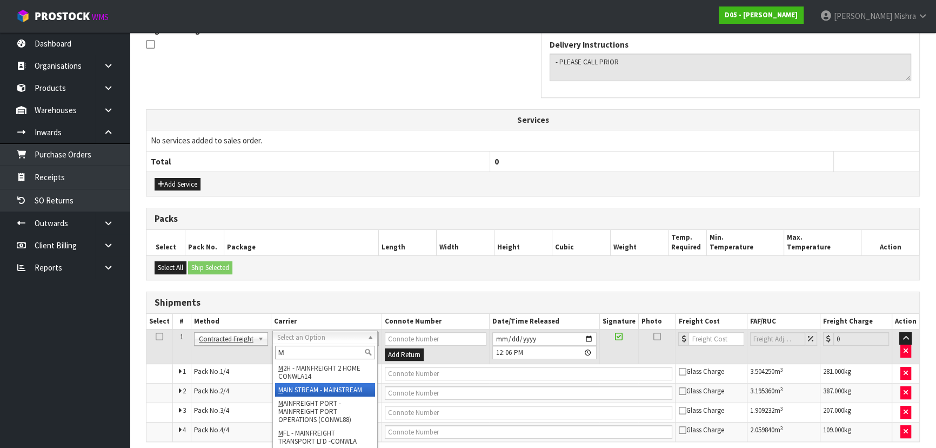
type input "M"
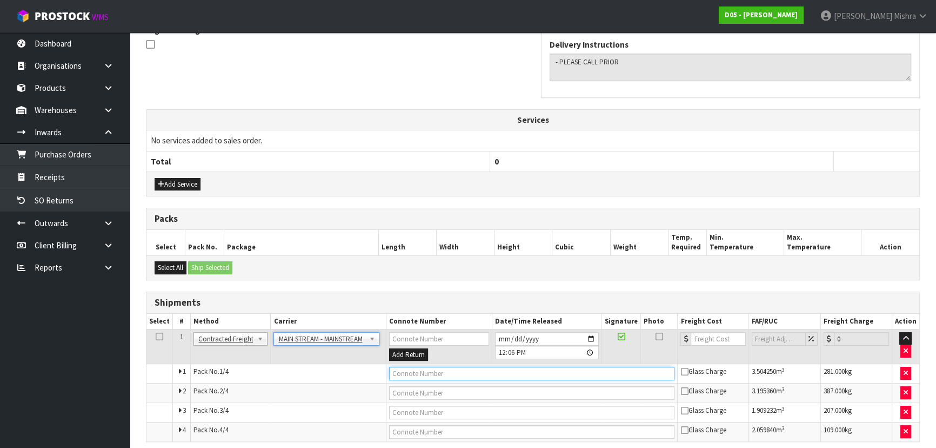
click at [465, 371] on input "text" at bounding box center [532, 373] width 286 height 14
paste input "CWL7723578"
type input "CWL7723578"
click at [713, 334] on input "number" at bounding box center [718, 339] width 55 height 14
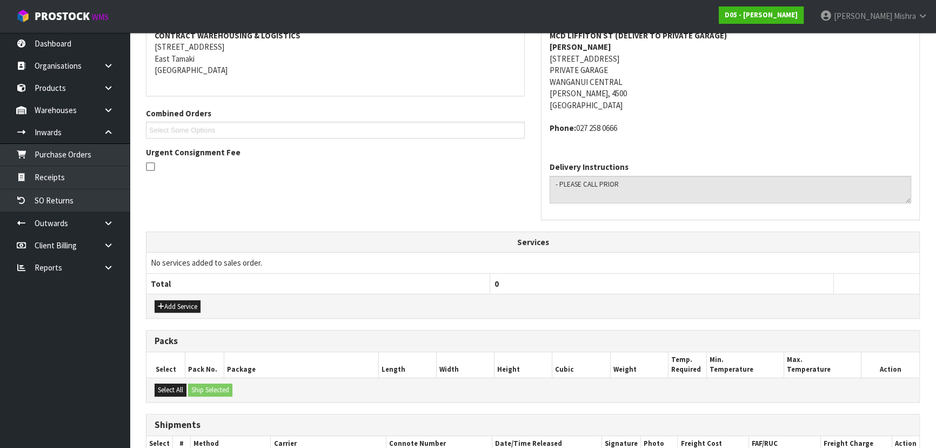
scroll to position [0, 0]
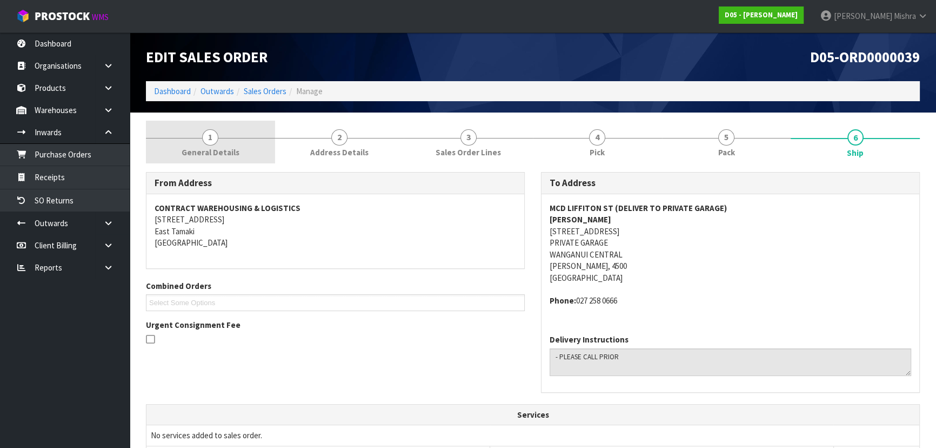
type input "1697.70"
click at [234, 149] on span "General Details" at bounding box center [211, 151] width 58 height 11
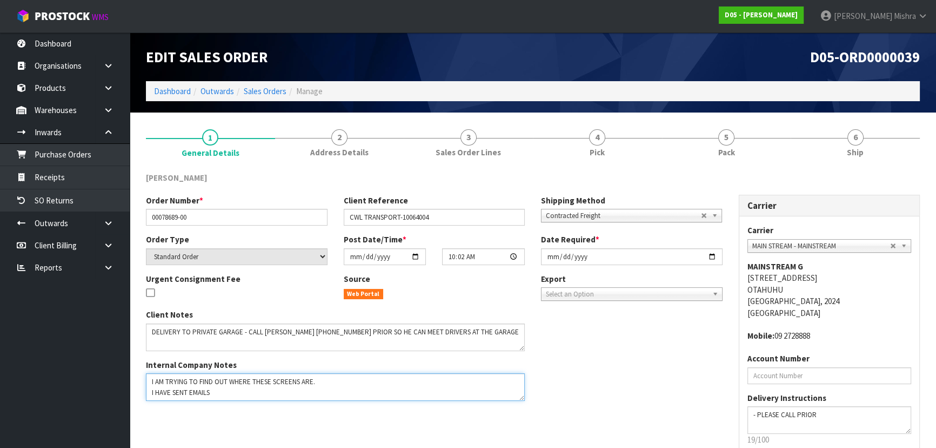
click at [273, 394] on textarea at bounding box center [335, 387] width 379 height 28
click at [243, 383] on textarea at bounding box center [335, 387] width 379 height 28
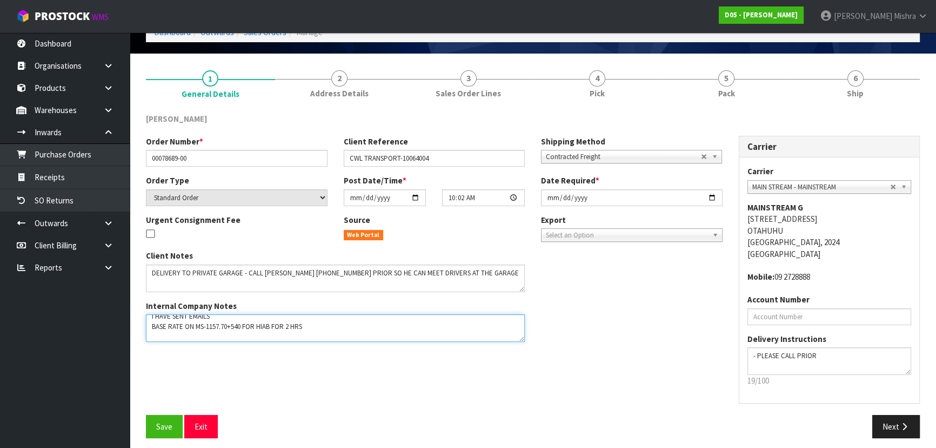
scroll to position [65, 0]
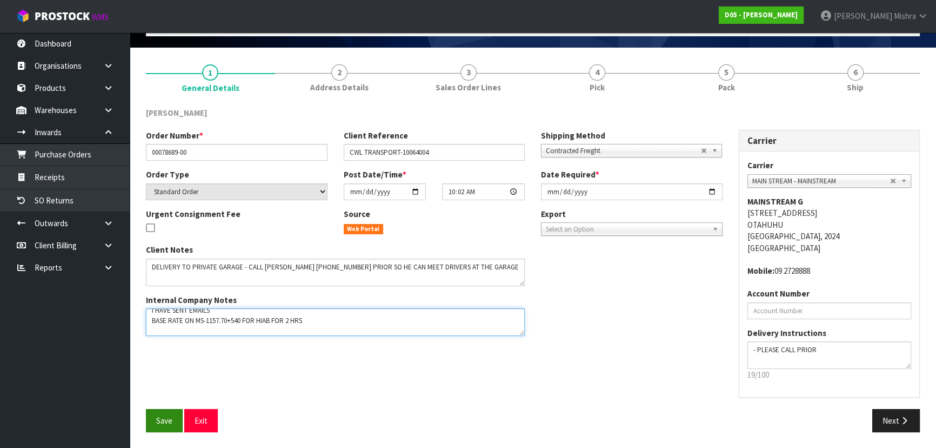
type textarea "I AM TRYING TO FIND OUT WHERE THESE SCREENS ARE. I HAVE SENT EMAILS BASE RATE O…"
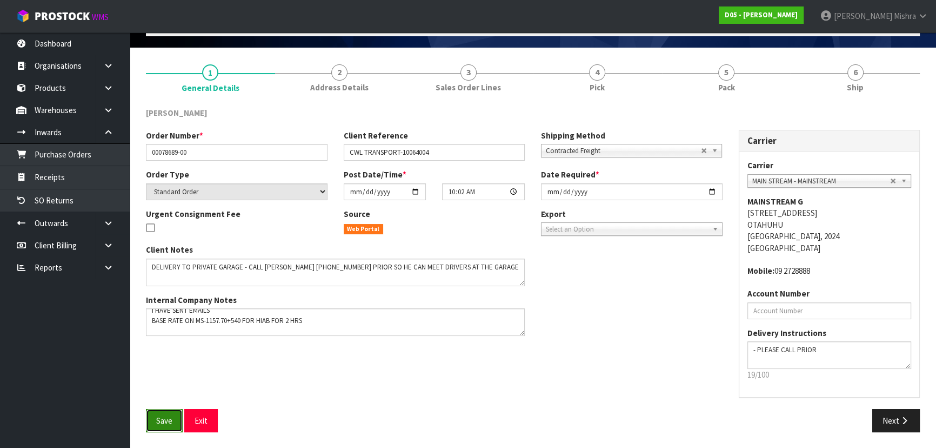
click at [162, 426] on button "Save" at bounding box center [164, 420] width 37 height 23
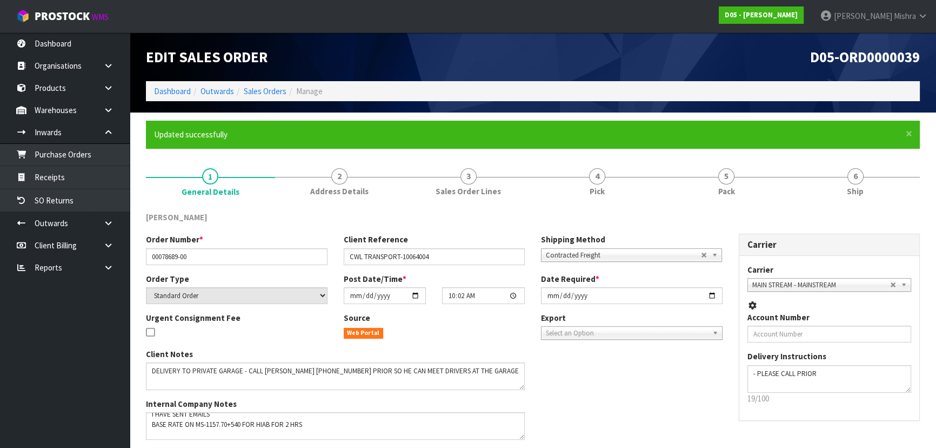
click at [752, 87] on ol "Dashboard Outwards Sales Orders Manage" at bounding box center [533, 91] width 774 height 20
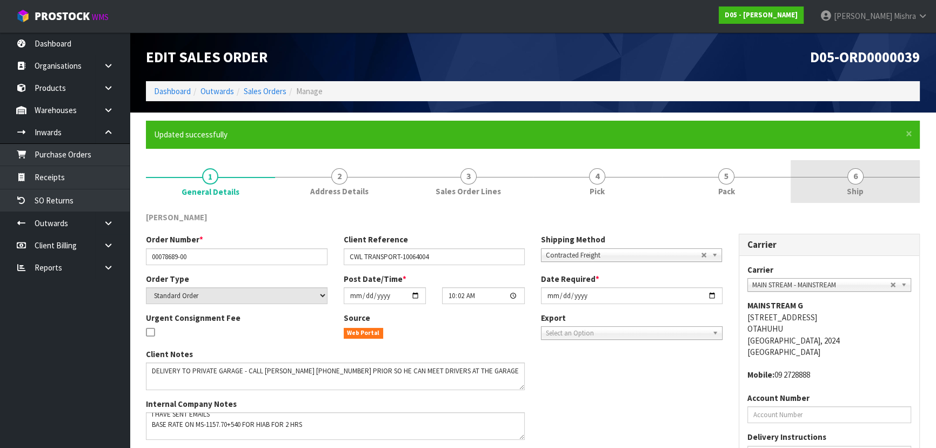
click at [831, 169] on link "6 Ship" at bounding box center [855, 181] width 129 height 43
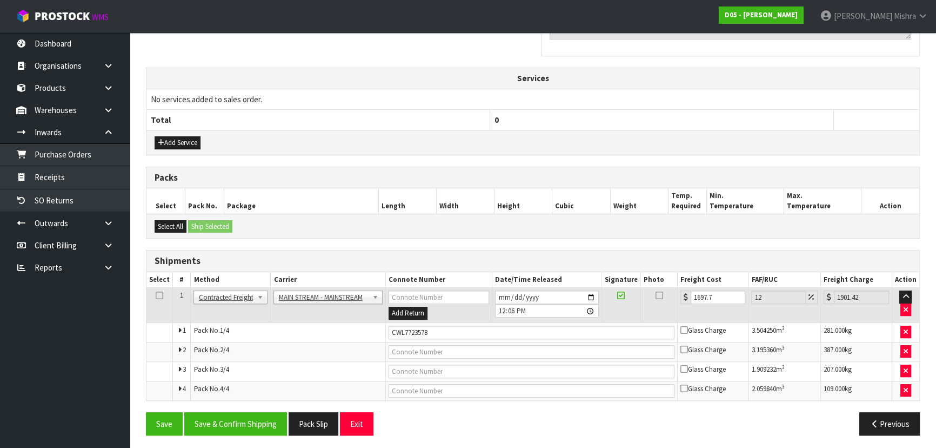
scroll to position [377, 0]
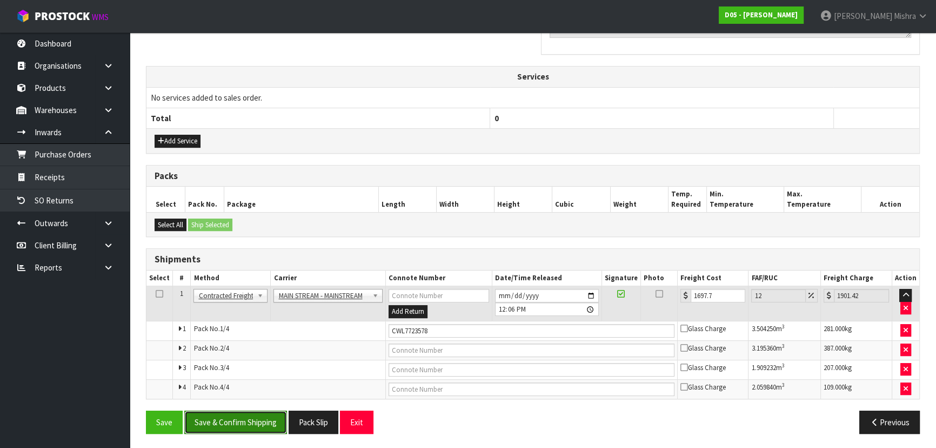
click at [267, 413] on button "Save & Confirm Shipping" at bounding box center [235, 421] width 103 height 23
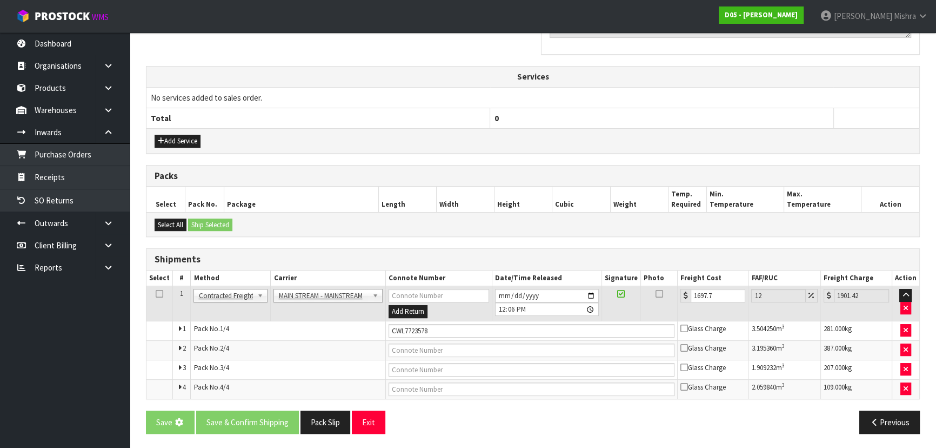
scroll to position [0, 0]
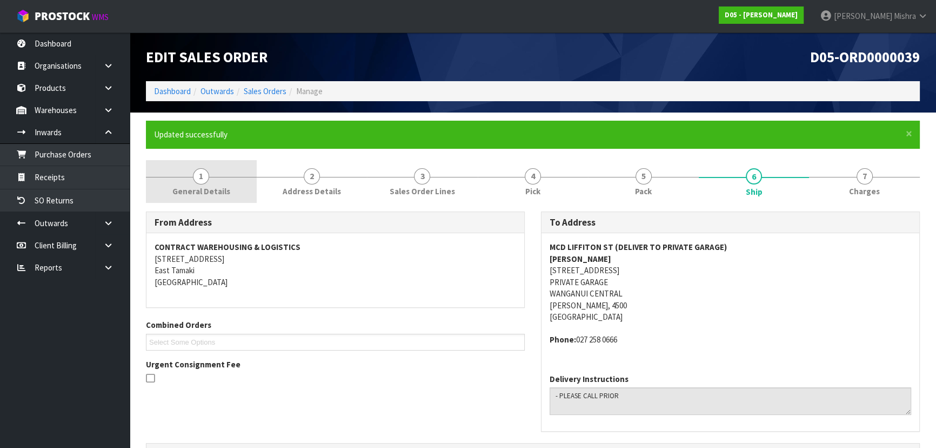
drag, startPoint x: 190, startPoint y: 170, endPoint x: 199, endPoint y: 183, distance: 15.9
click at [190, 170] on link "1 General Details" at bounding box center [201, 181] width 111 height 43
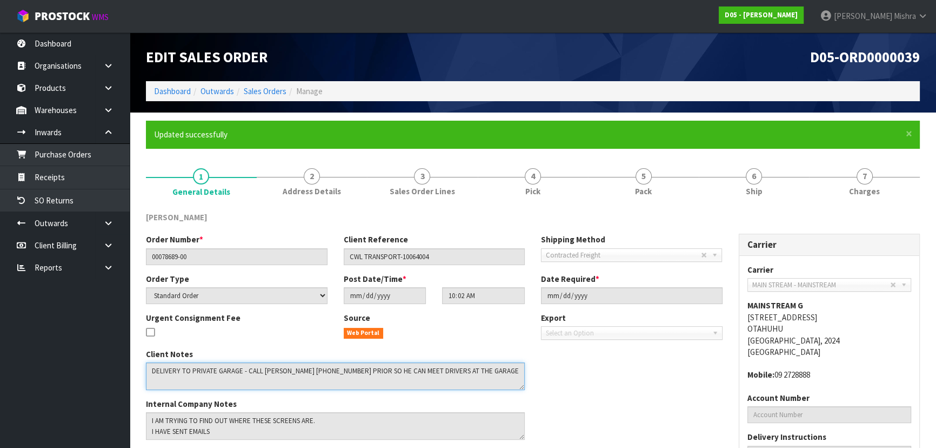
drag, startPoint x: 149, startPoint y: 373, endPoint x: 475, endPoint y: 406, distance: 328.2
click at [475, 406] on div "Client Notes Internal Company Notes" at bounding box center [335, 398] width 395 height 100
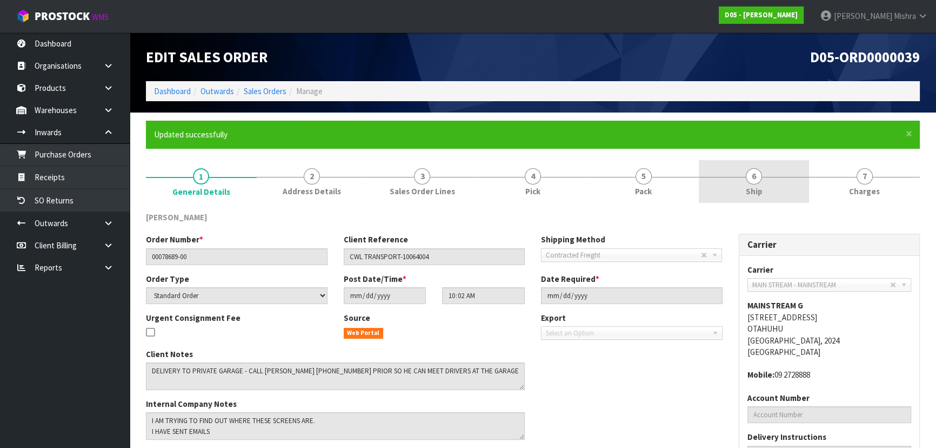
click at [749, 183] on link "6 Ship" at bounding box center [754, 181] width 111 height 43
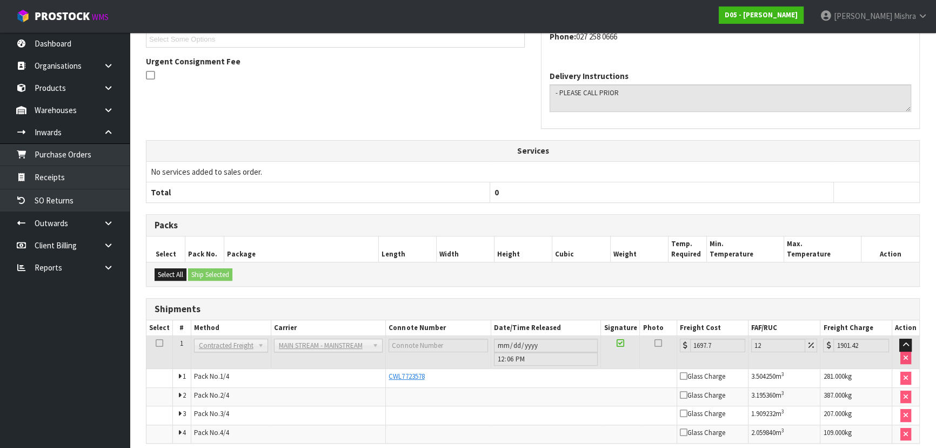
scroll to position [347, 0]
